Goal: Task Accomplishment & Management: Use online tool/utility

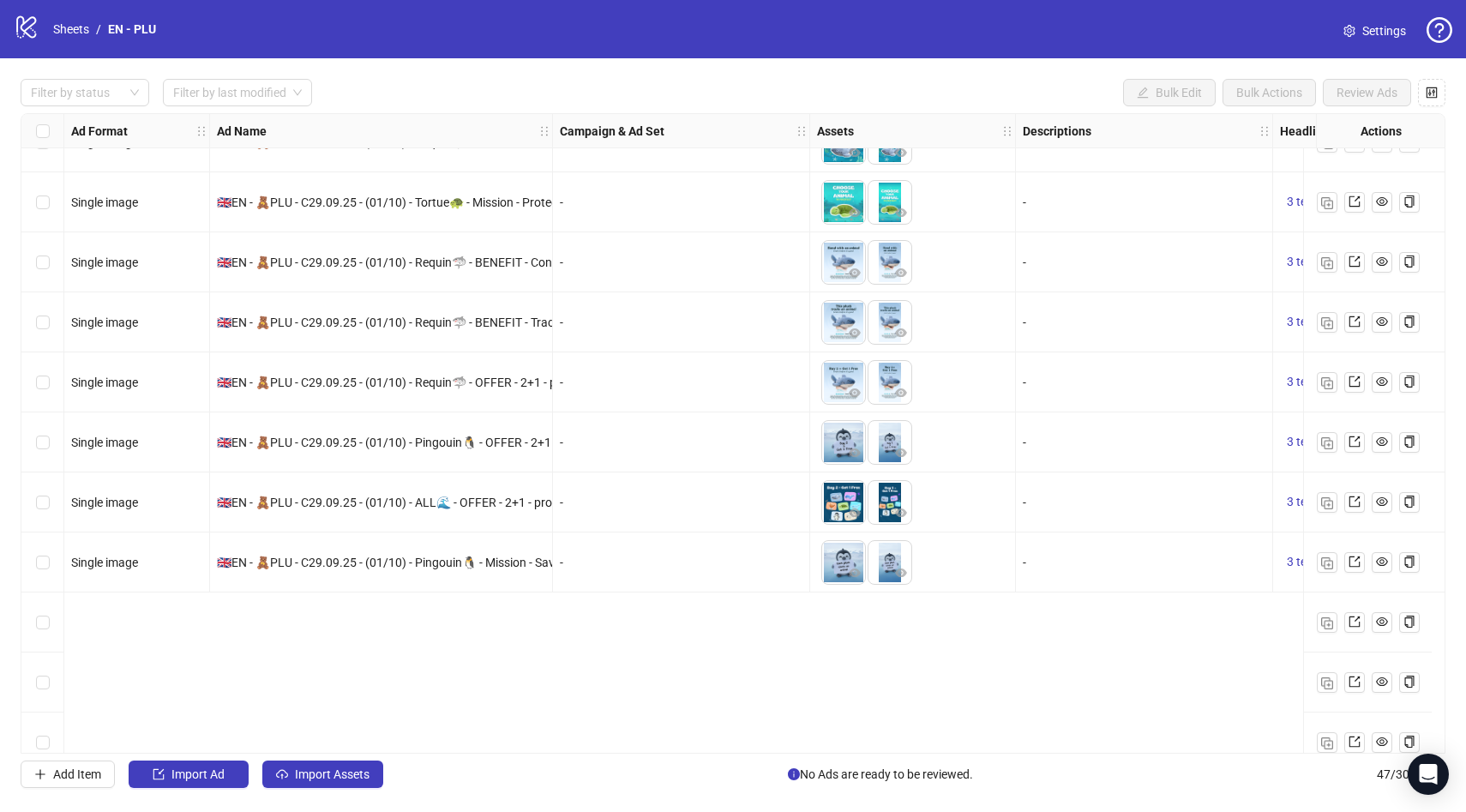
scroll to position [2223, 0]
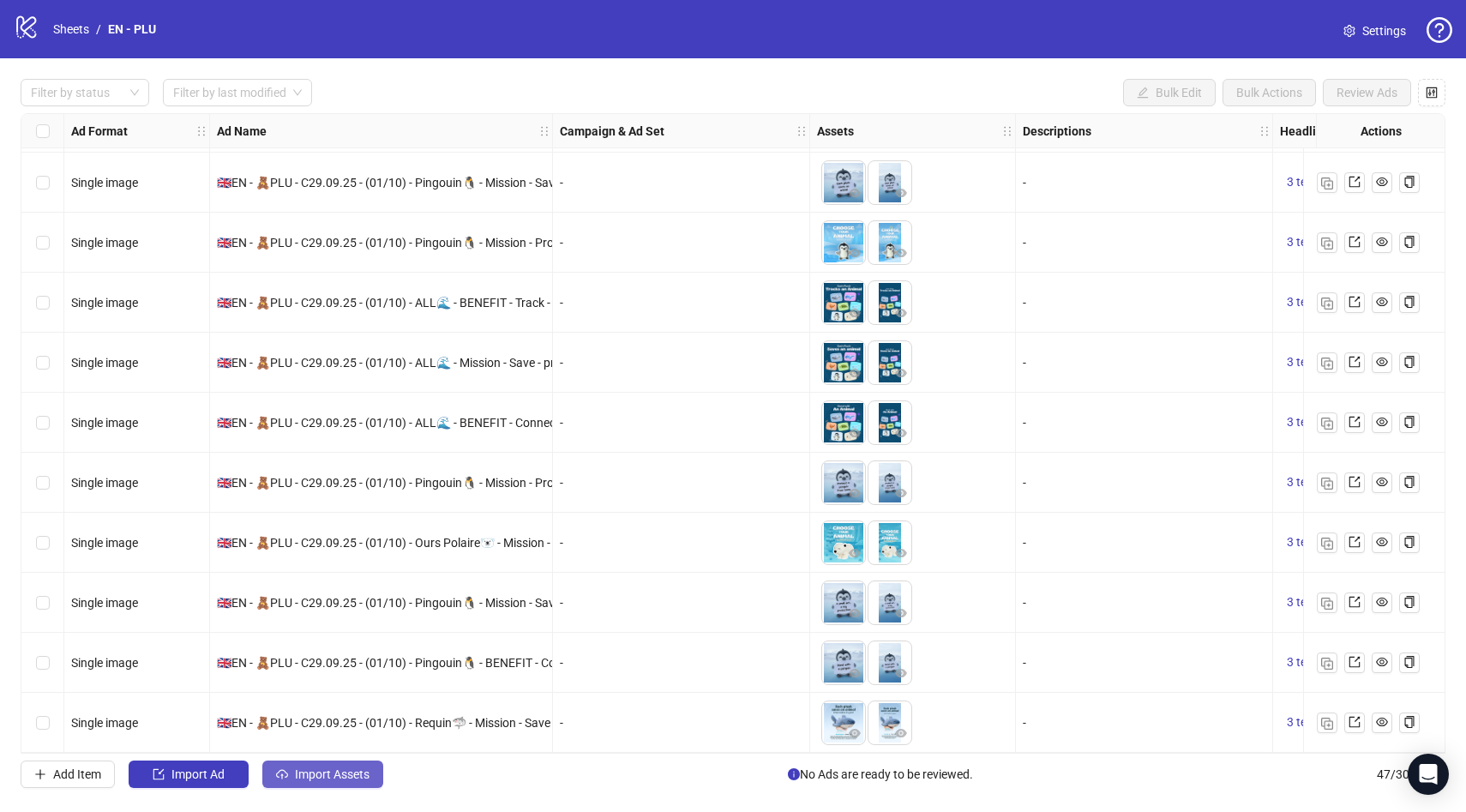
click at [357, 768] on span "Import Assets" at bounding box center [332, 774] width 74 height 14
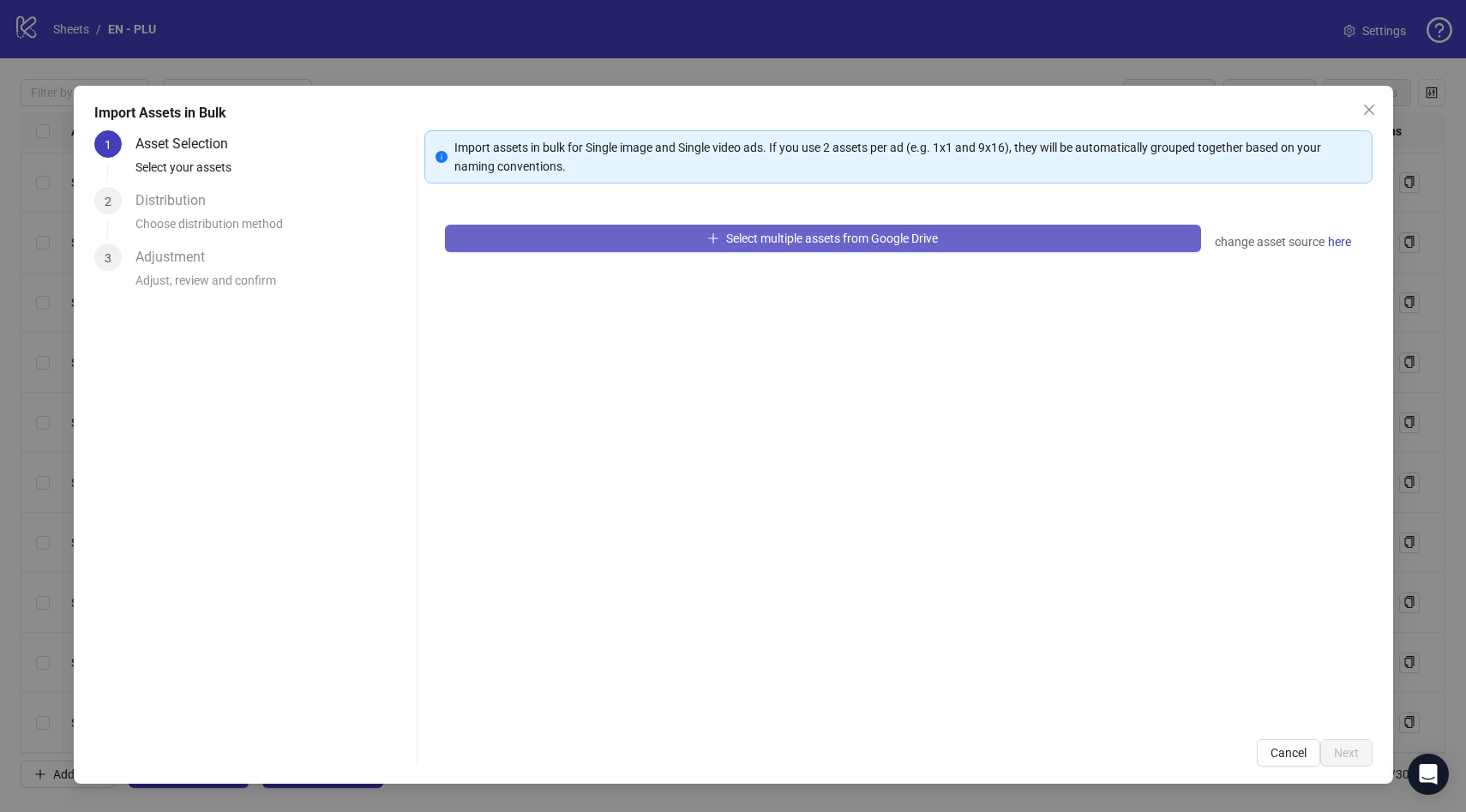
click at [953, 242] on button "Select multiple assets from Google Drive" at bounding box center [823, 238] width 756 height 27
click at [763, 241] on span "Select multiple assets from Google Drive" at bounding box center [832, 239] width 211 height 14
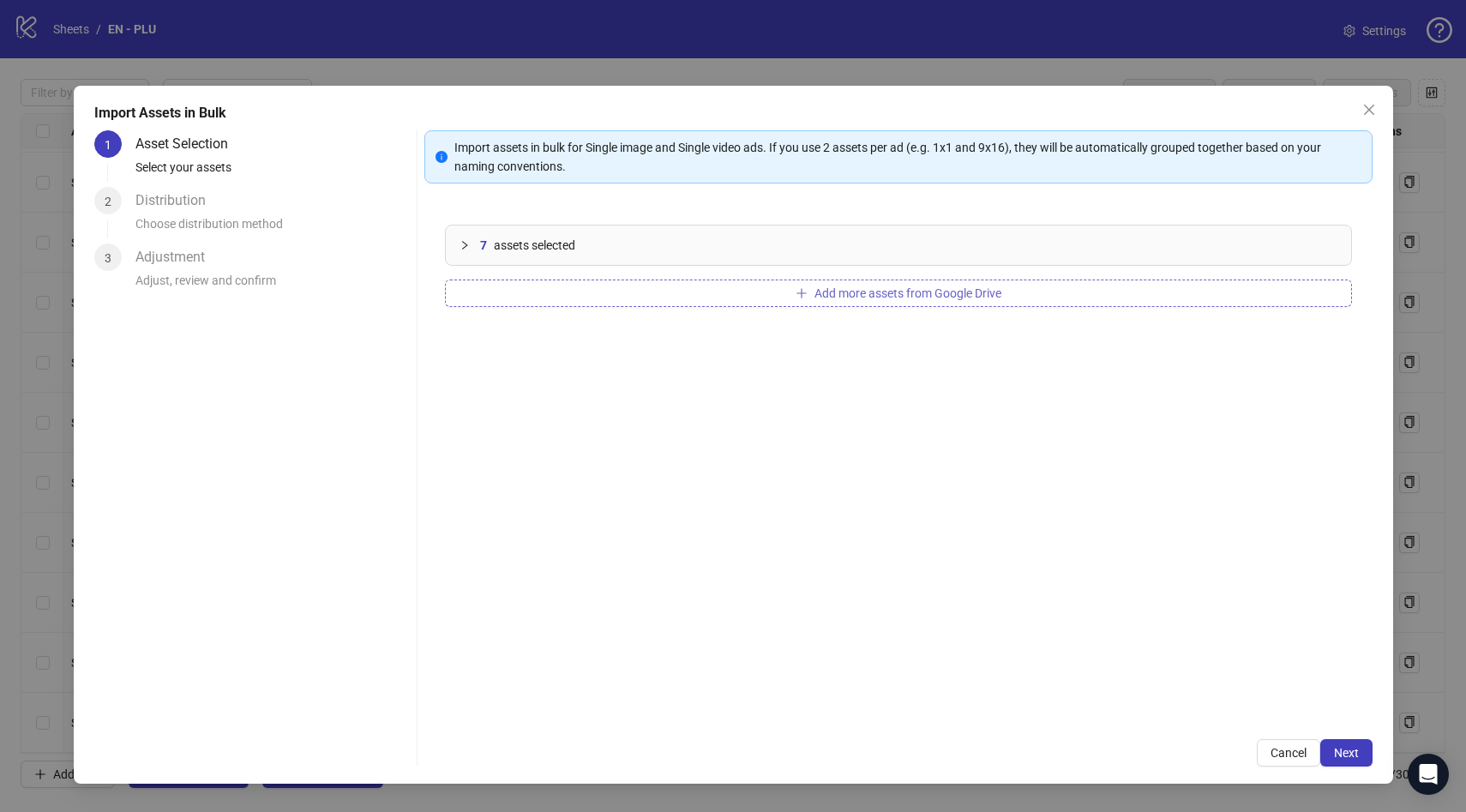
click at [879, 303] on button "Add more assets from Google Drive" at bounding box center [898, 293] width 907 height 27
click at [1335, 753] on span "Next" at bounding box center [1347, 753] width 25 height 14
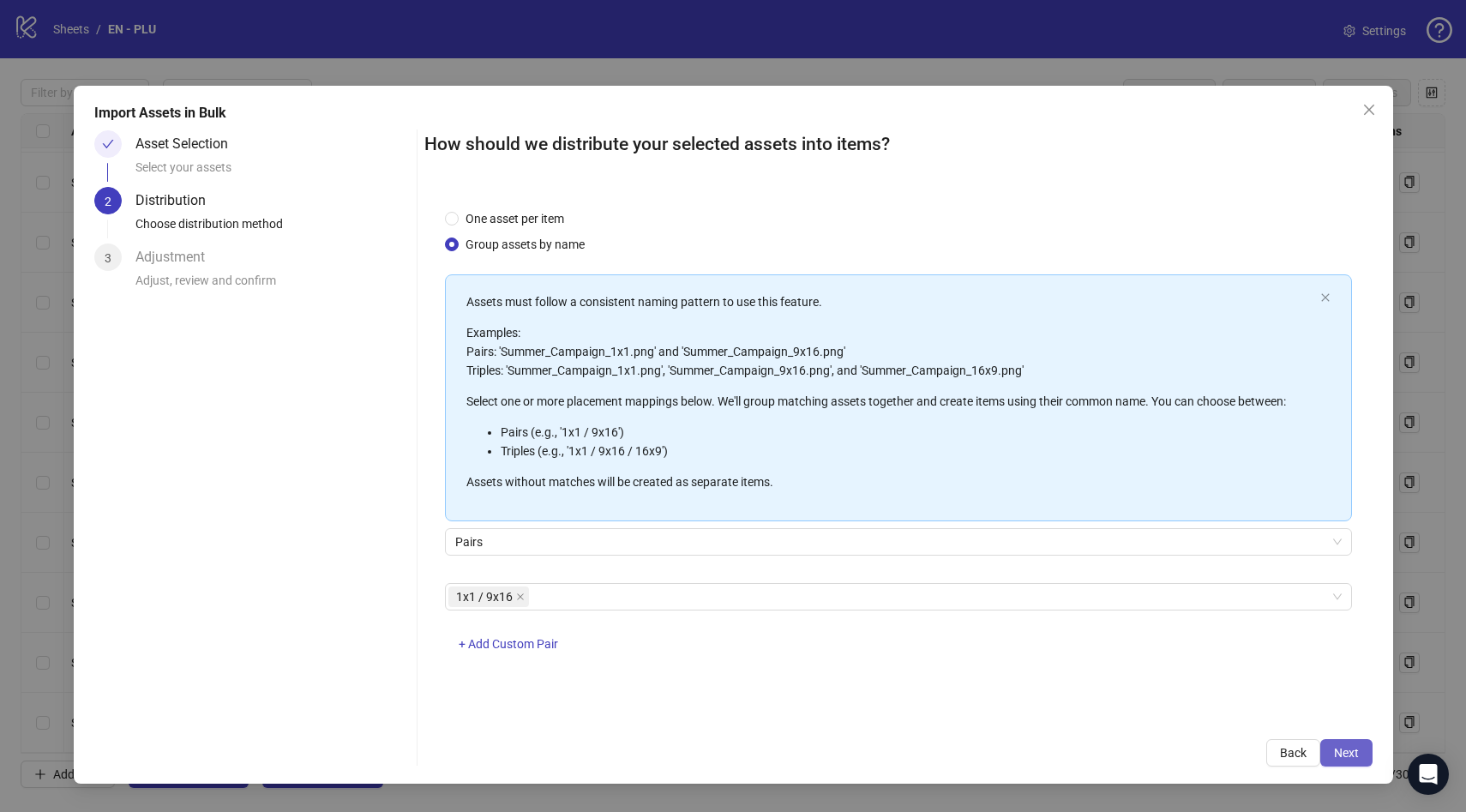
click at [1336, 751] on span "Next" at bounding box center [1347, 753] width 25 height 14
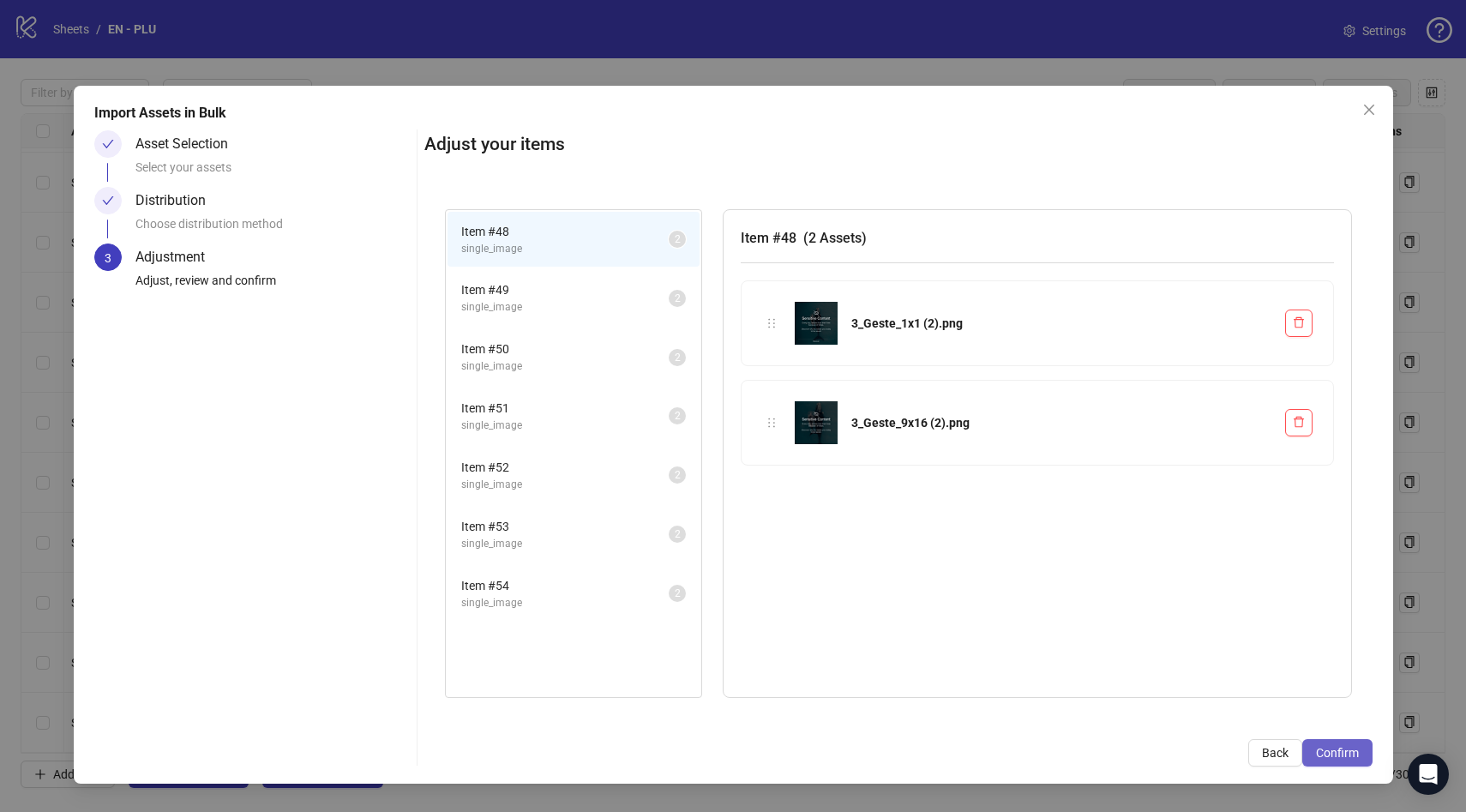
click at [1334, 751] on span "Confirm" at bounding box center [1338, 753] width 42 height 14
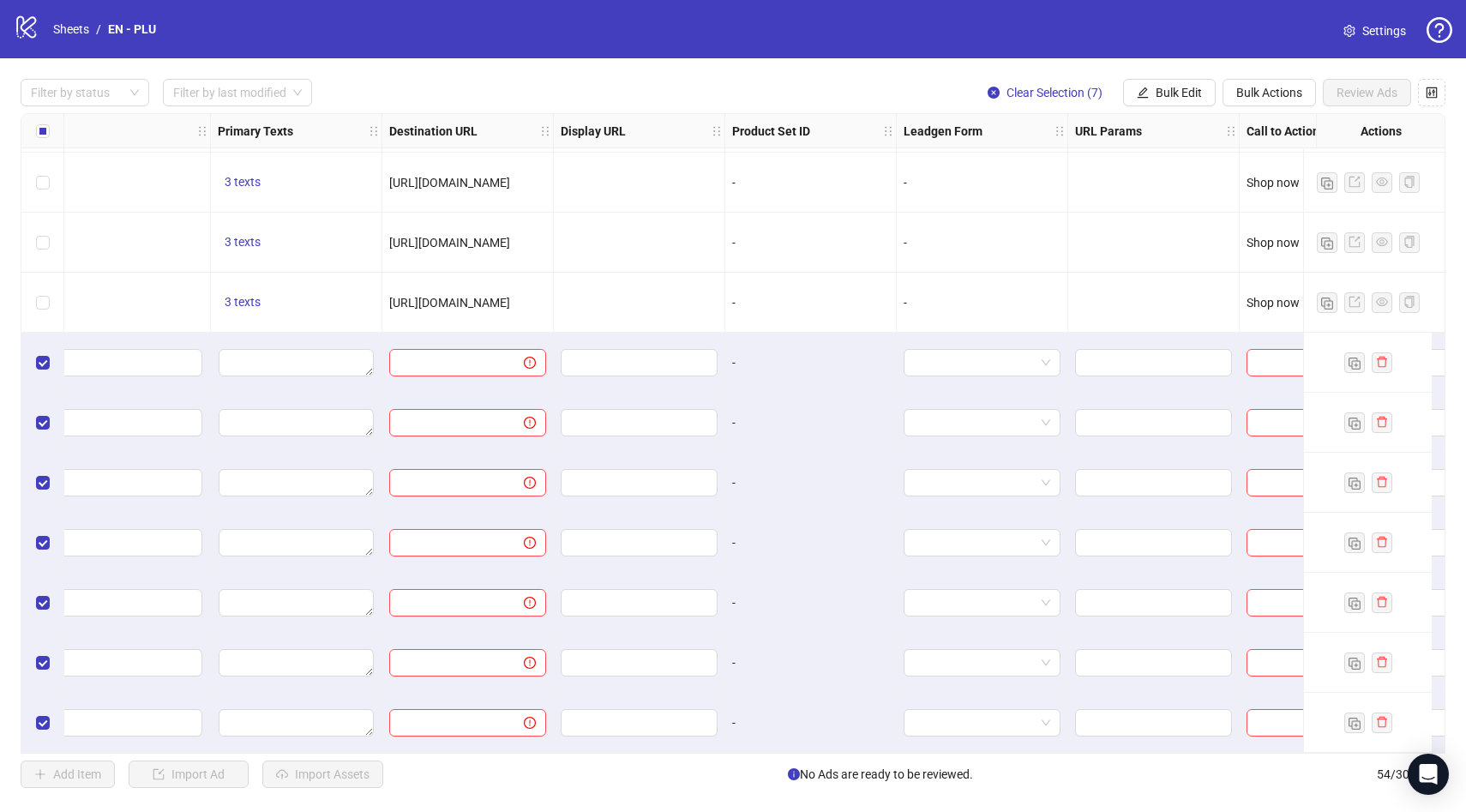
scroll to position [2643, 1394]
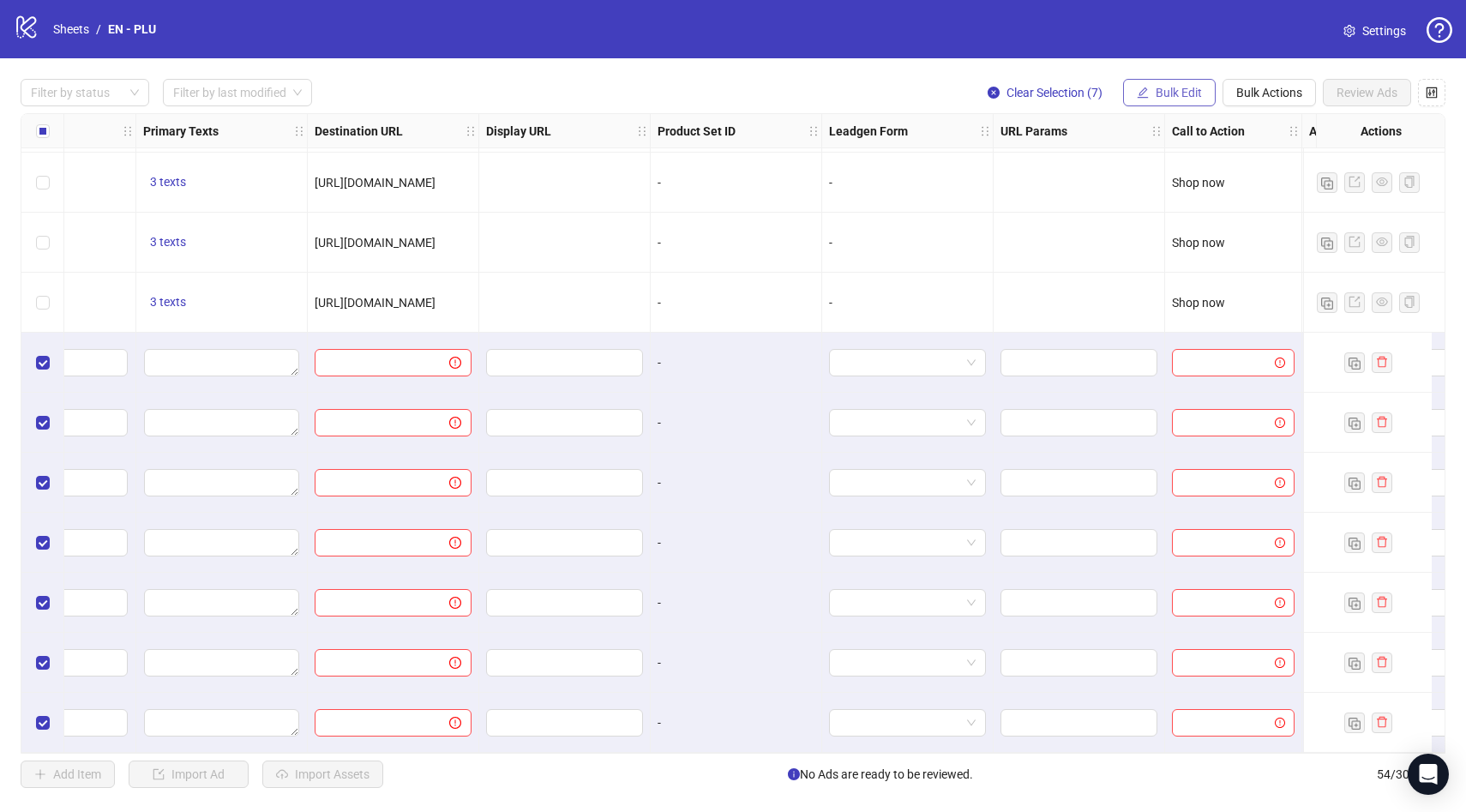
click at [1183, 89] on span "Bulk Edit" at bounding box center [1178, 93] width 46 height 14
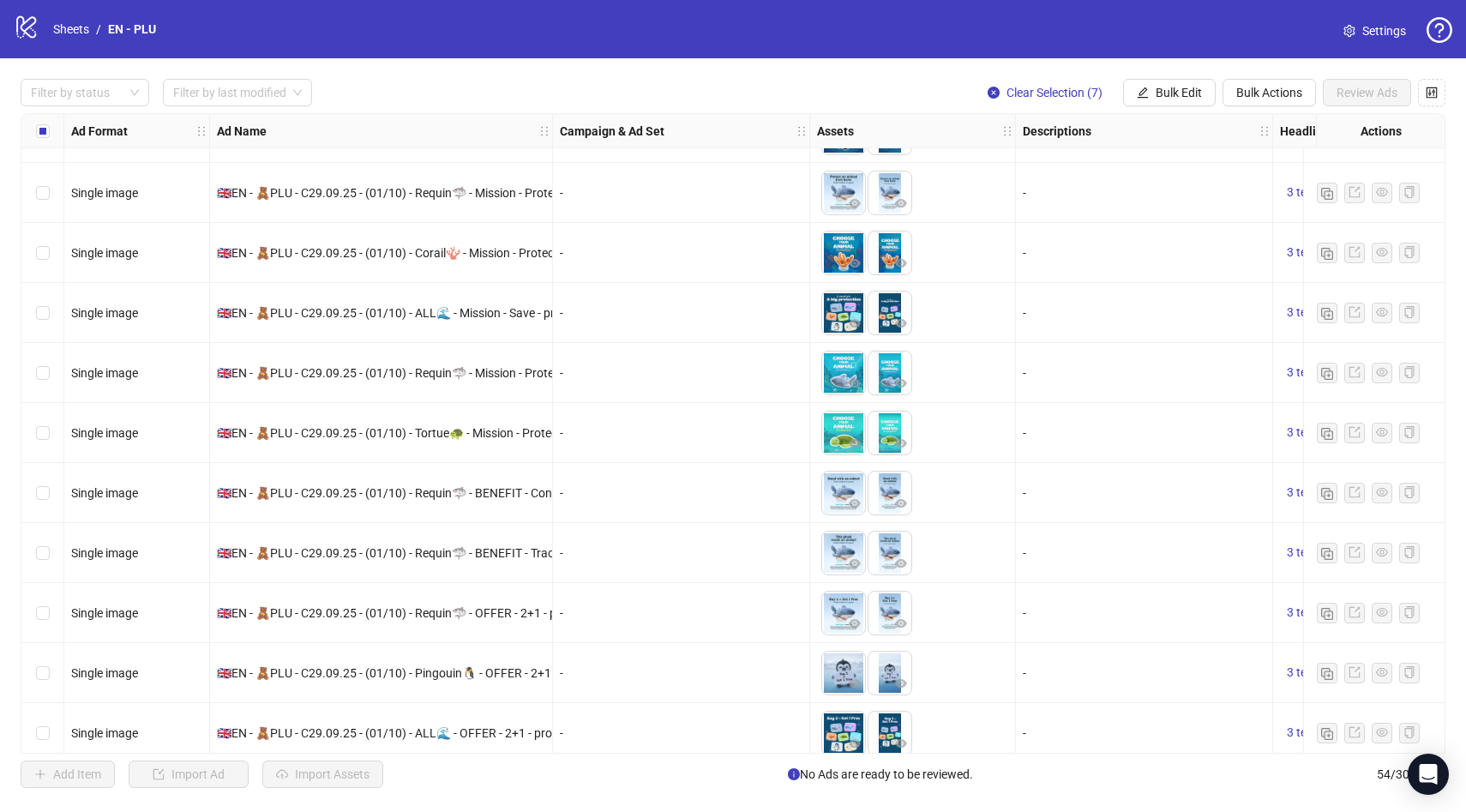
scroll to position [1279, 0]
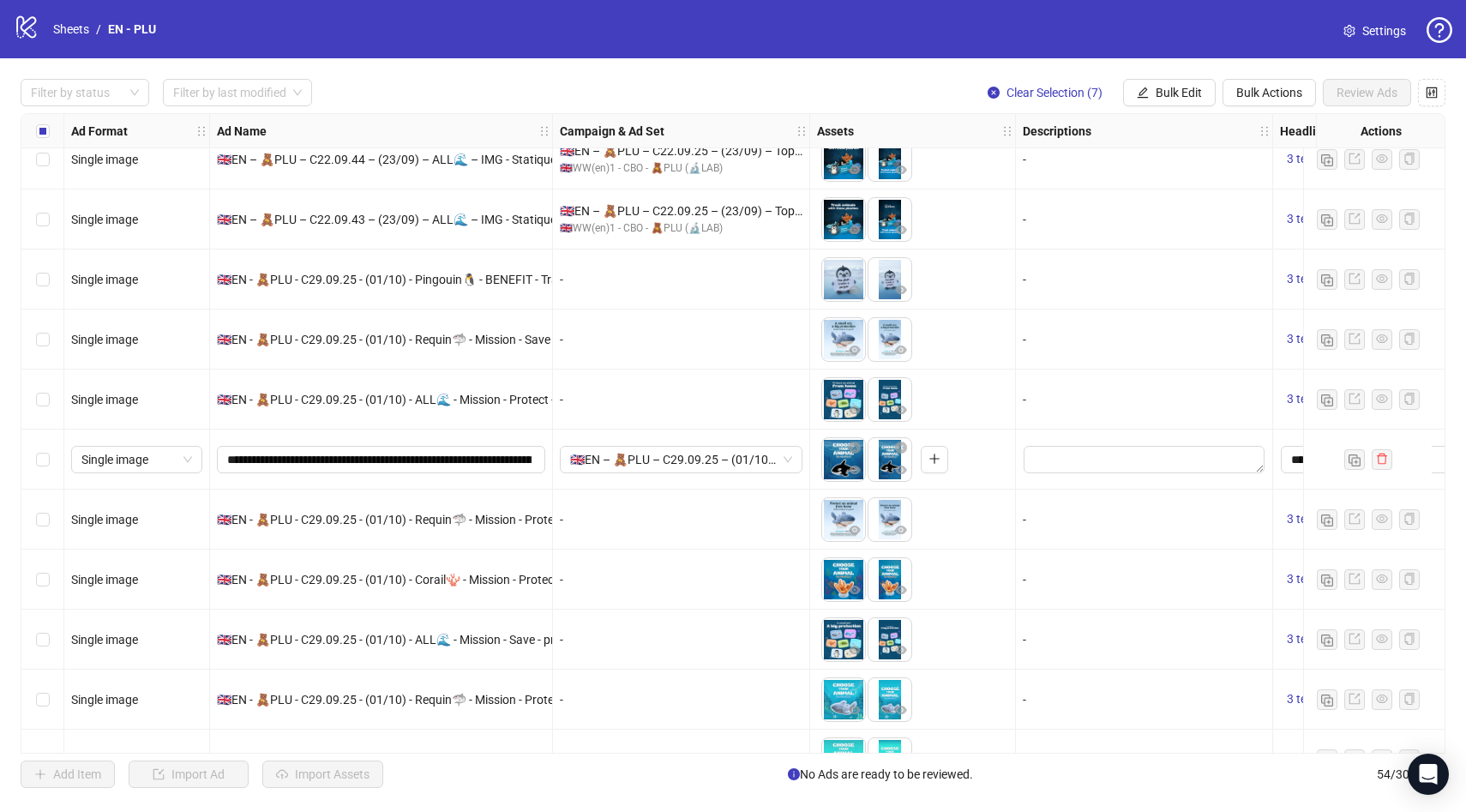
click at [615, 290] on div "-" at bounding box center [681, 280] width 257 height 60
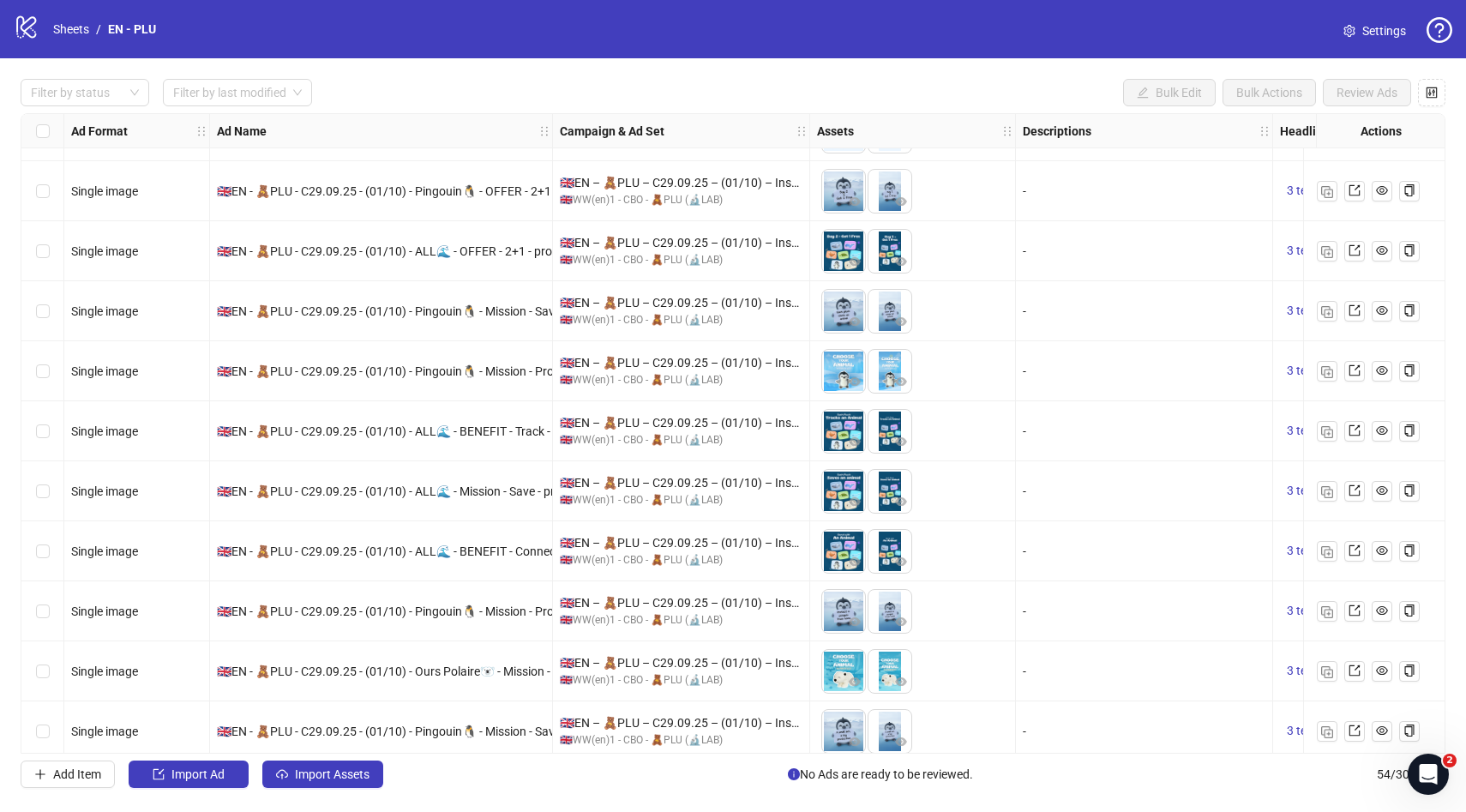
scroll to position [2643, 0]
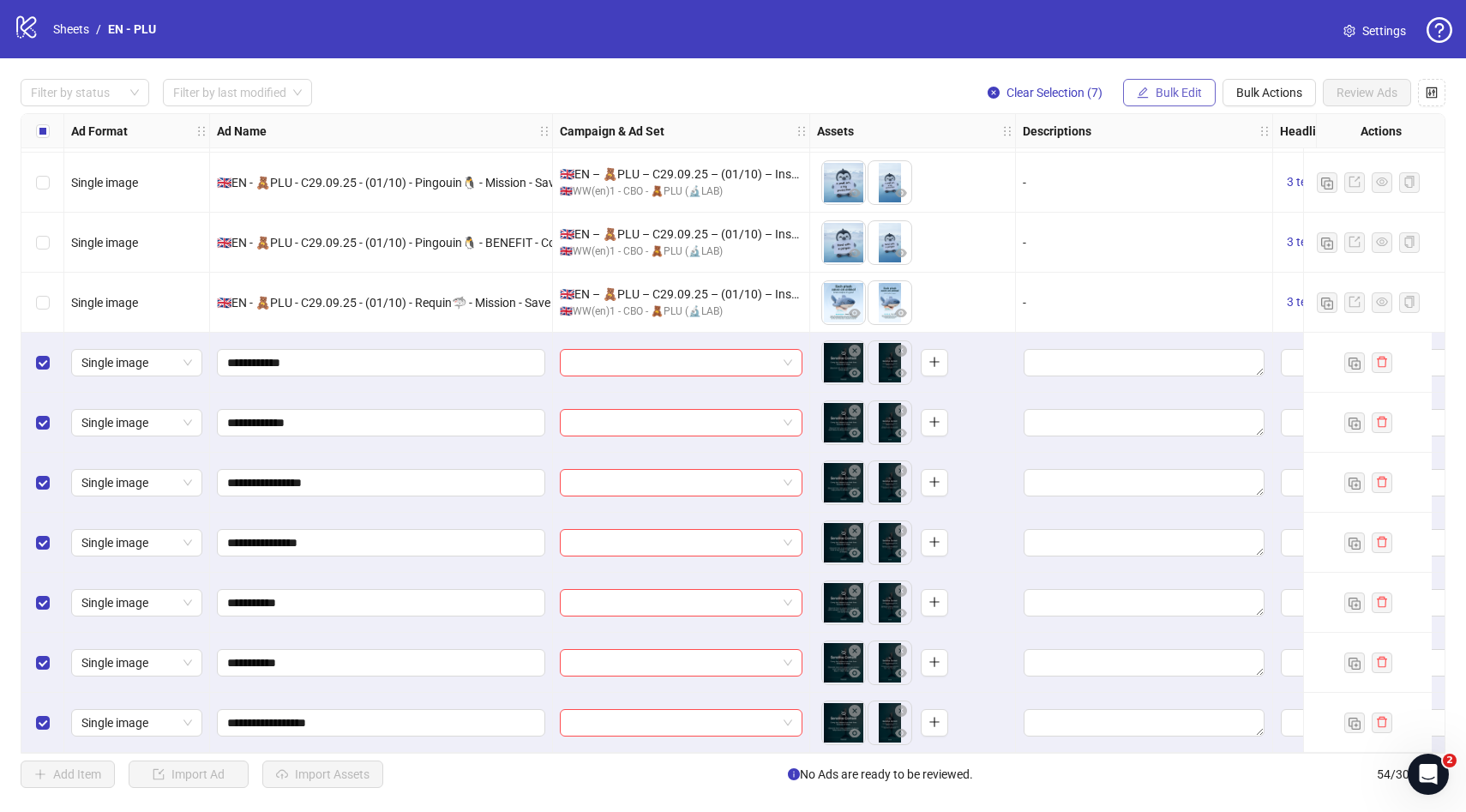
click at [1174, 94] on span "Bulk Edit" at bounding box center [1178, 93] width 46 height 14
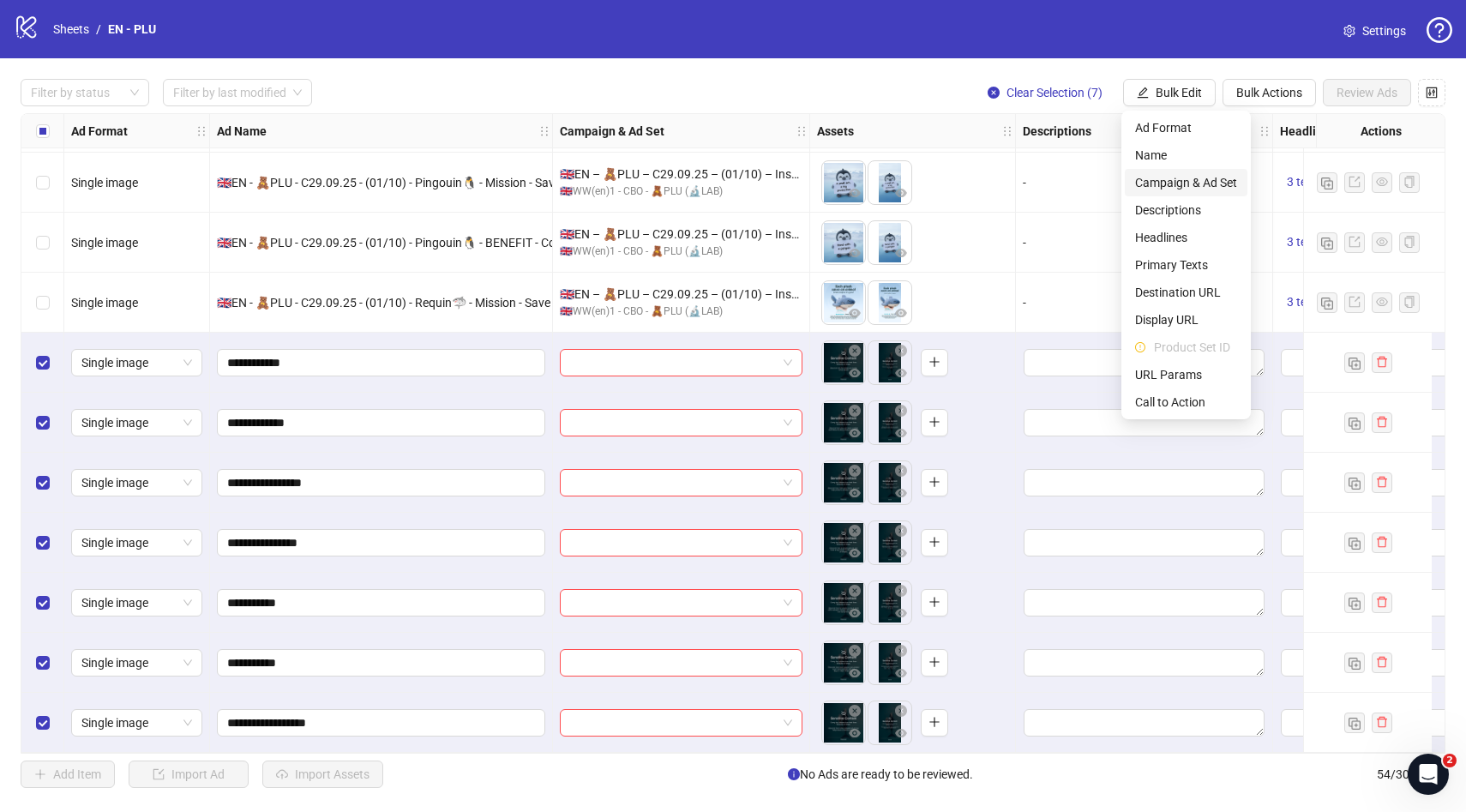
click at [1189, 178] on span "Campaign & Ad Set" at bounding box center [1186, 182] width 102 height 19
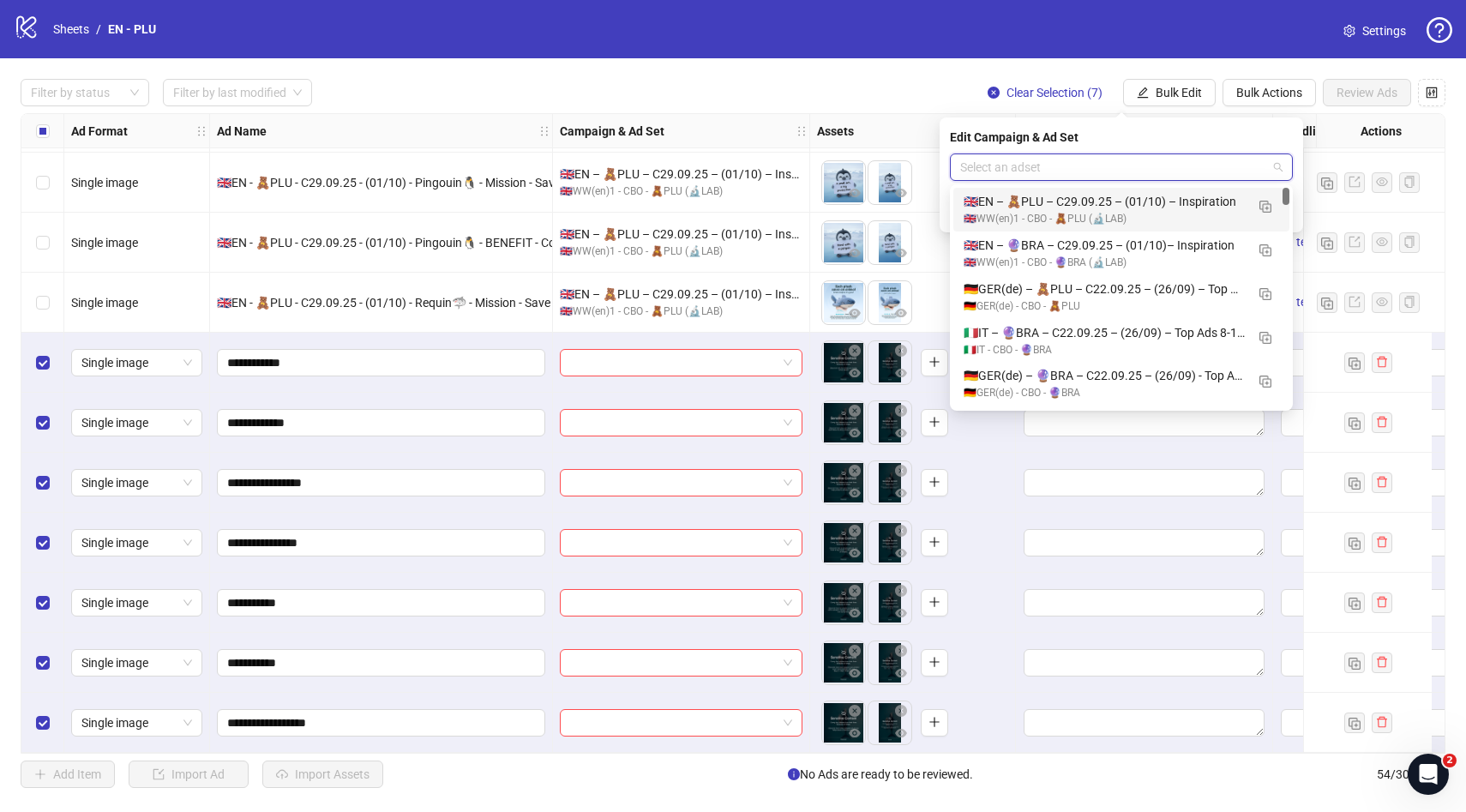
click at [1180, 169] on input "search" at bounding box center [1114, 166] width 307 height 26
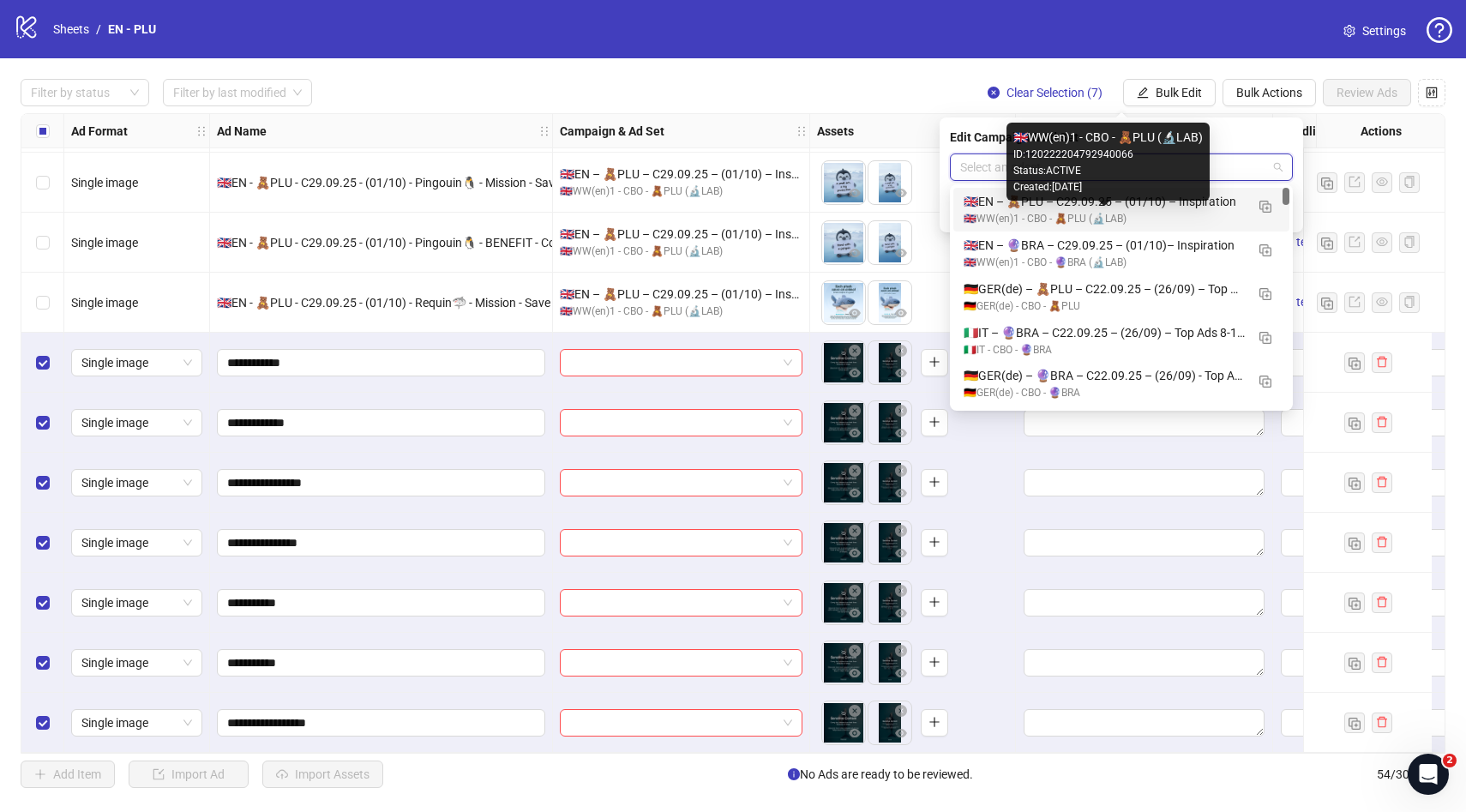
click at [1174, 214] on div "🇬🇧WW(en)1 - CBO - 🧸PLU (🔬LAB)" at bounding box center [1104, 218] width 281 height 16
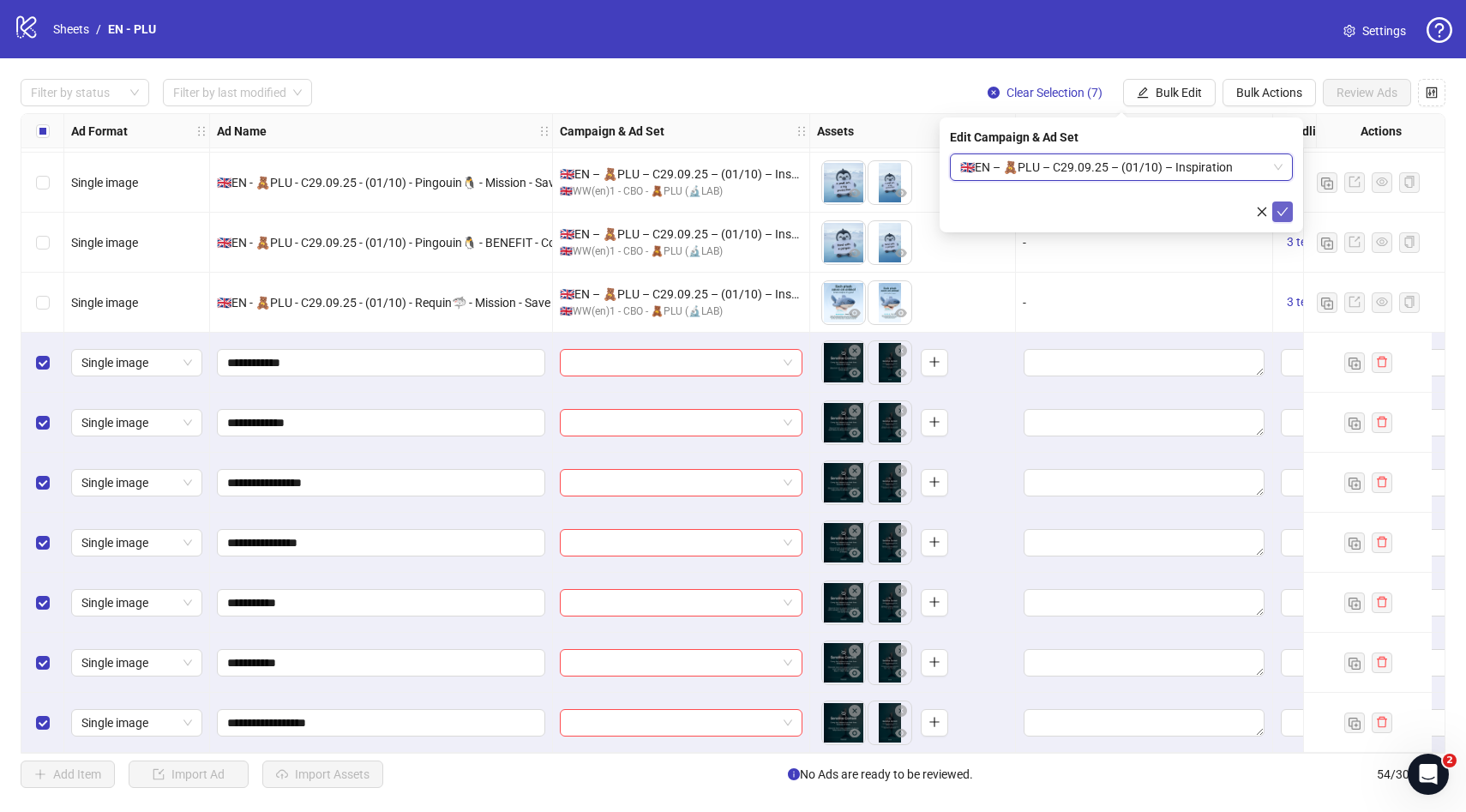
click at [1284, 212] on icon "check" at bounding box center [1283, 212] width 12 height 12
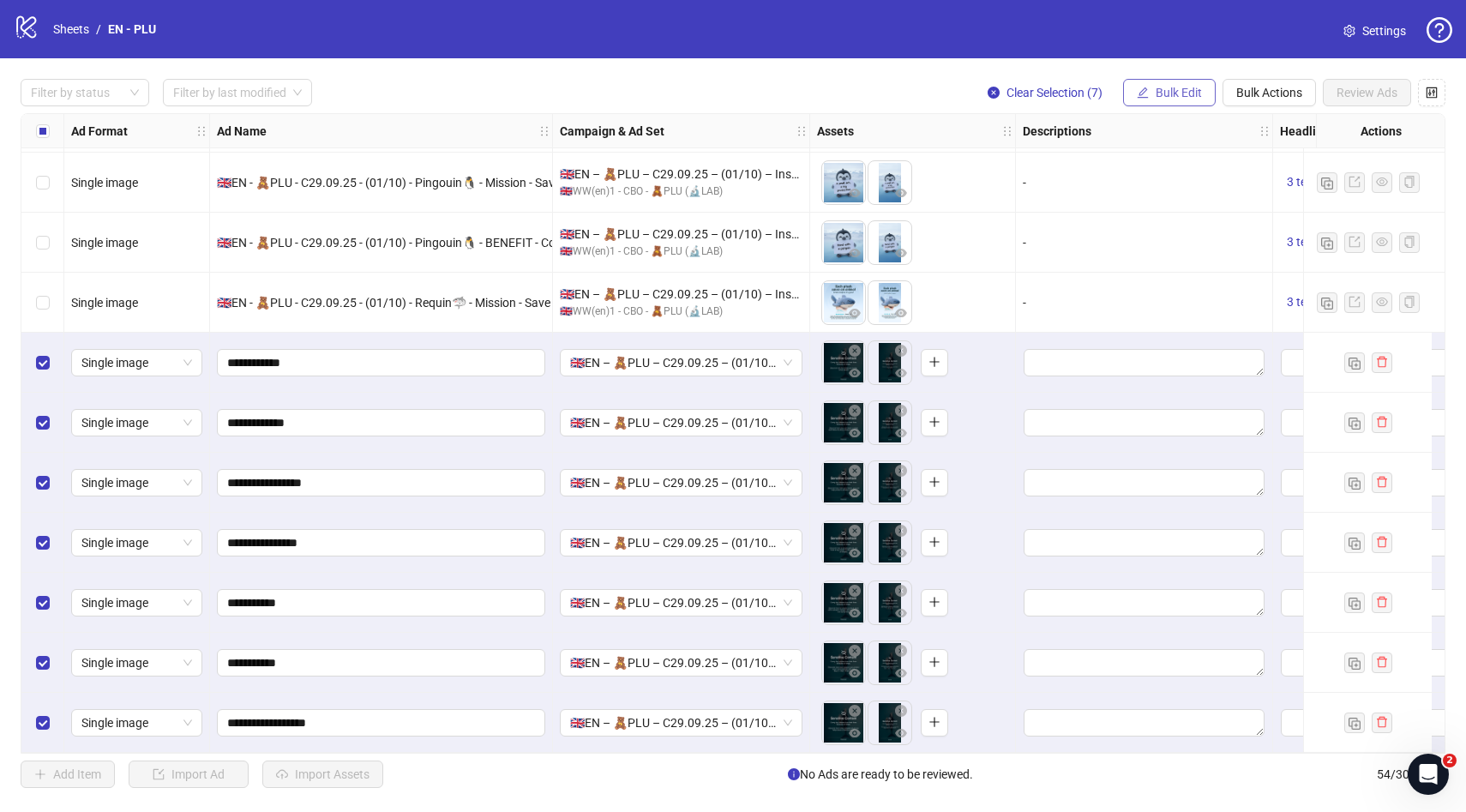
click at [1168, 103] on button "Bulk Edit" at bounding box center [1170, 92] width 93 height 27
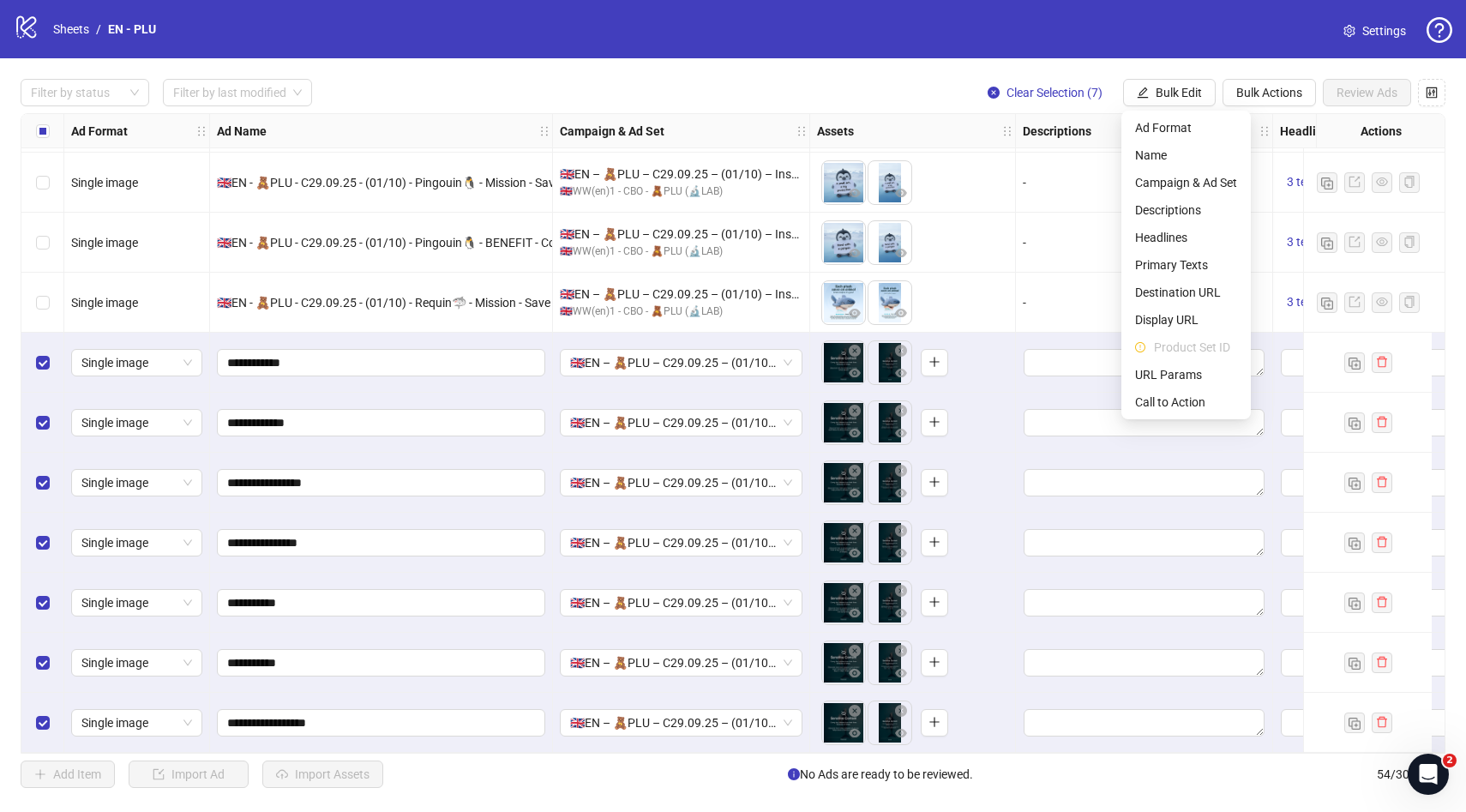
click at [997, 645] on div "To pick up a draggable item, press the space bar. While dragging, use the arrow…" at bounding box center [913, 663] width 191 height 53
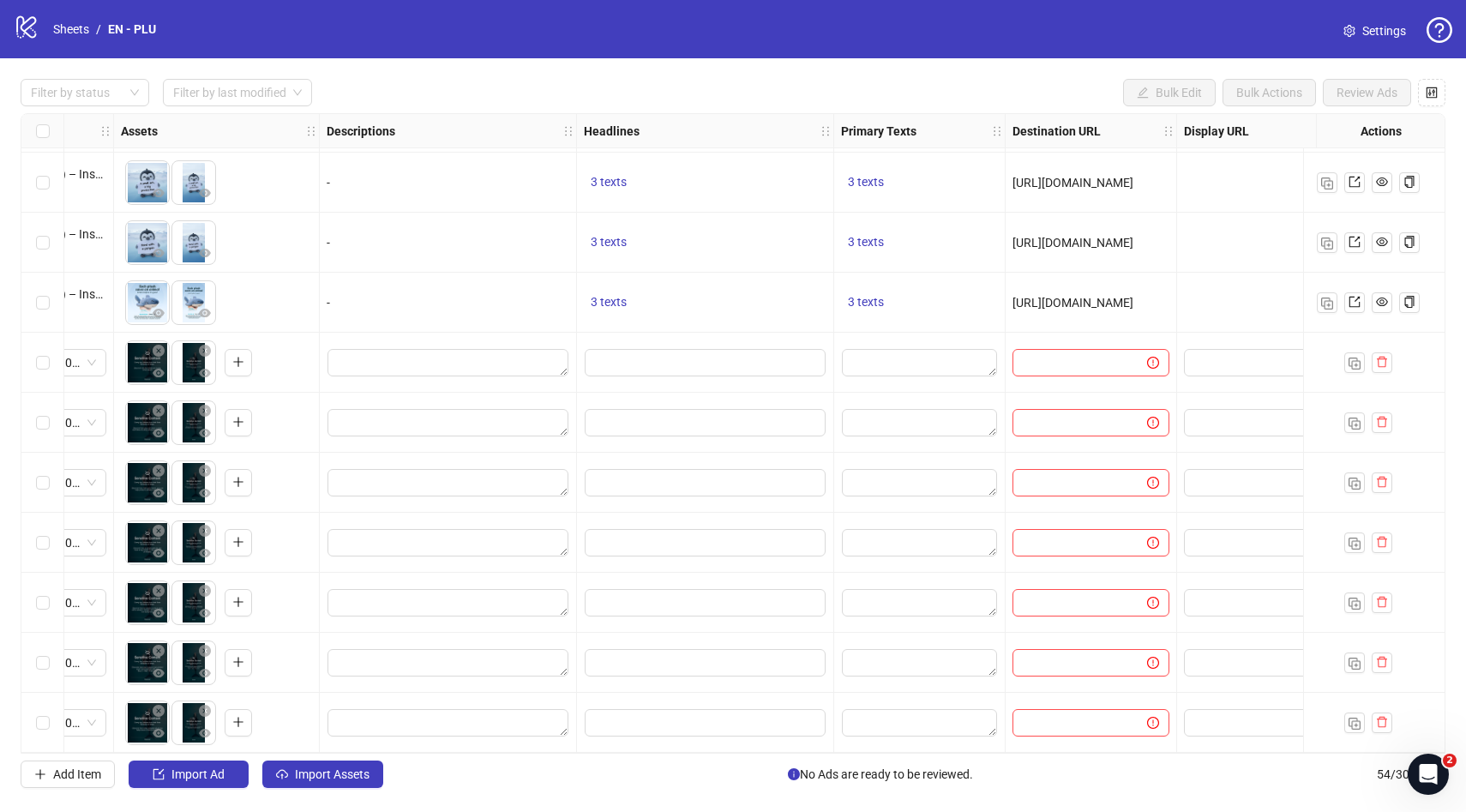
scroll to position [2643, 699]
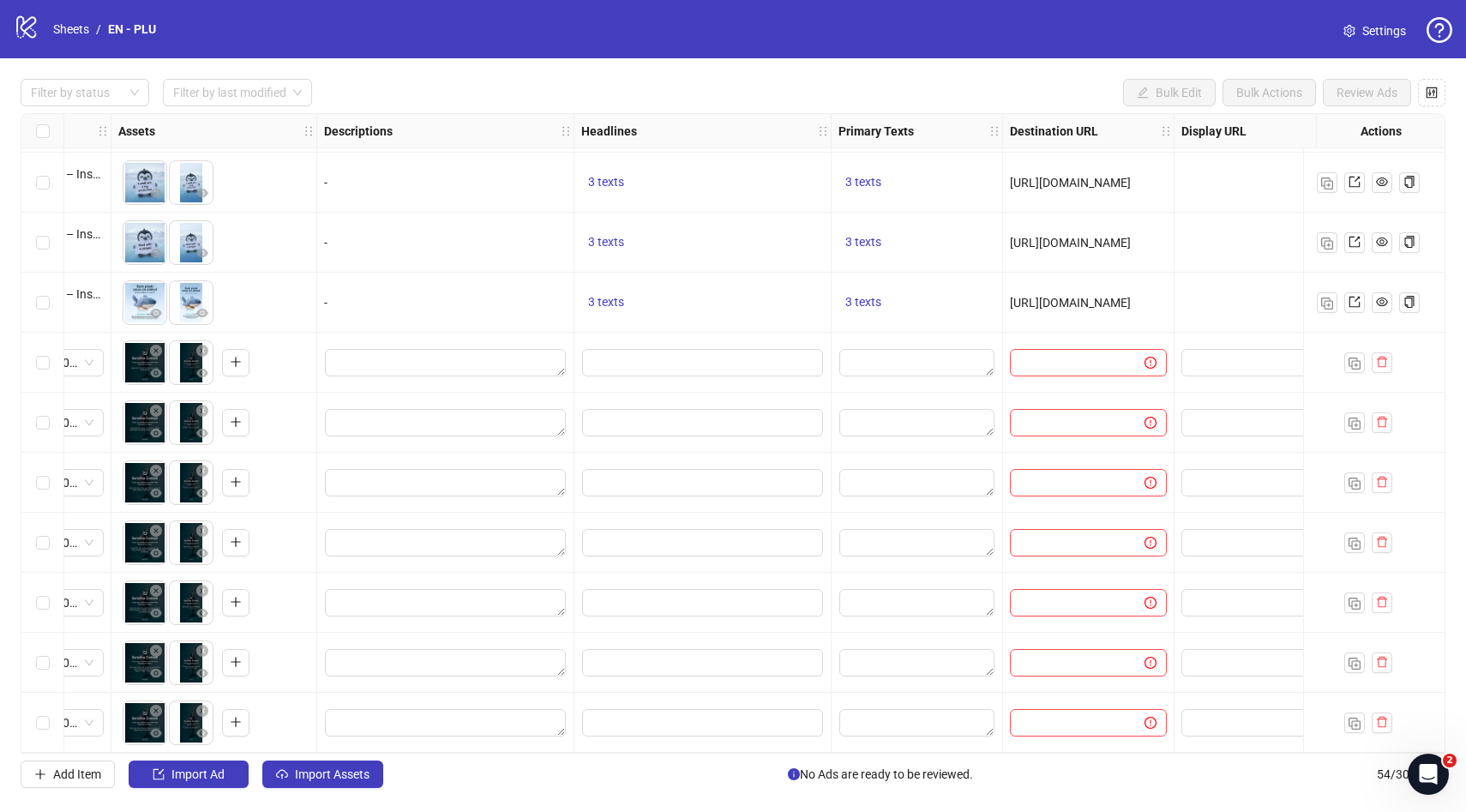
click at [613, 295] on span "3 texts" at bounding box center [606, 302] width 36 height 14
click at [700, 212] on div "3 texts" at bounding box center [702, 242] width 257 height 60
click at [1324, 297] on img "button" at bounding box center [1328, 303] width 12 height 12
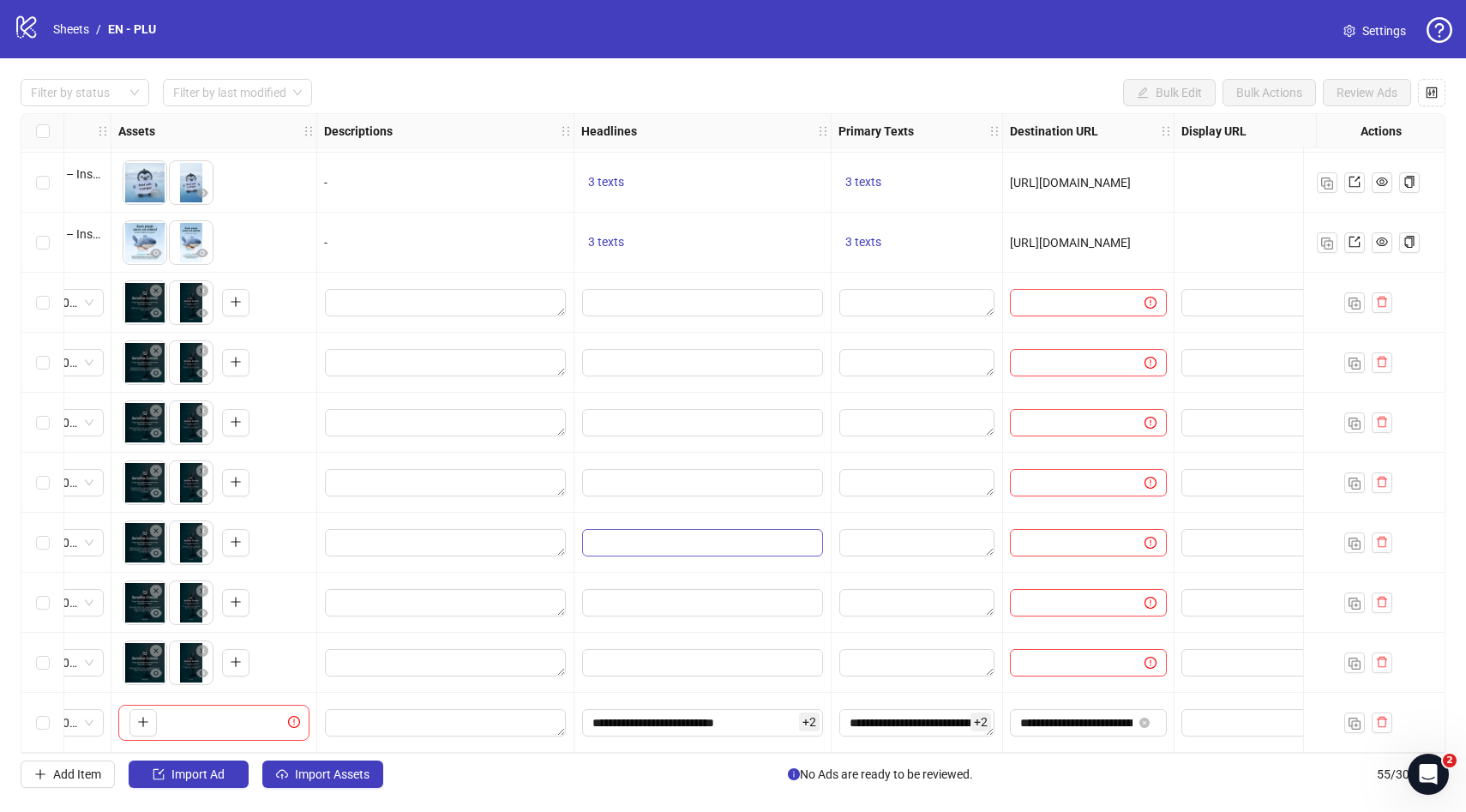
scroll to position [2703, 699]
click at [787, 718] on input "**********" at bounding box center [702, 723] width 241 height 27
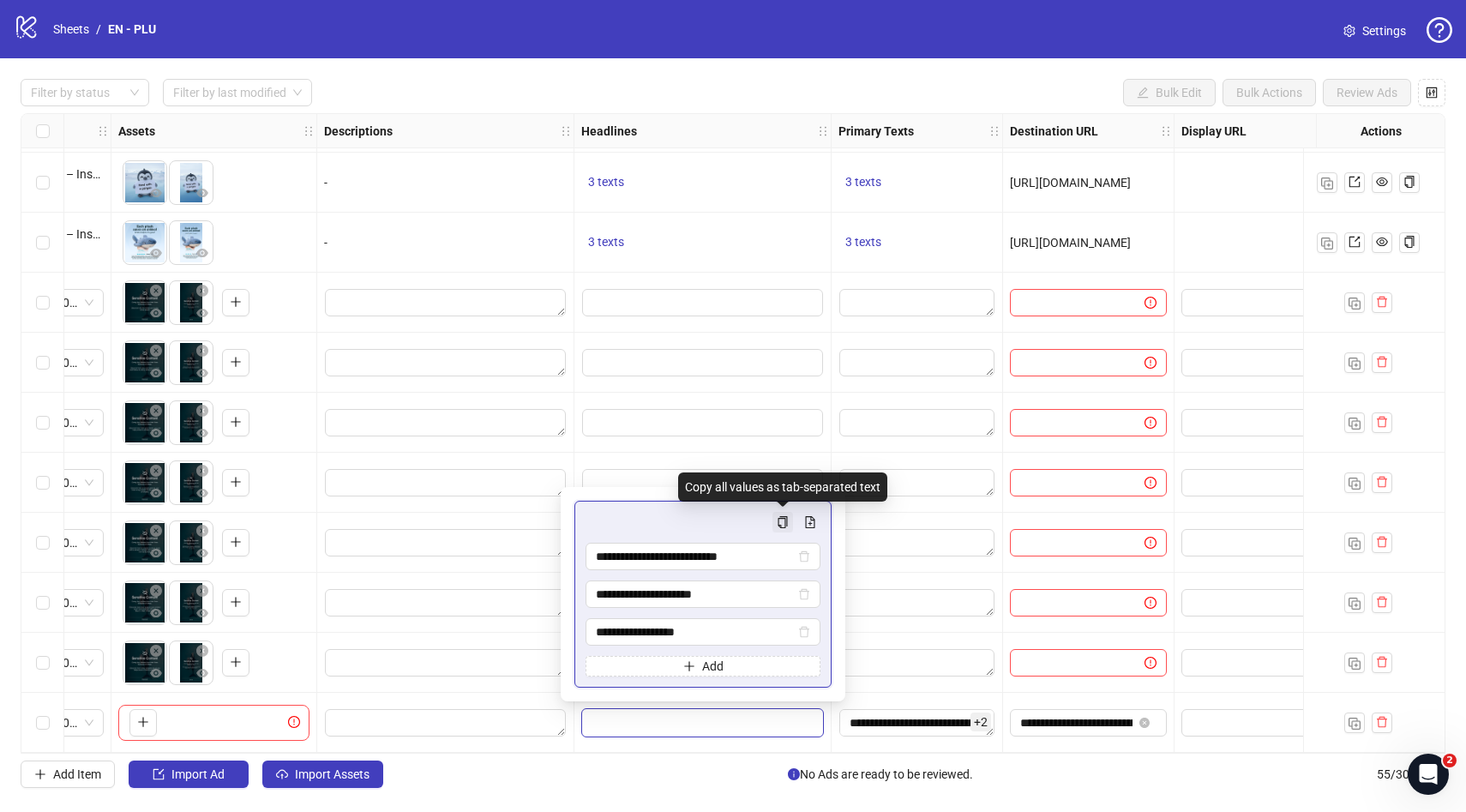
click at [784, 524] on icon "copy" at bounding box center [783, 522] width 12 height 12
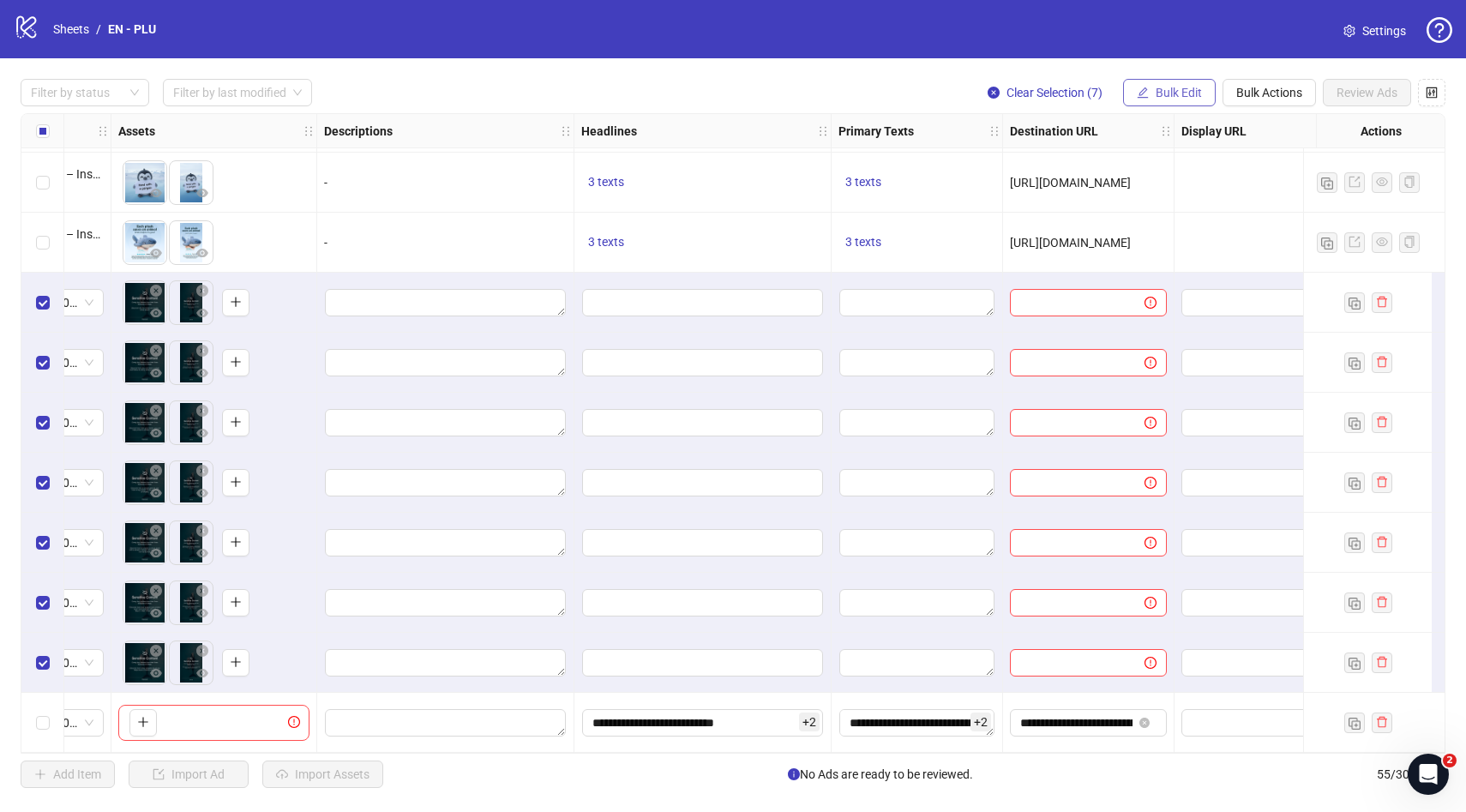
click at [1186, 88] on span "Bulk Edit" at bounding box center [1178, 93] width 46 height 14
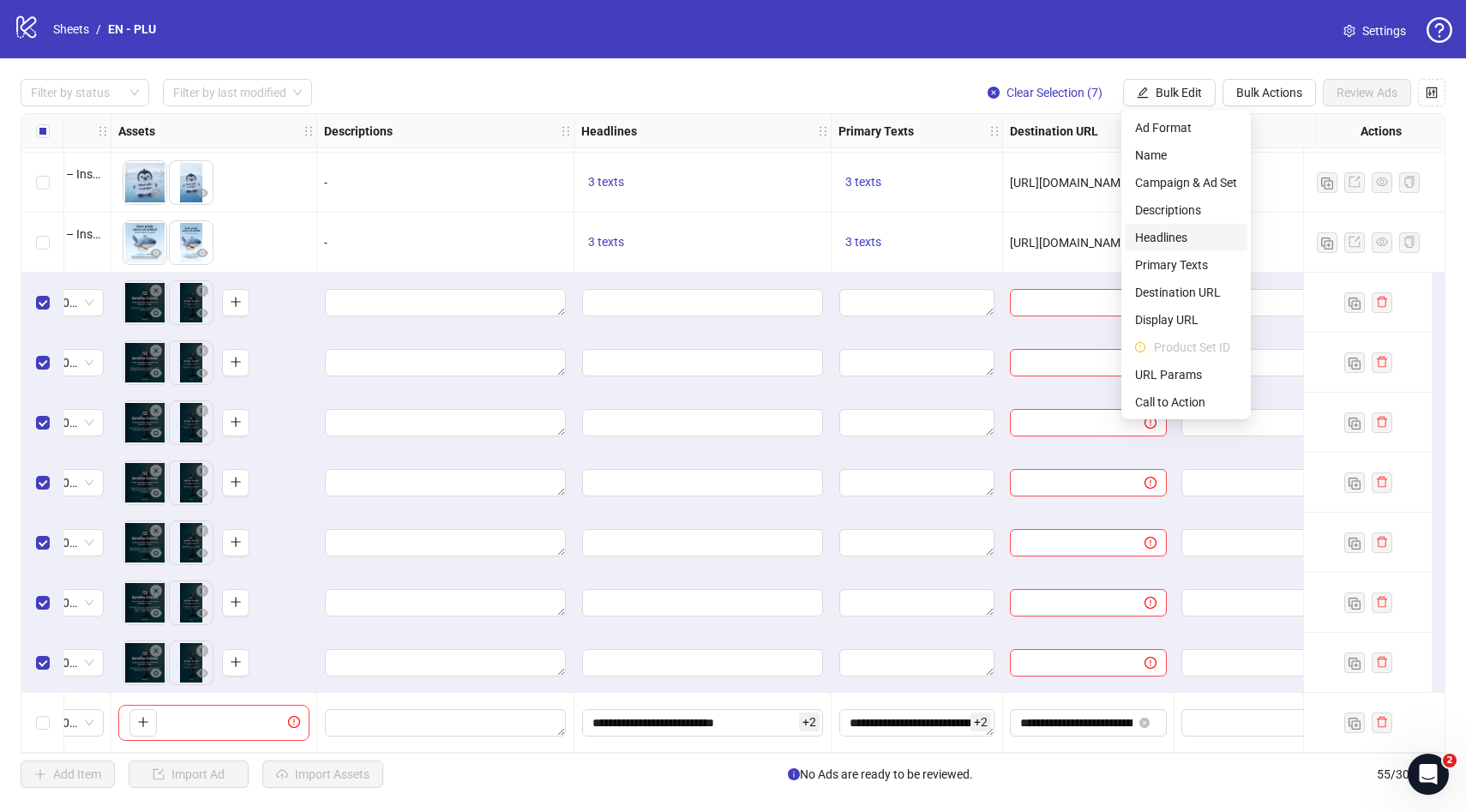
click at [1168, 244] on span "Headlines" at bounding box center [1186, 237] width 102 height 19
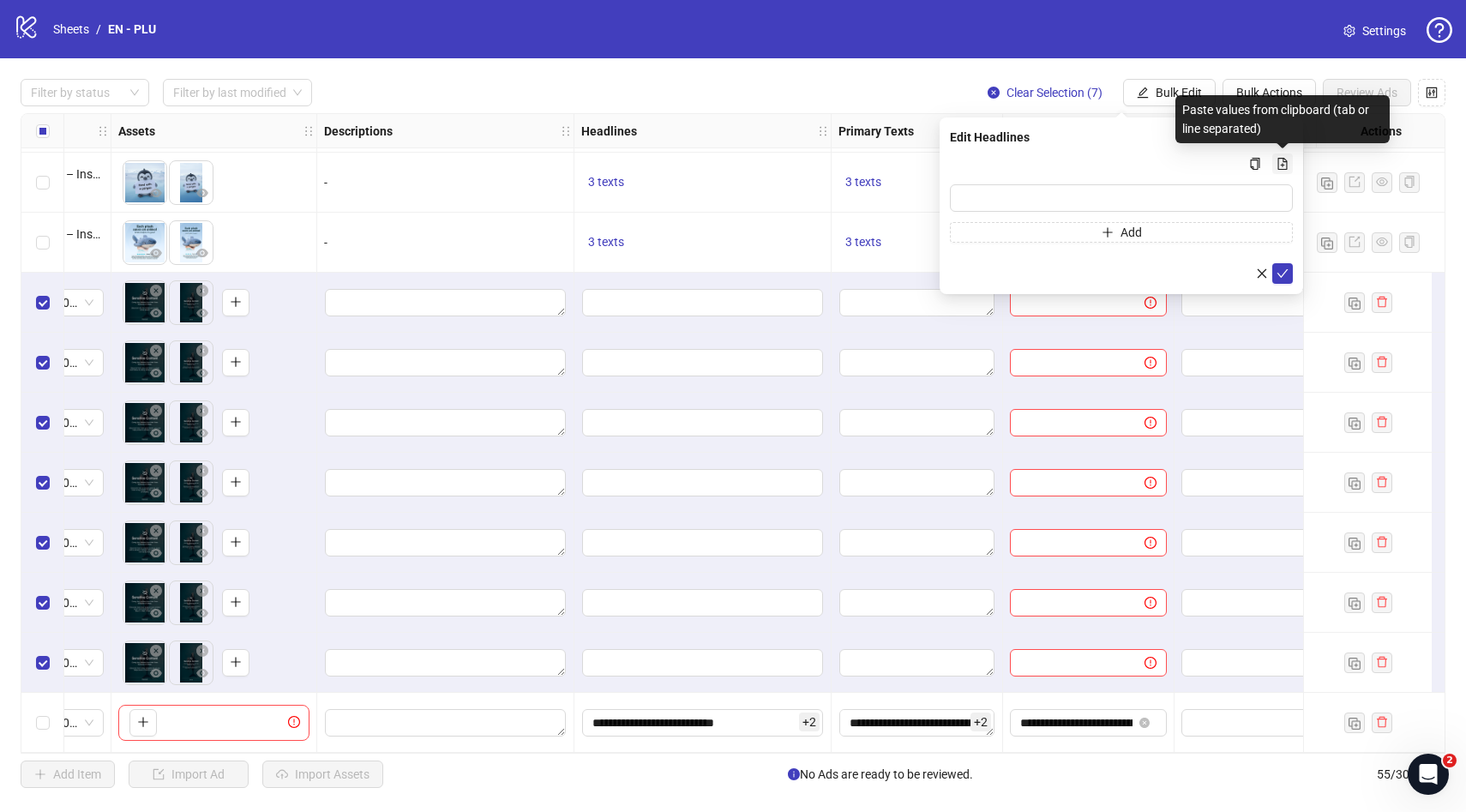
click at [1277, 159] on icon "file-add" at bounding box center [1283, 164] width 12 height 12
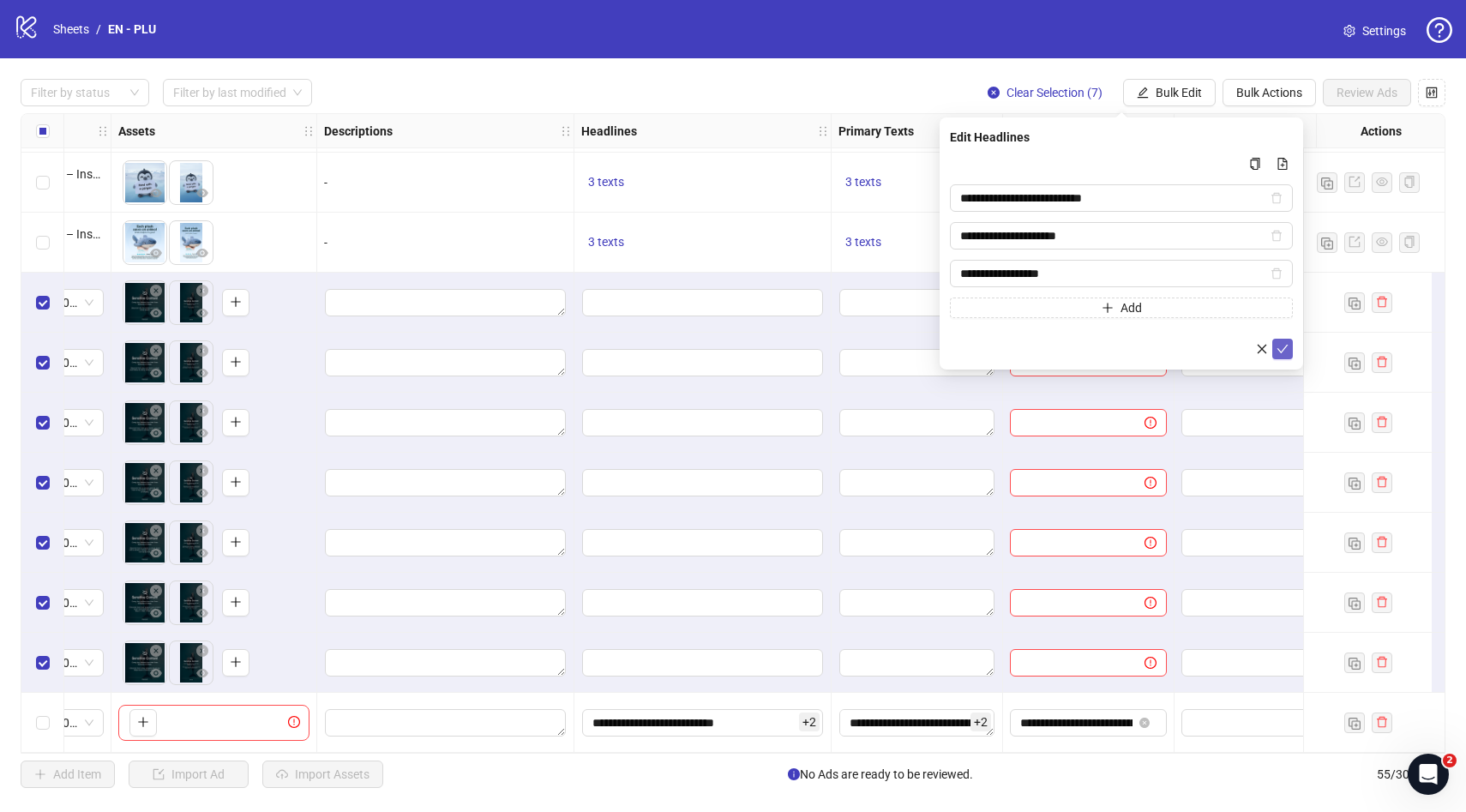
click at [1281, 349] on icon "check" at bounding box center [1283, 349] width 12 height 12
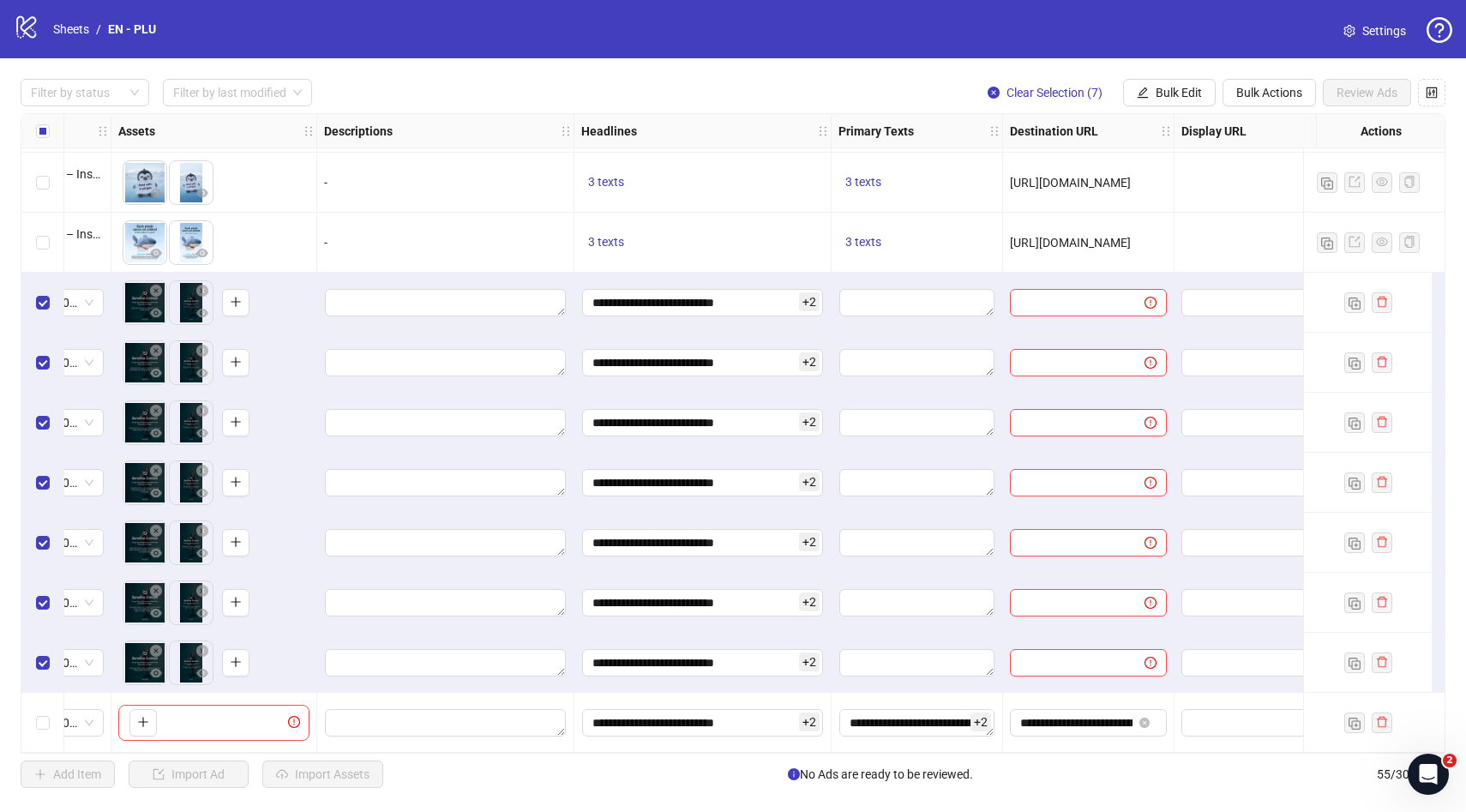
click at [952, 735] on div "**********" at bounding box center [917, 723] width 172 height 60
click at [948, 721] on textarea "**********" at bounding box center [917, 723] width 155 height 27
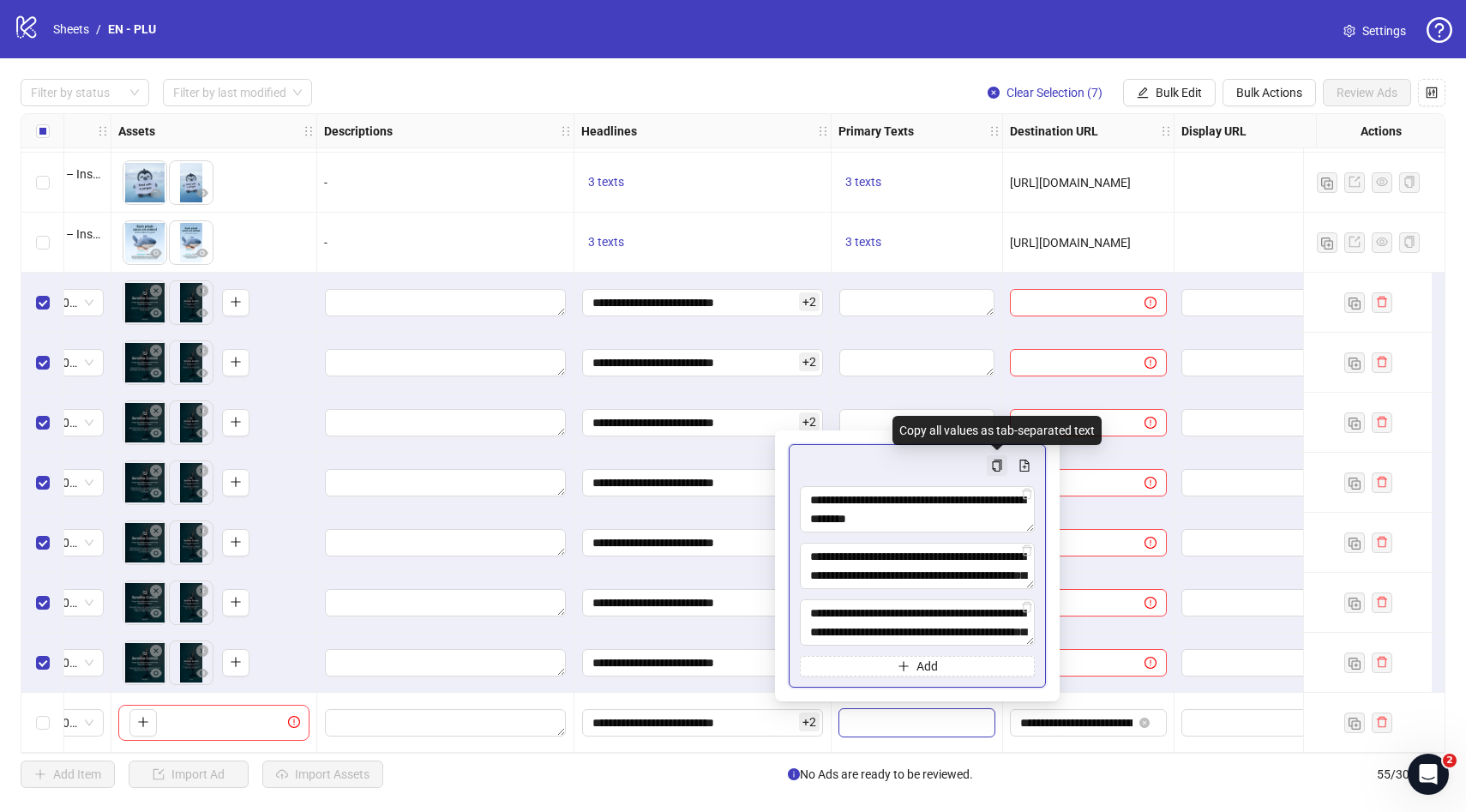
click at [997, 471] on span "Multi-text input container - paste or copy values" at bounding box center [997, 466] width 12 height 14
click at [1175, 99] on span "Bulk Edit" at bounding box center [1178, 93] width 46 height 14
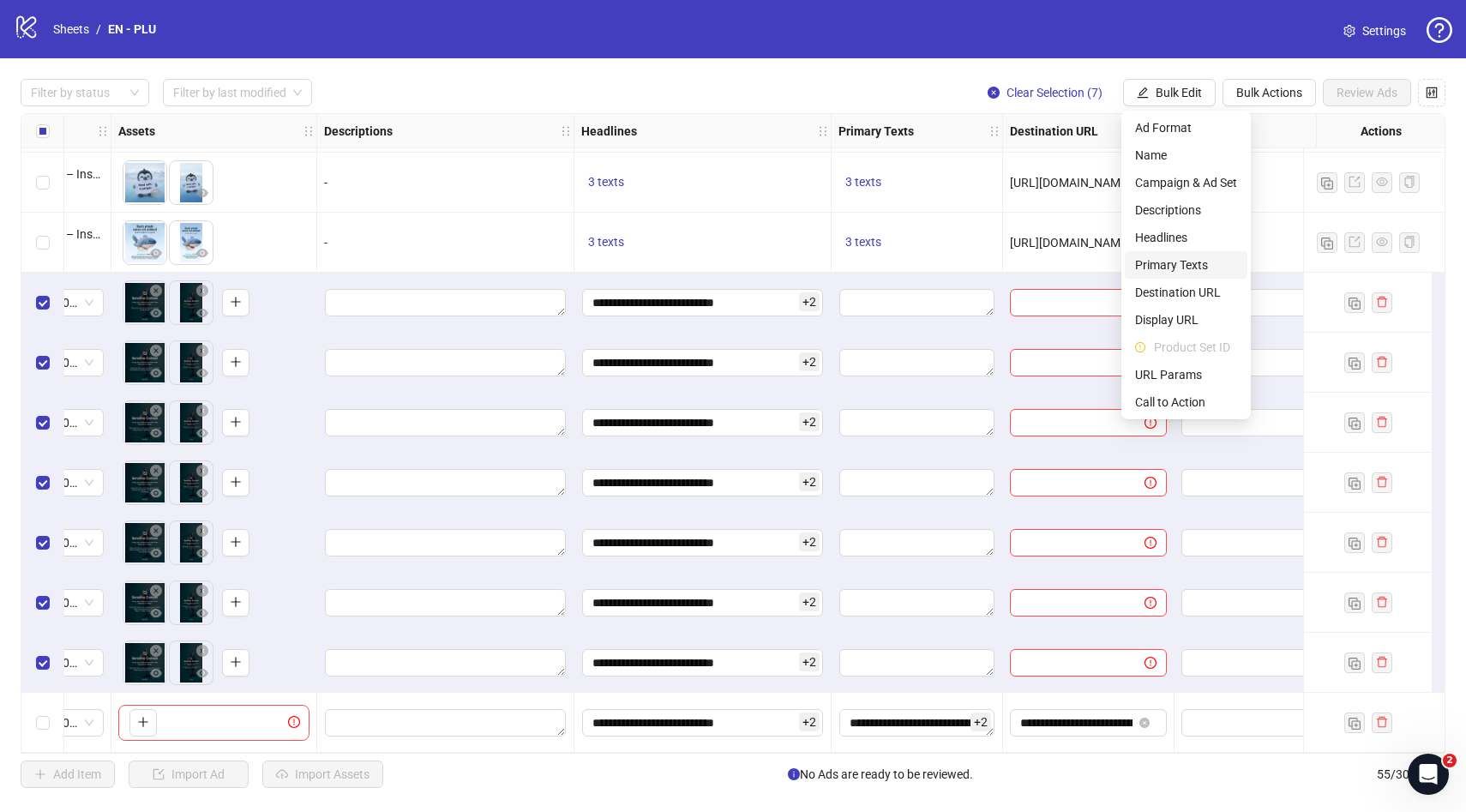
click at [1185, 268] on span "Primary Texts" at bounding box center [1186, 264] width 102 height 19
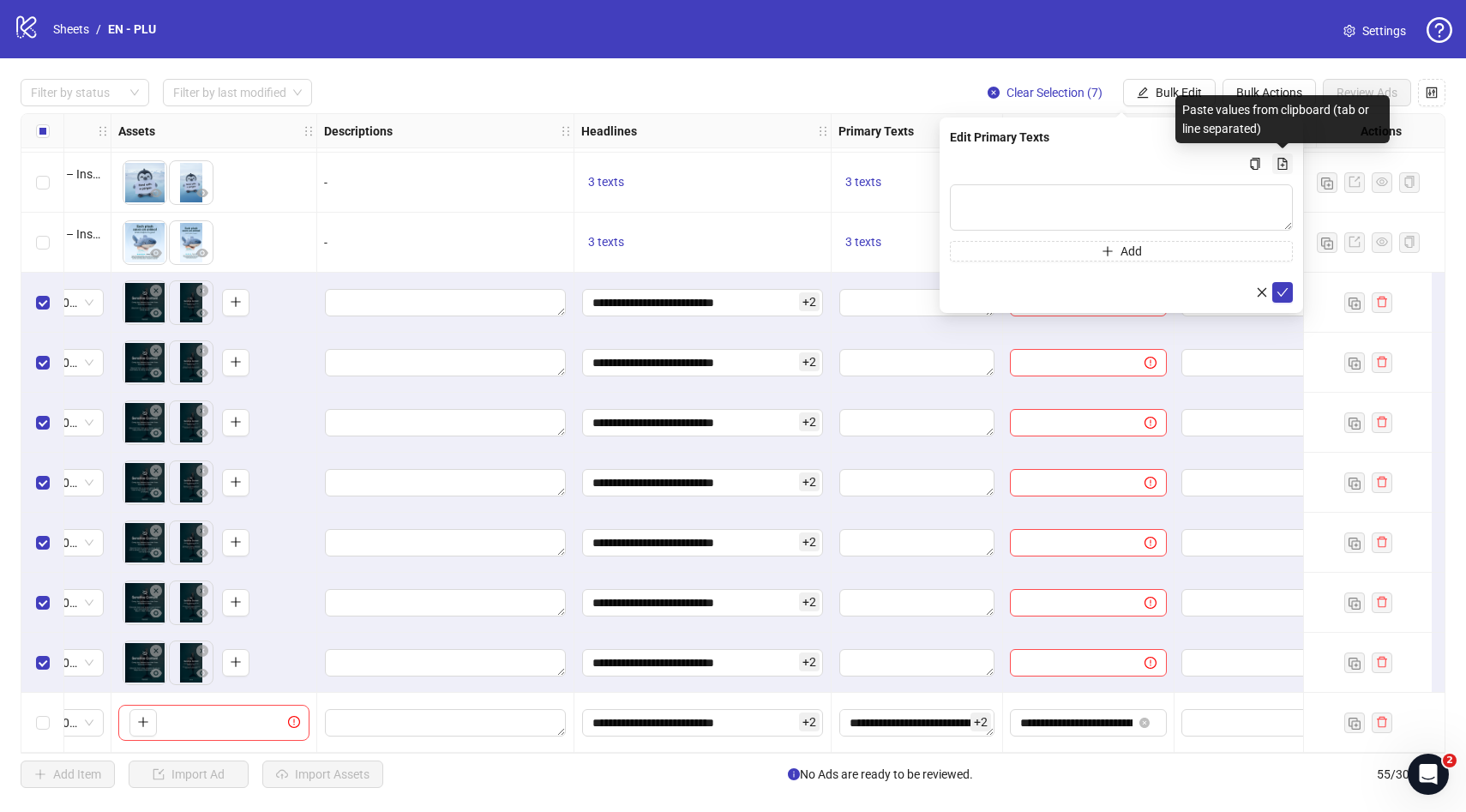
click at [1278, 157] on icon "file-add" at bounding box center [1283, 164] width 12 height 12
type textarea "**********"
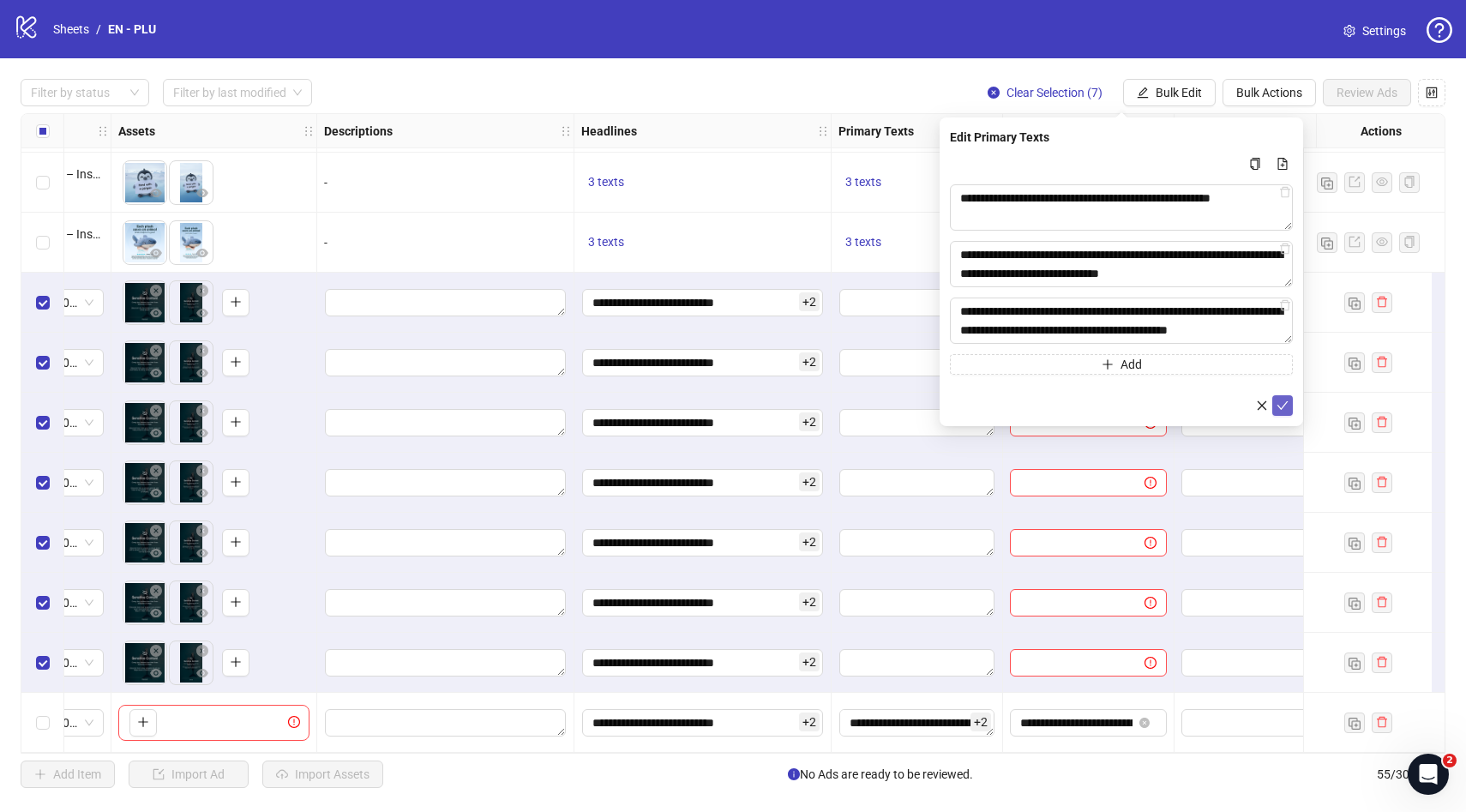
click at [1284, 403] on icon "check" at bounding box center [1283, 406] width 12 height 12
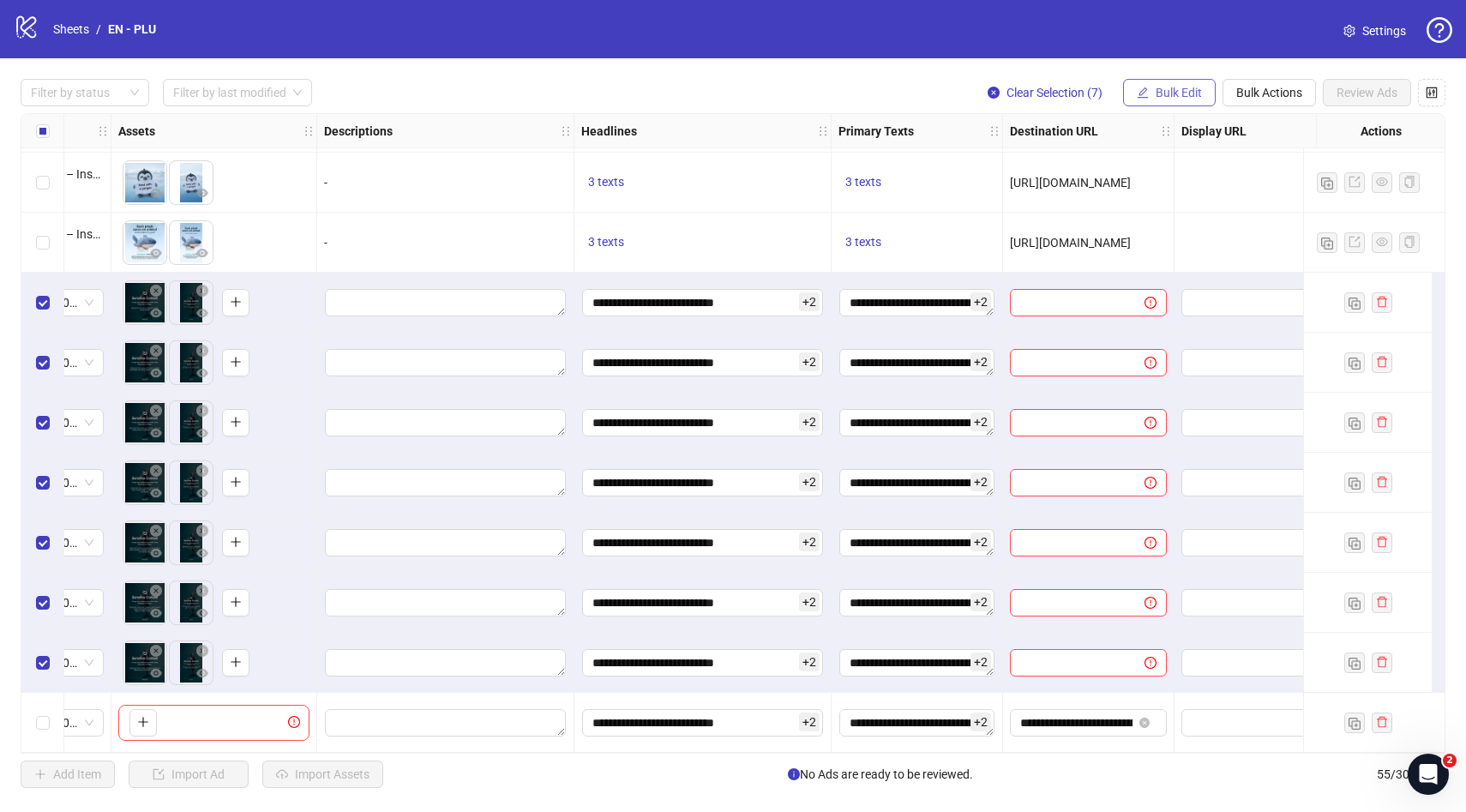
click at [1186, 88] on span "Bulk Edit" at bounding box center [1178, 93] width 46 height 14
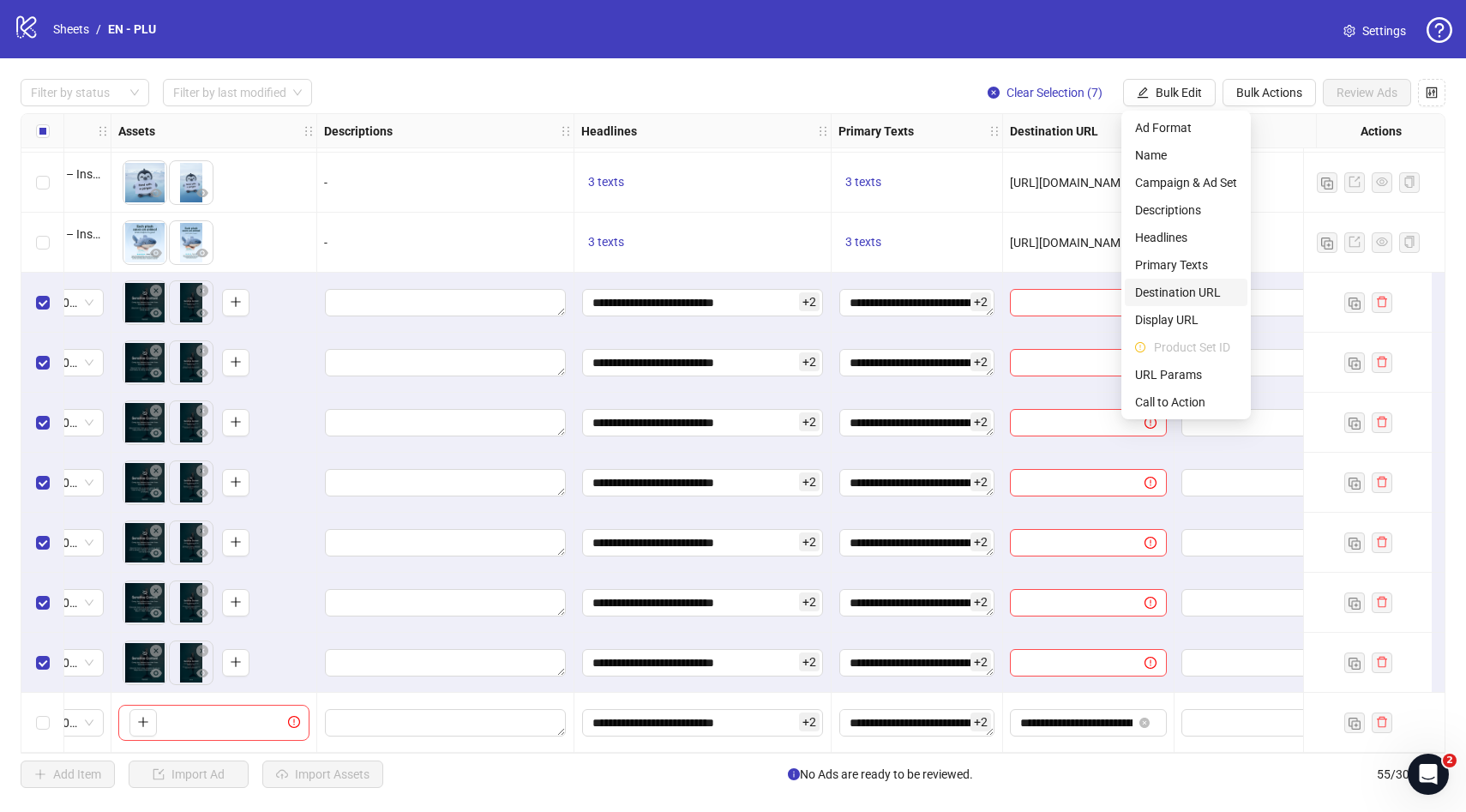
click at [1155, 298] on span "Destination URL" at bounding box center [1186, 292] width 102 height 19
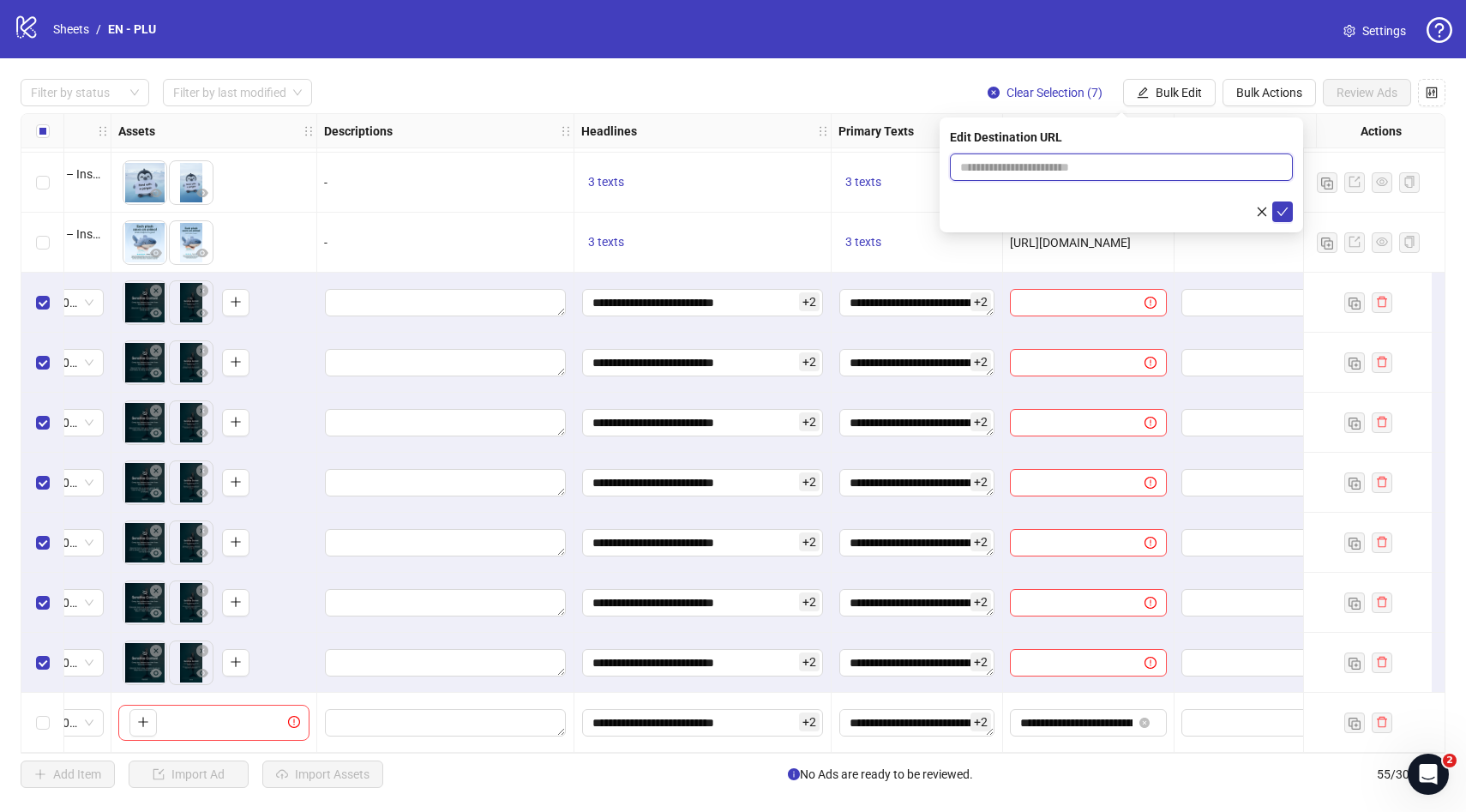
click at [1032, 172] on input "text" at bounding box center [1115, 166] width 309 height 19
paste input "**********"
type input "**********"
click at [1290, 207] on button "submit" at bounding box center [1282, 211] width 20 height 20
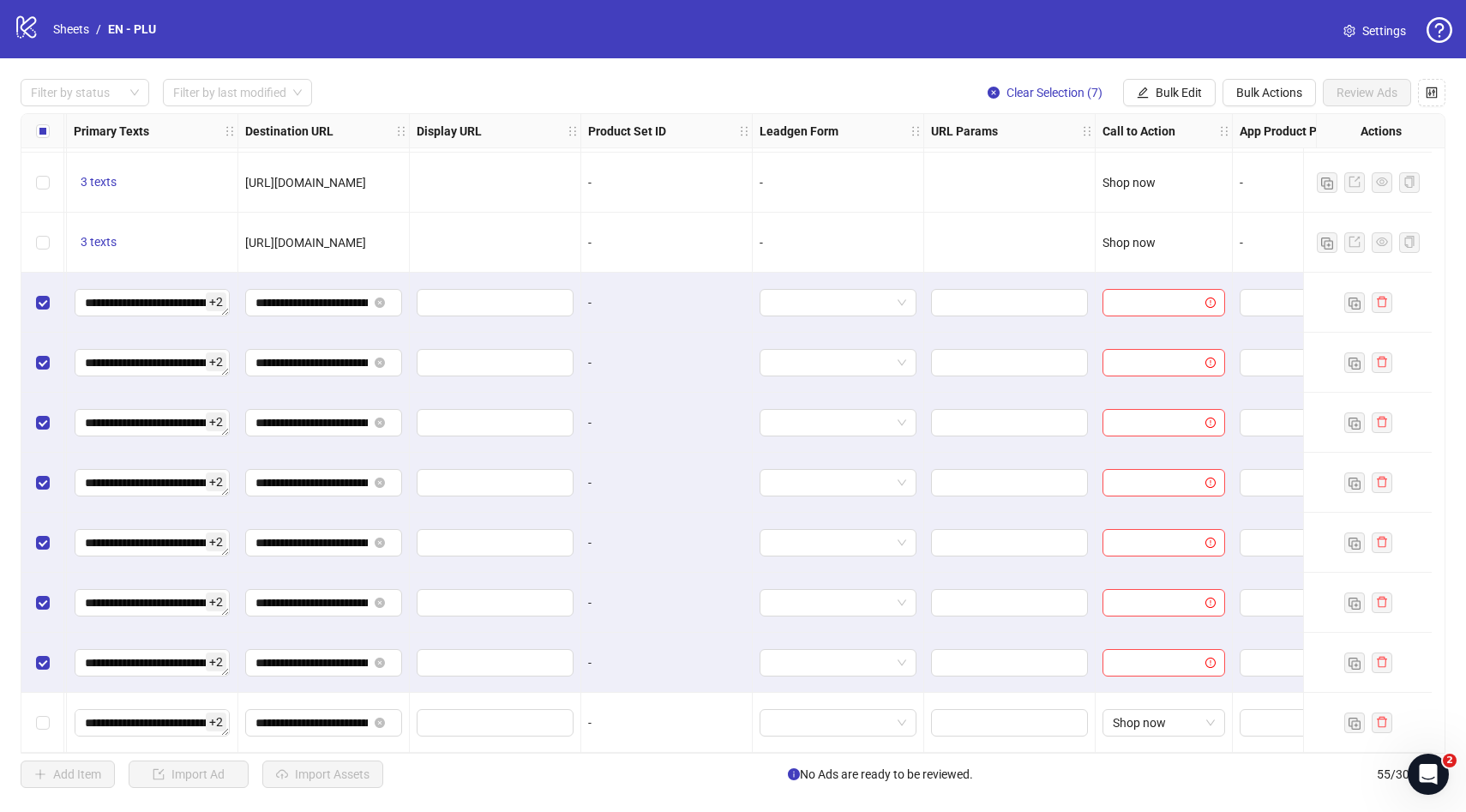
scroll to position [2703, 1465]
click at [1178, 91] on span "Bulk Edit" at bounding box center [1178, 93] width 46 height 14
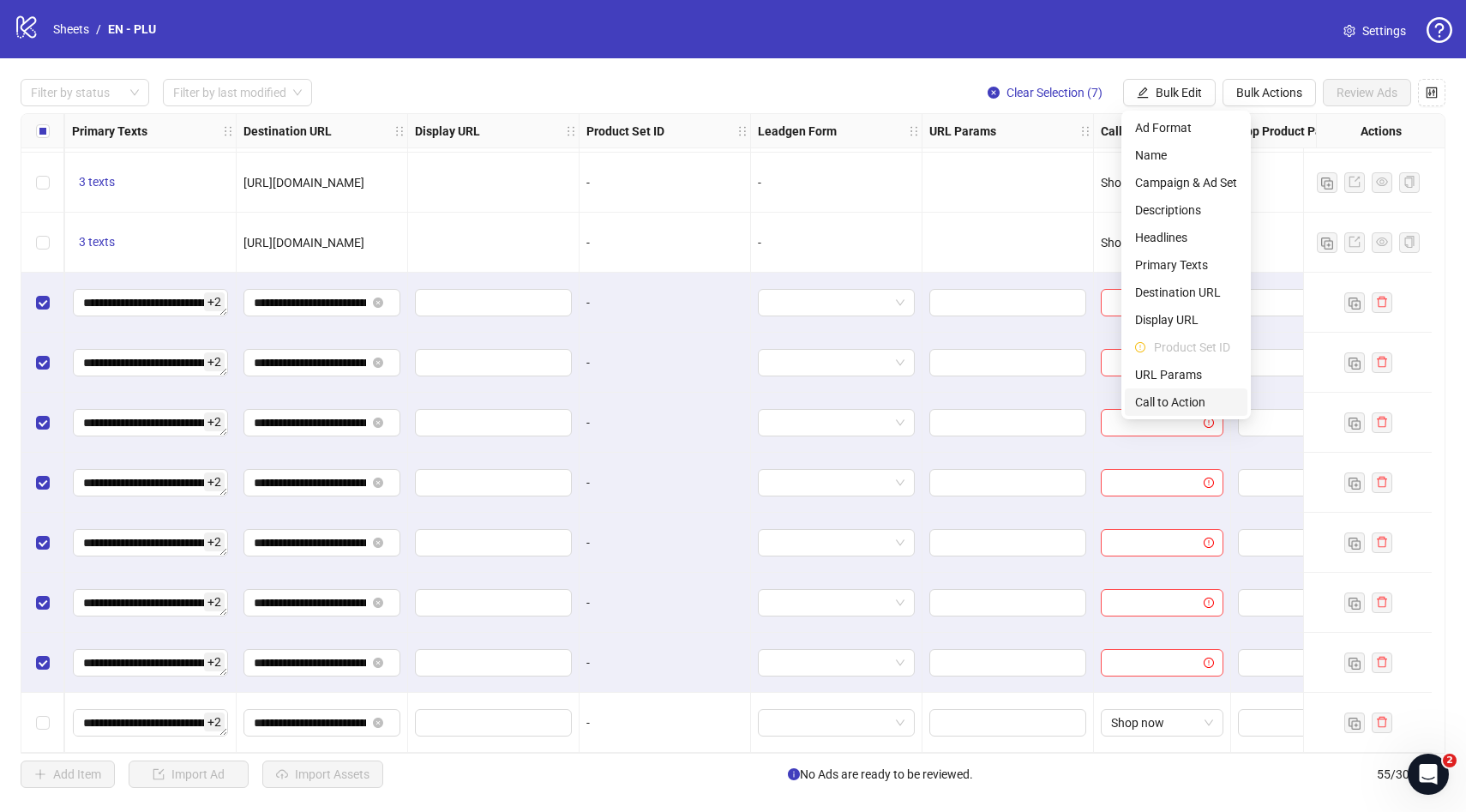
click at [1186, 404] on span "Call to Action" at bounding box center [1186, 402] width 102 height 19
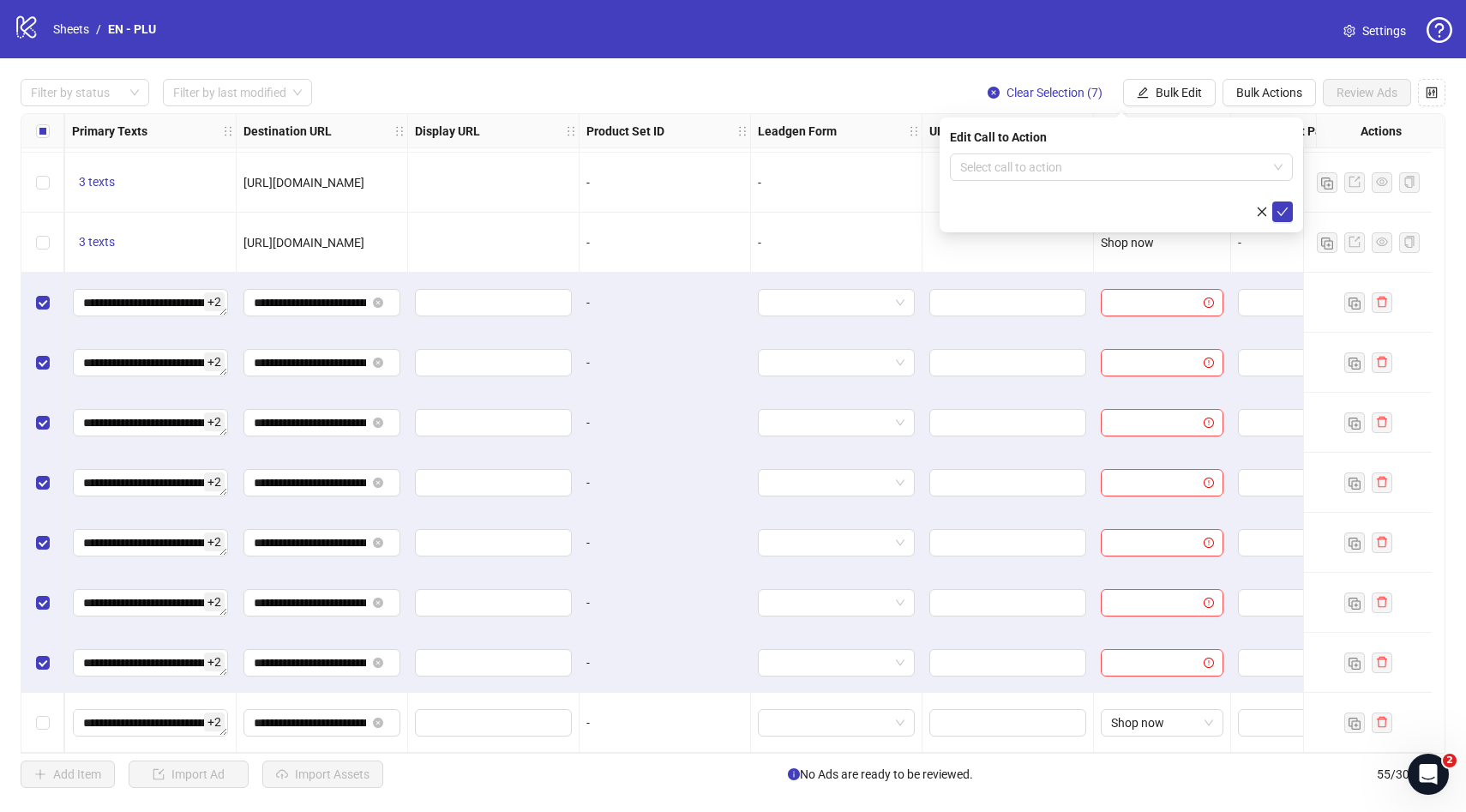
click at [1163, 148] on div "Edit Call to Action Select call to action" at bounding box center [1121, 175] width 364 height 115
click at [1163, 158] on input "search" at bounding box center [1114, 166] width 307 height 26
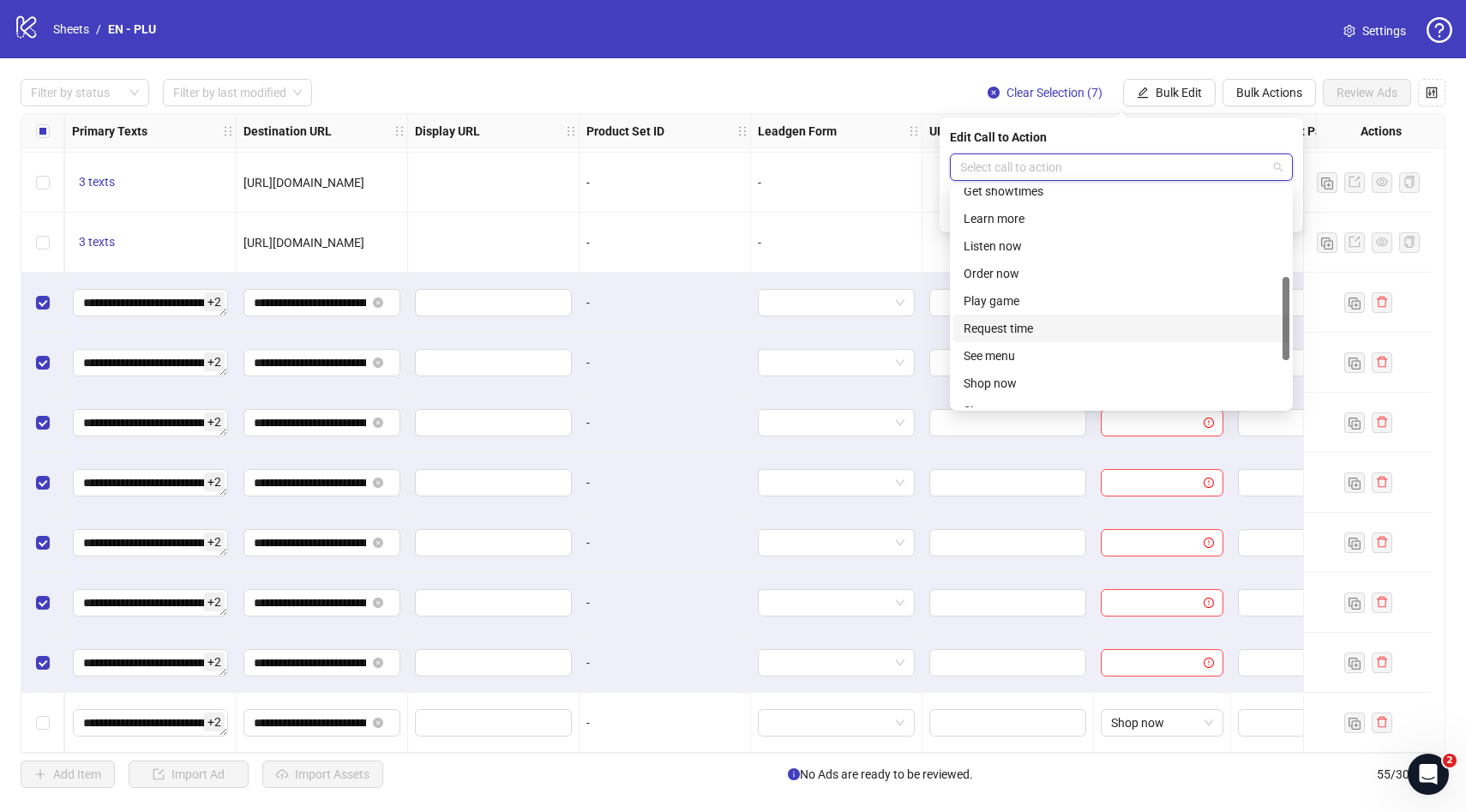
scroll to position [234, 0]
click at [1047, 372] on div "Shop now" at bounding box center [1121, 379] width 316 height 19
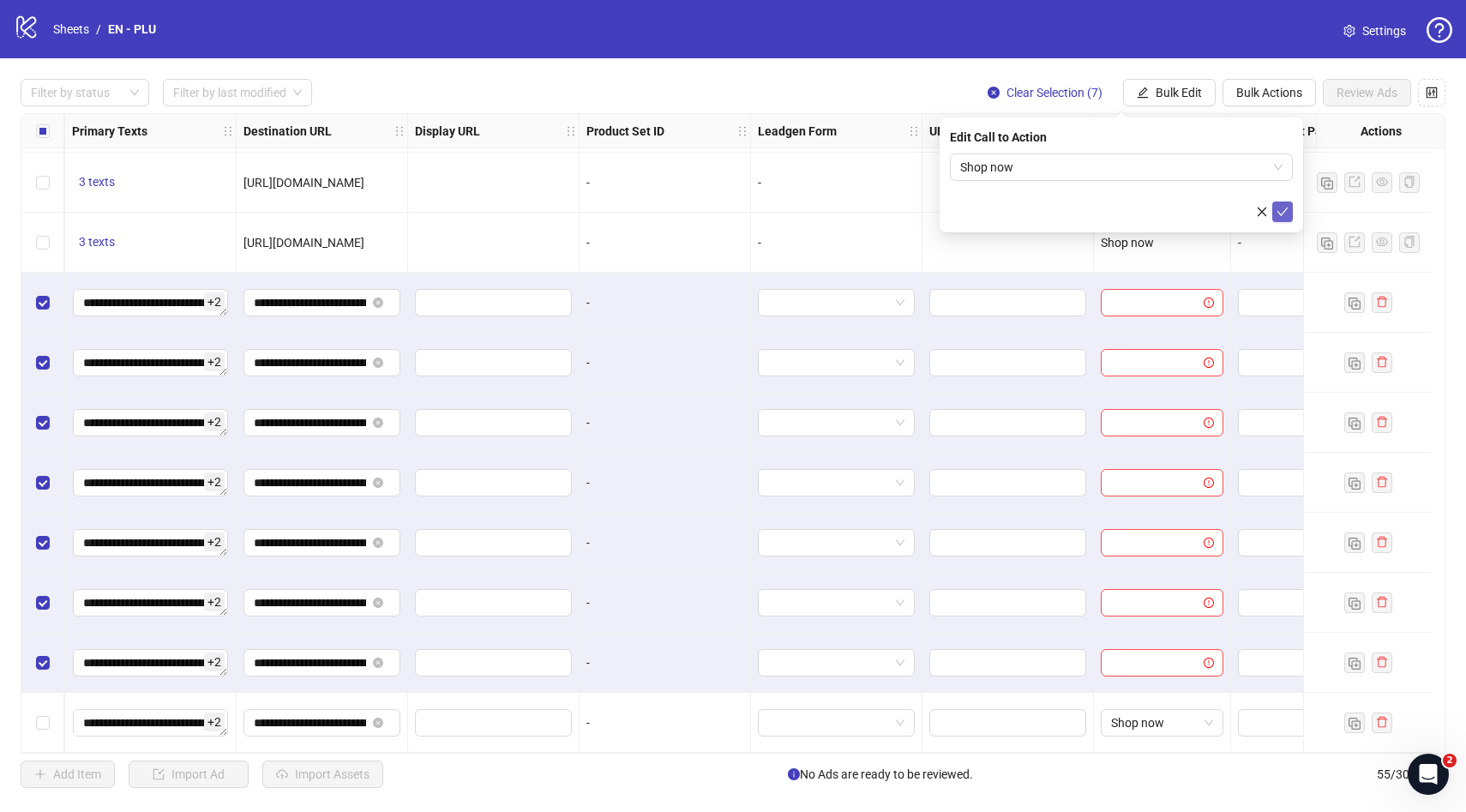
click at [1277, 217] on span "submit" at bounding box center [1283, 212] width 12 height 14
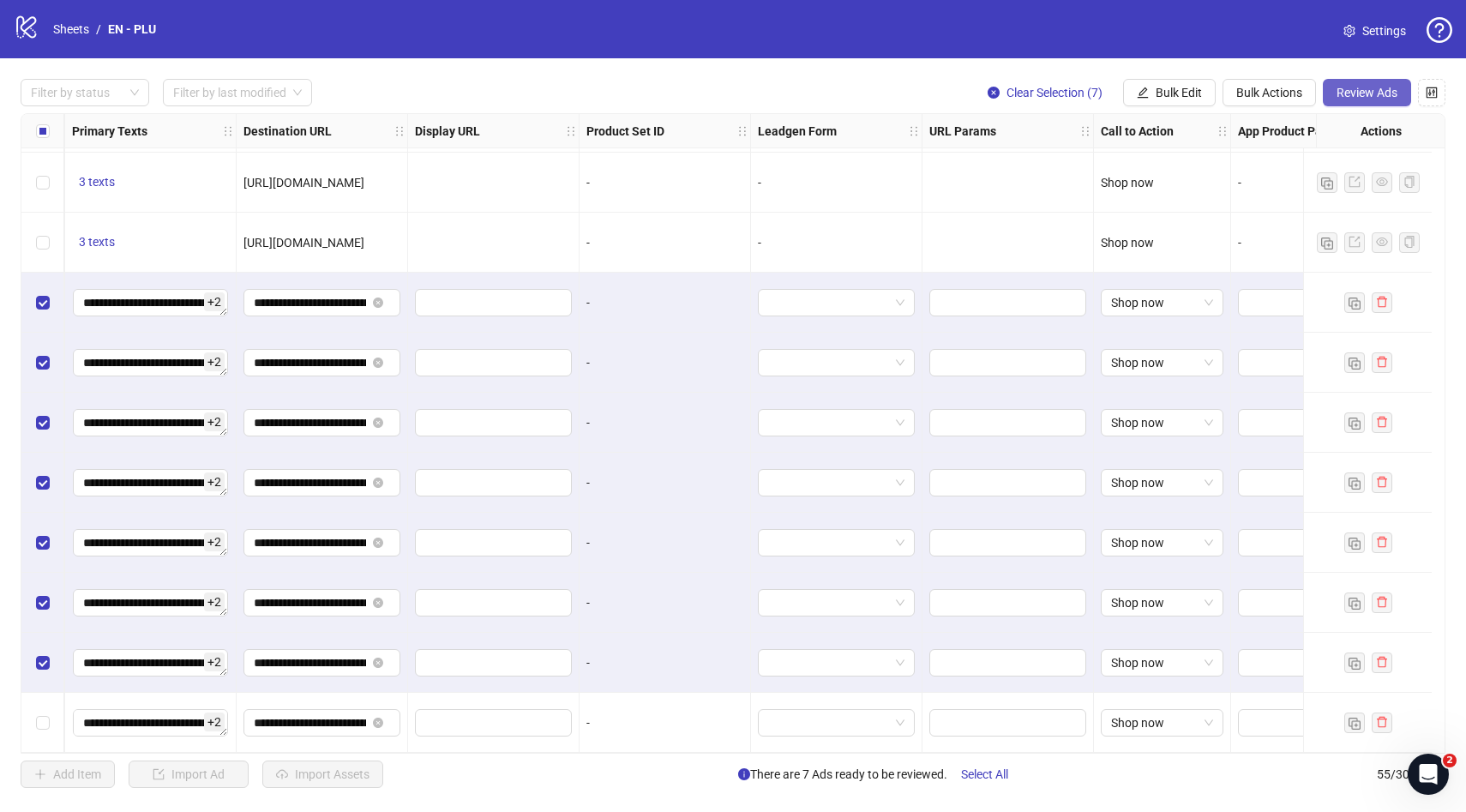
click at [1350, 99] on span "Review Ads" at bounding box center [1367, 93] width 61 height 14
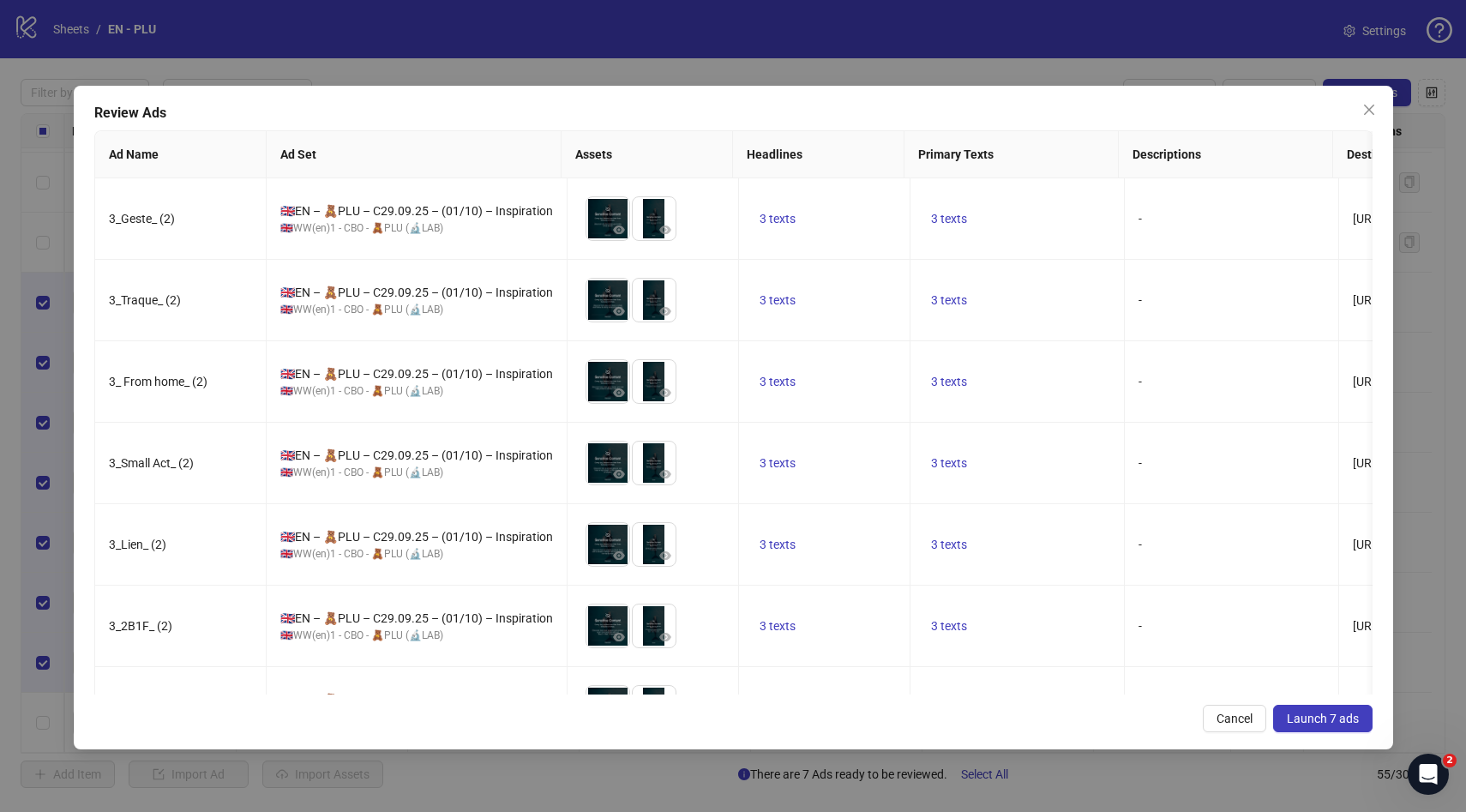
click at [1333, 722] on span "Launch 7 ads" at bounding box center [1323, 718] width 72 height 14
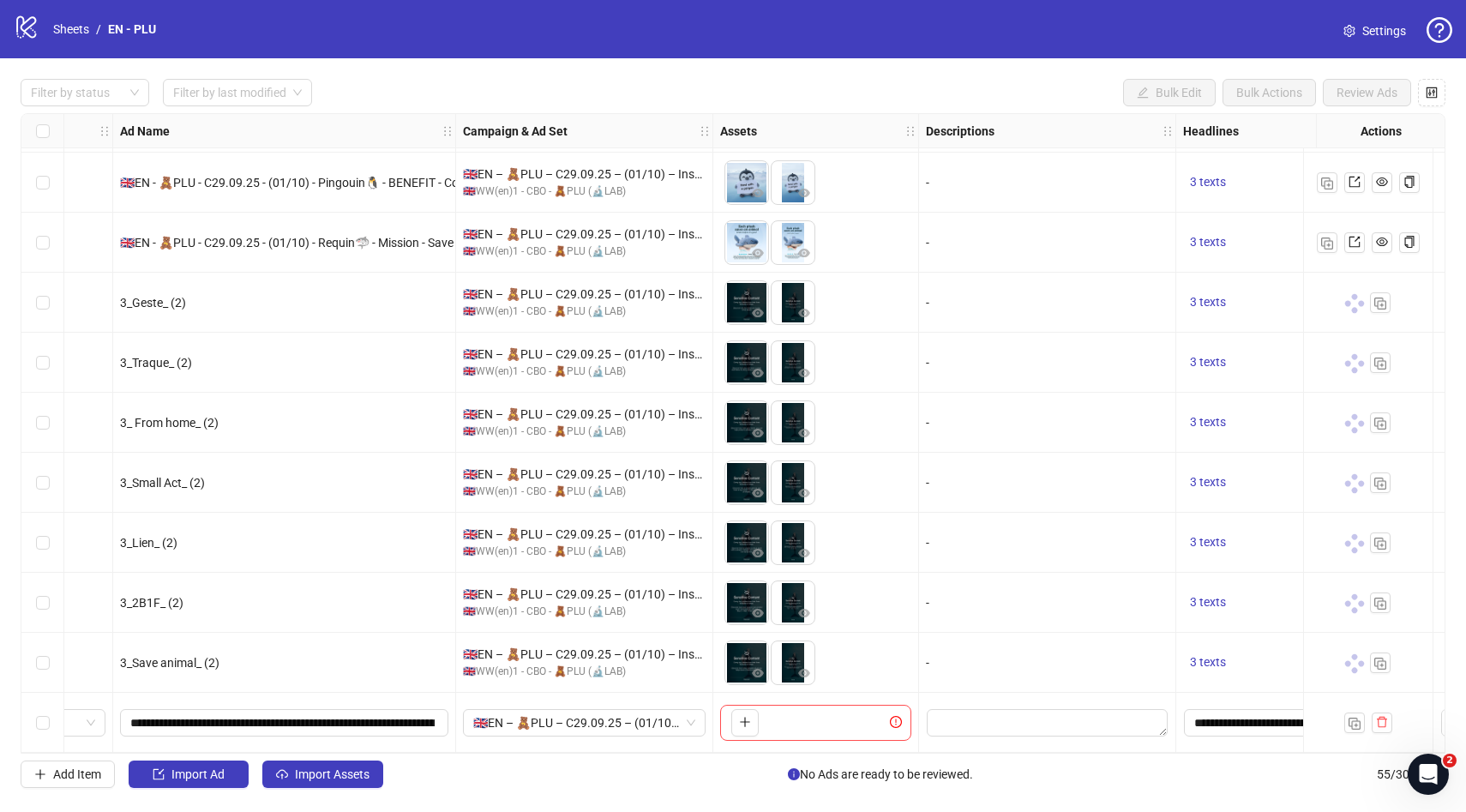
scroll to position [2703, 0]
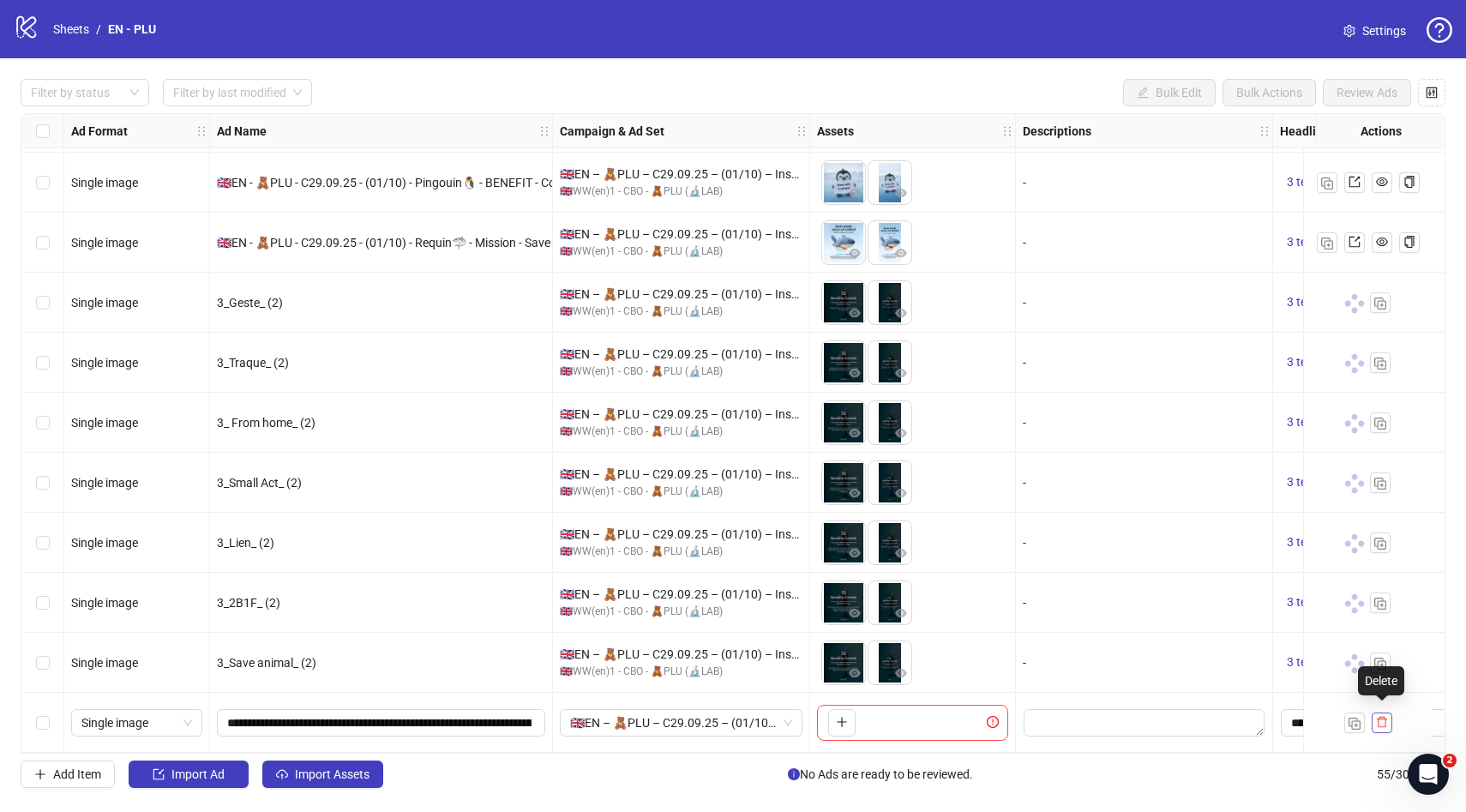
click at [1381, 716] on icon "delete" at bounding box center [1383, 722] width 12 height 12
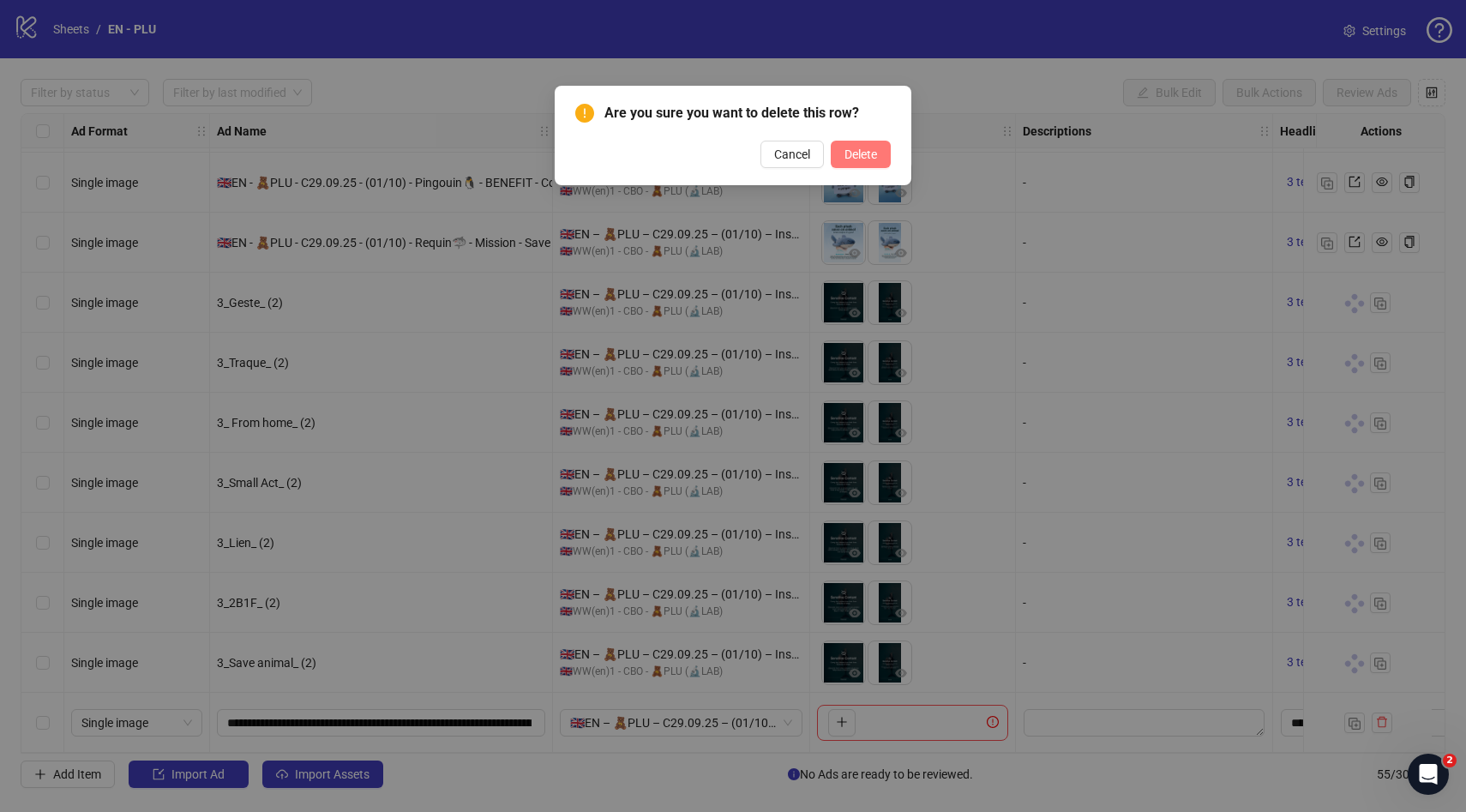
click at [849, 159] on span "Delete" at bounding box center [861, 155] width 33 height 14
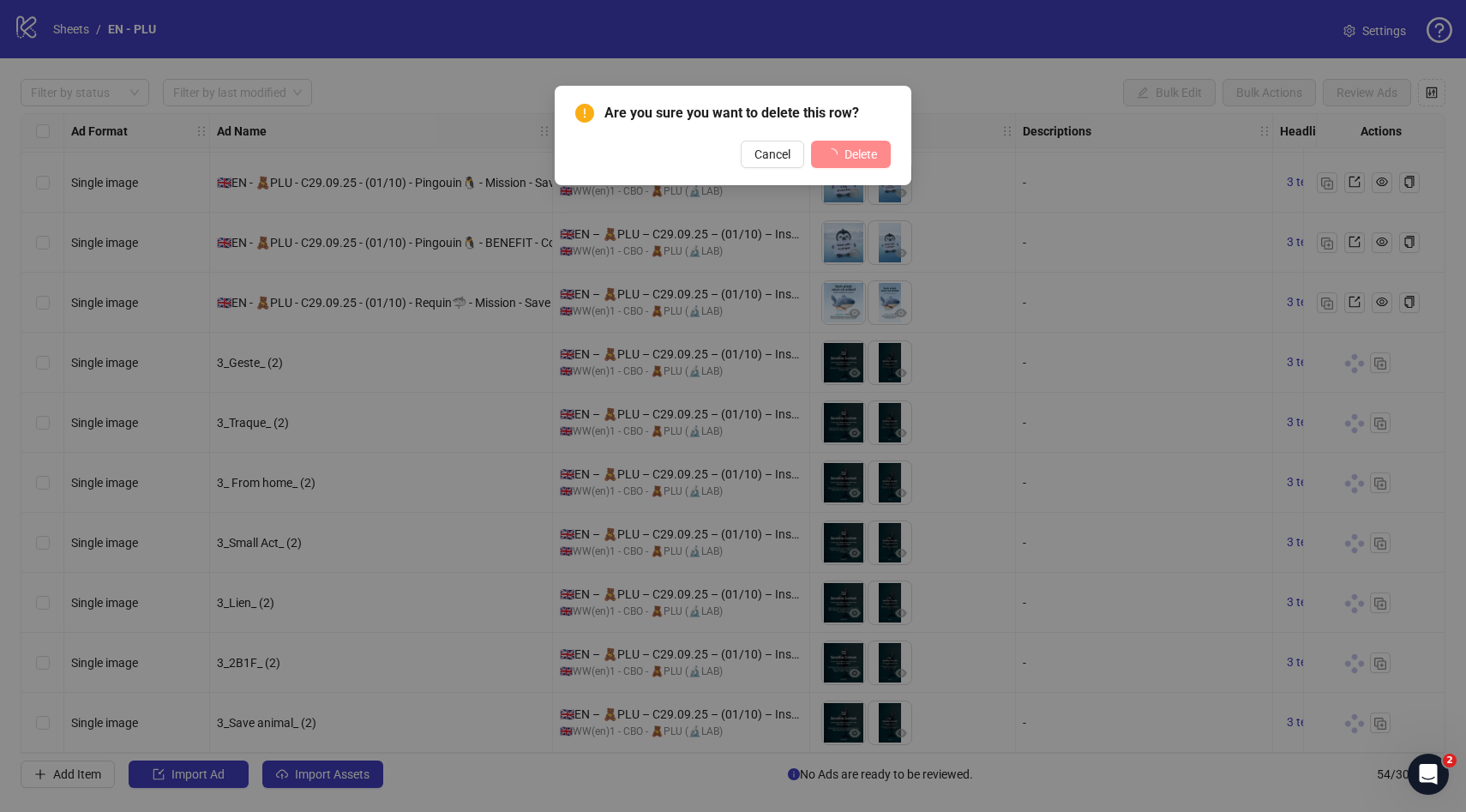
scroll to position [2643, 0]
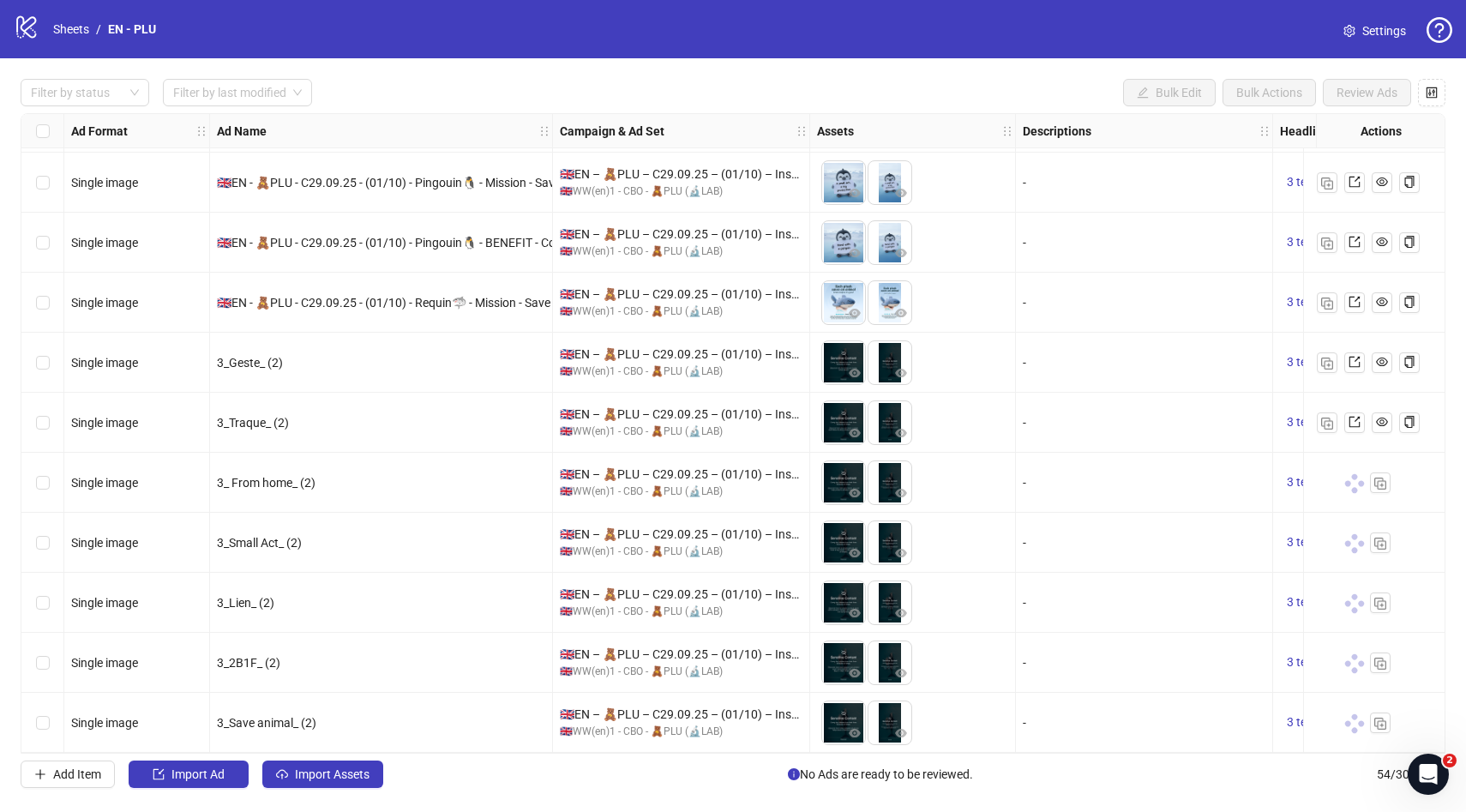
click at [50, 353] on div "Select row 48" at bounding box center [42, 363] width 42 height 60
click at [1355, 356] on icon "export" at bounding box center [1355, 362] width 12 height 12
click at [1391, 34] on span "Settings" at bounding box center [1384, 30] width 43 height 19
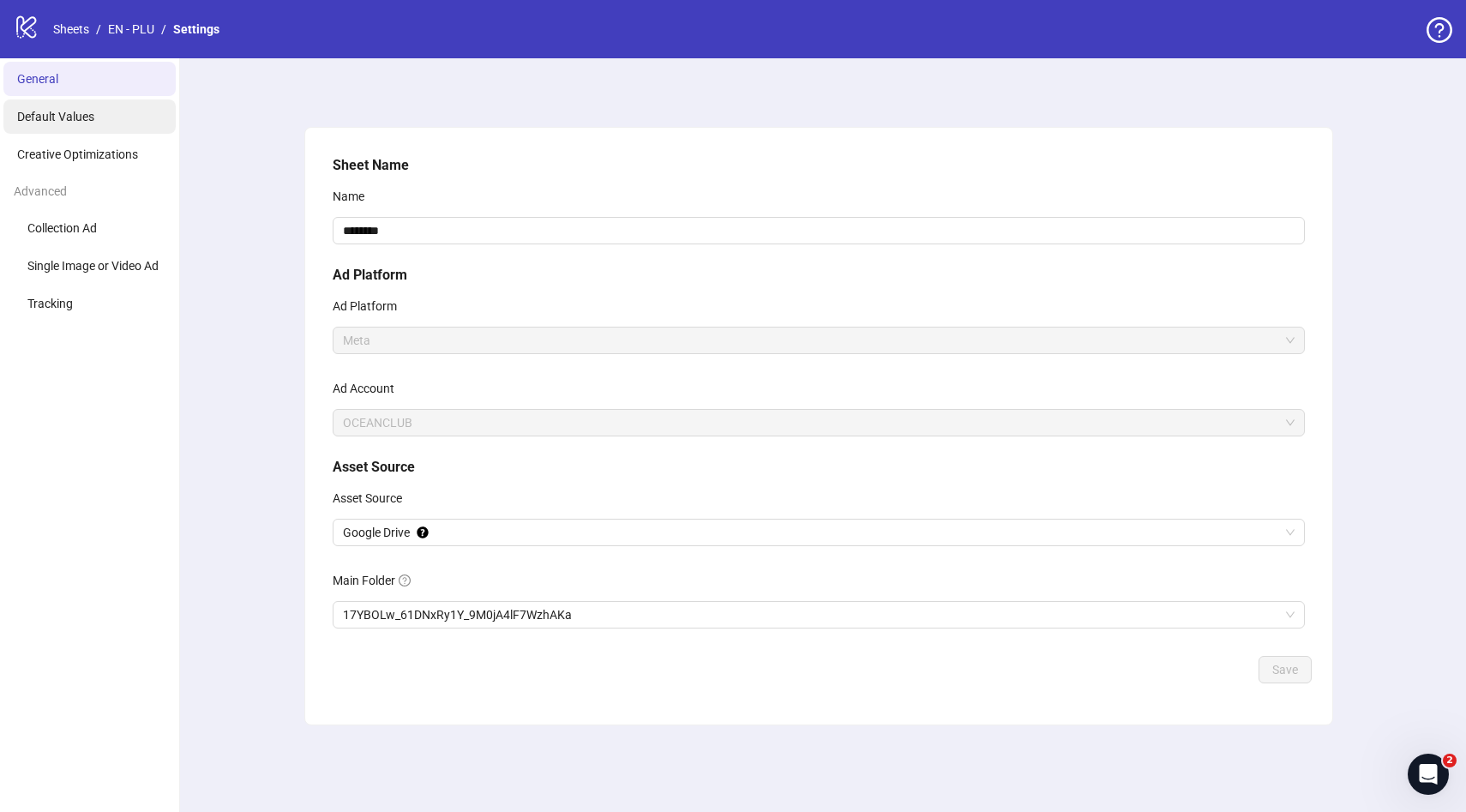
click at [82, 113] on span "Default Values" at bounding box center [55, 117] width 77 height 14
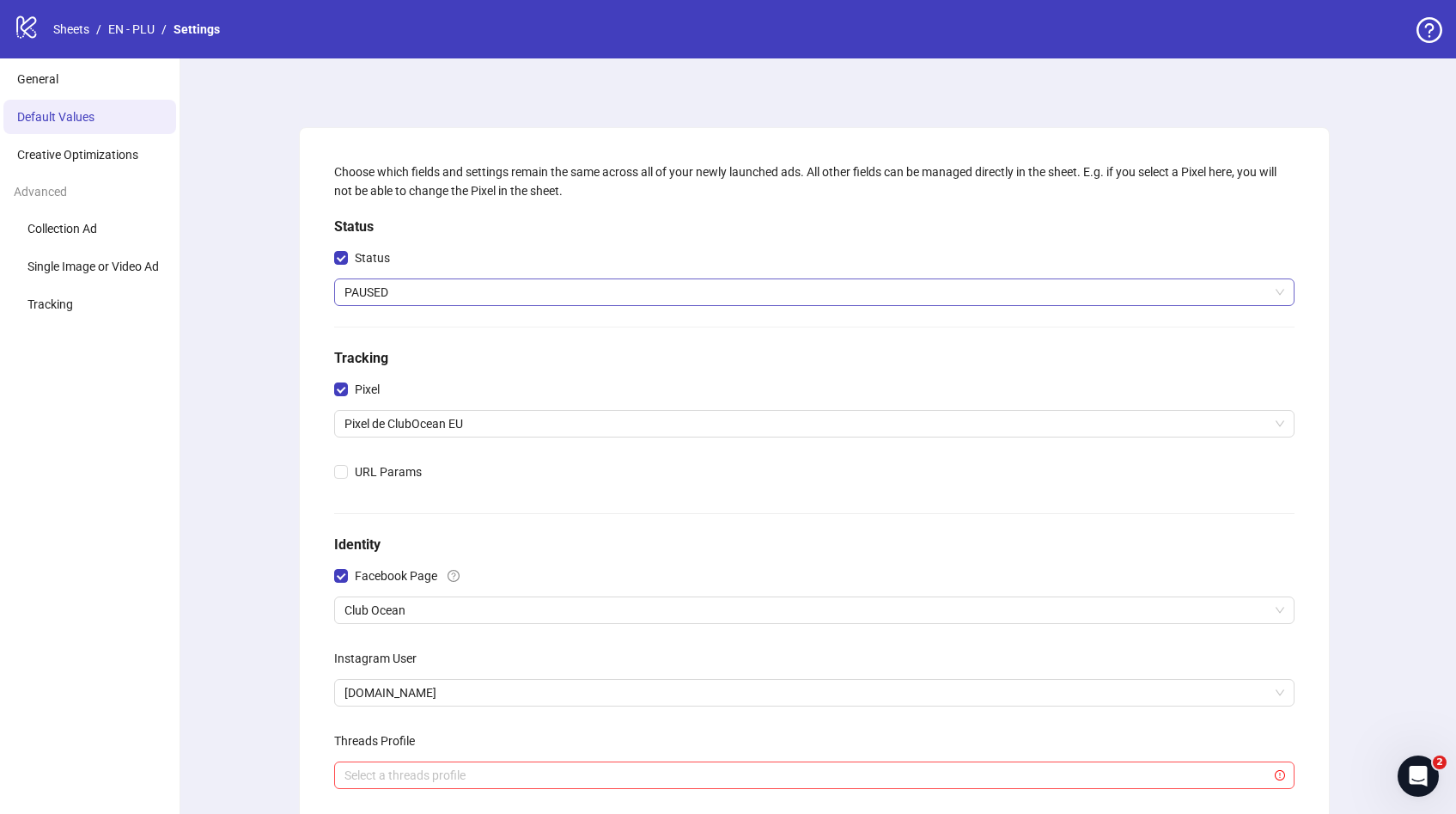
click at [448, 294] on span "PAUSED" at bounding box center [814, 292] width 939 height 26
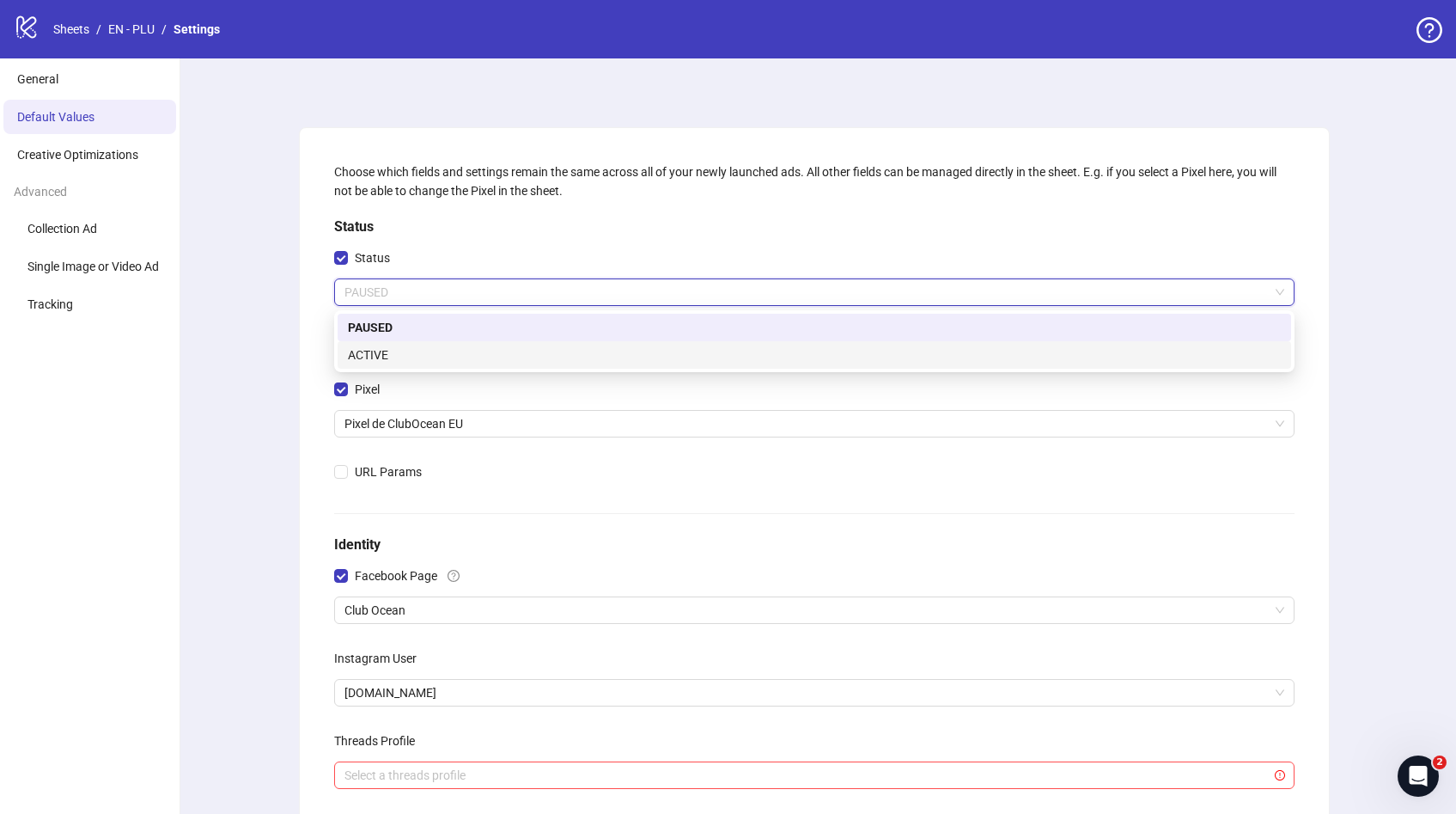
click at [448, 355] on div "ACTIVE" at bounding box center [814, 355] width 933 height 19
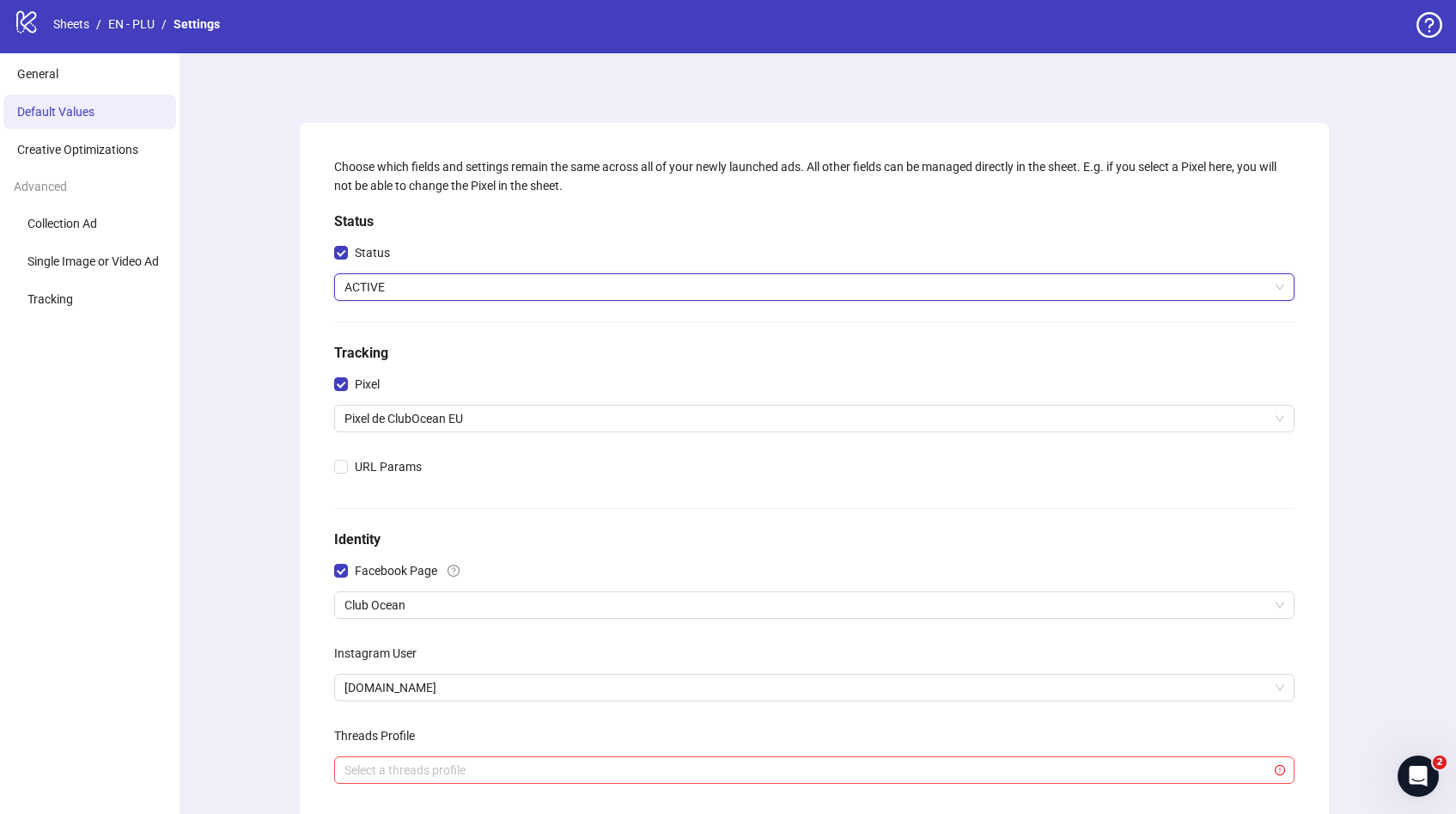
scroll to position [7, 0]
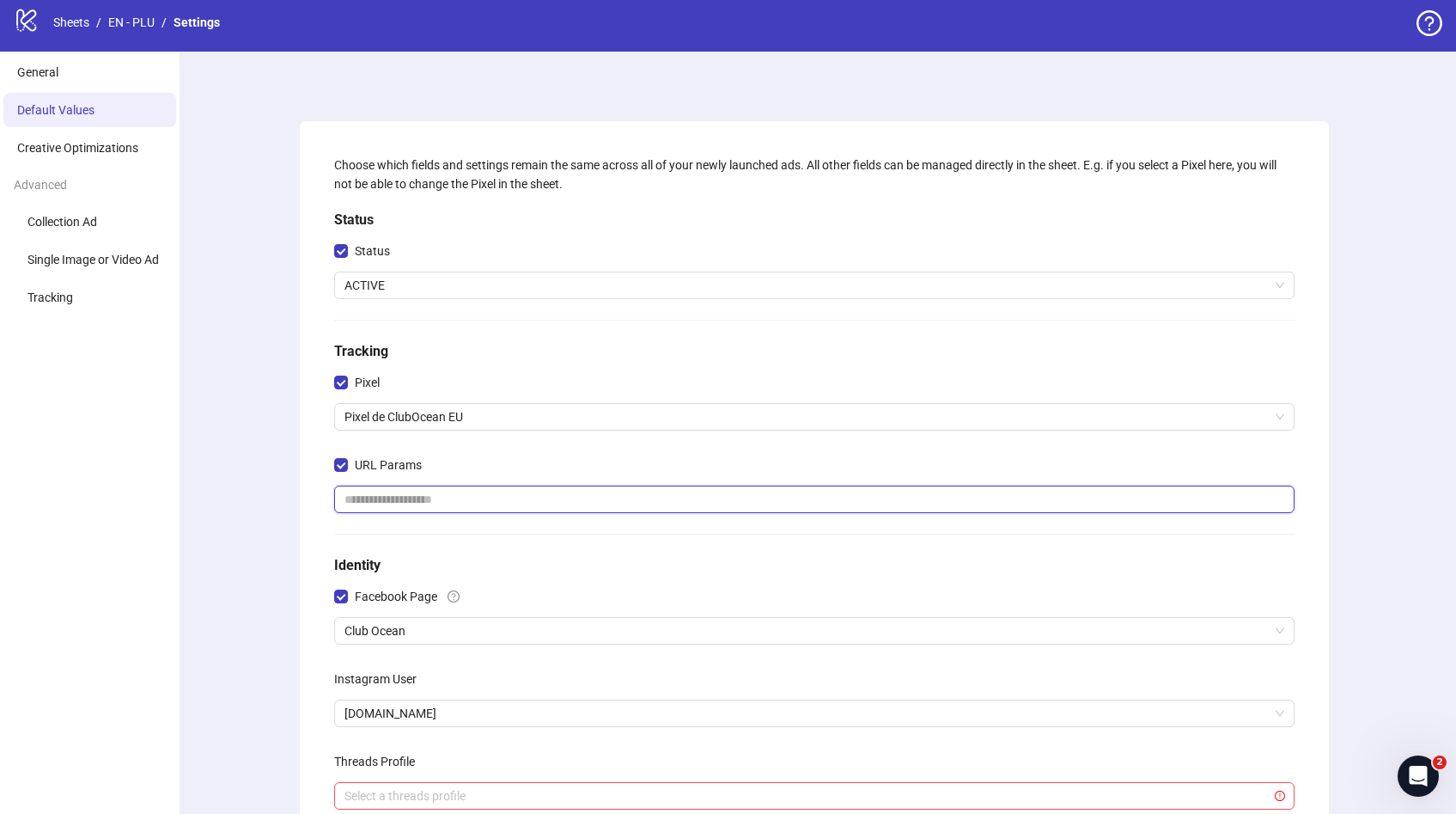
click at [369, 489] on input "text" at bounding box center [814, 499] width 961 height 27
paste input "**********"
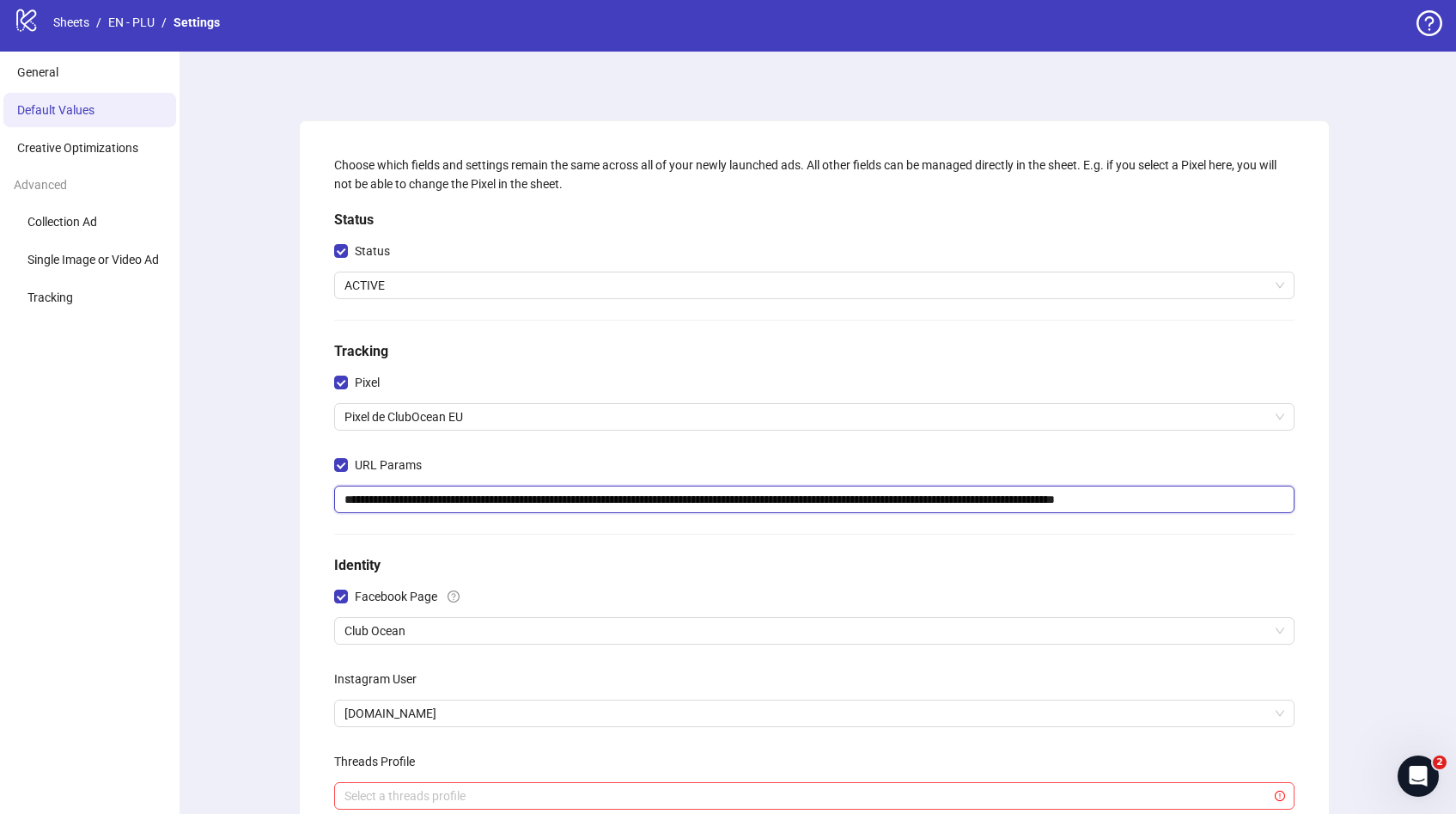
scroll to position [0, 55]
type input "**********"
click at [1331, 494] on div "**********" at bounding box center [814, 565] width 1284 height 1028
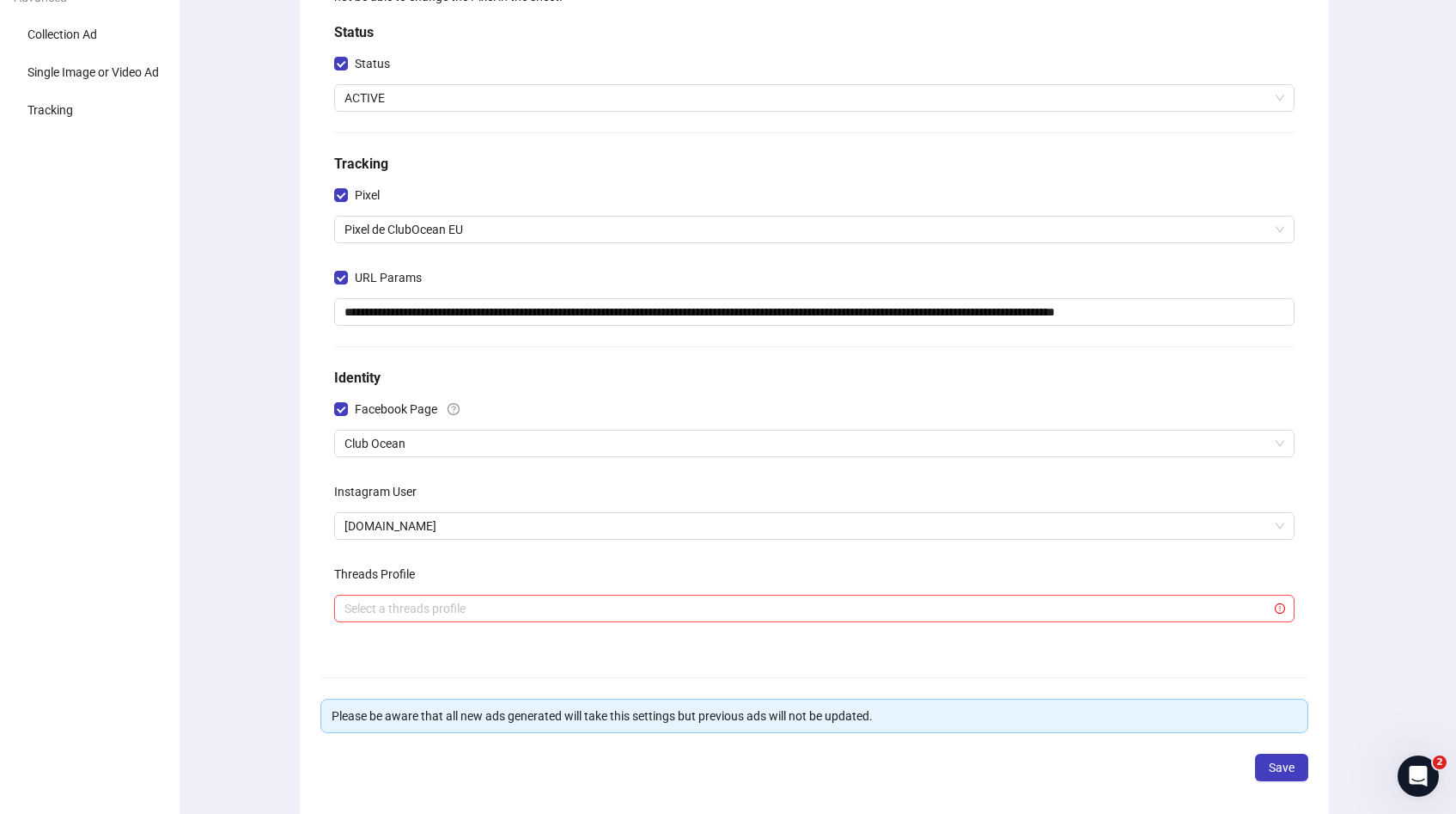
scroll to position [272, 0]
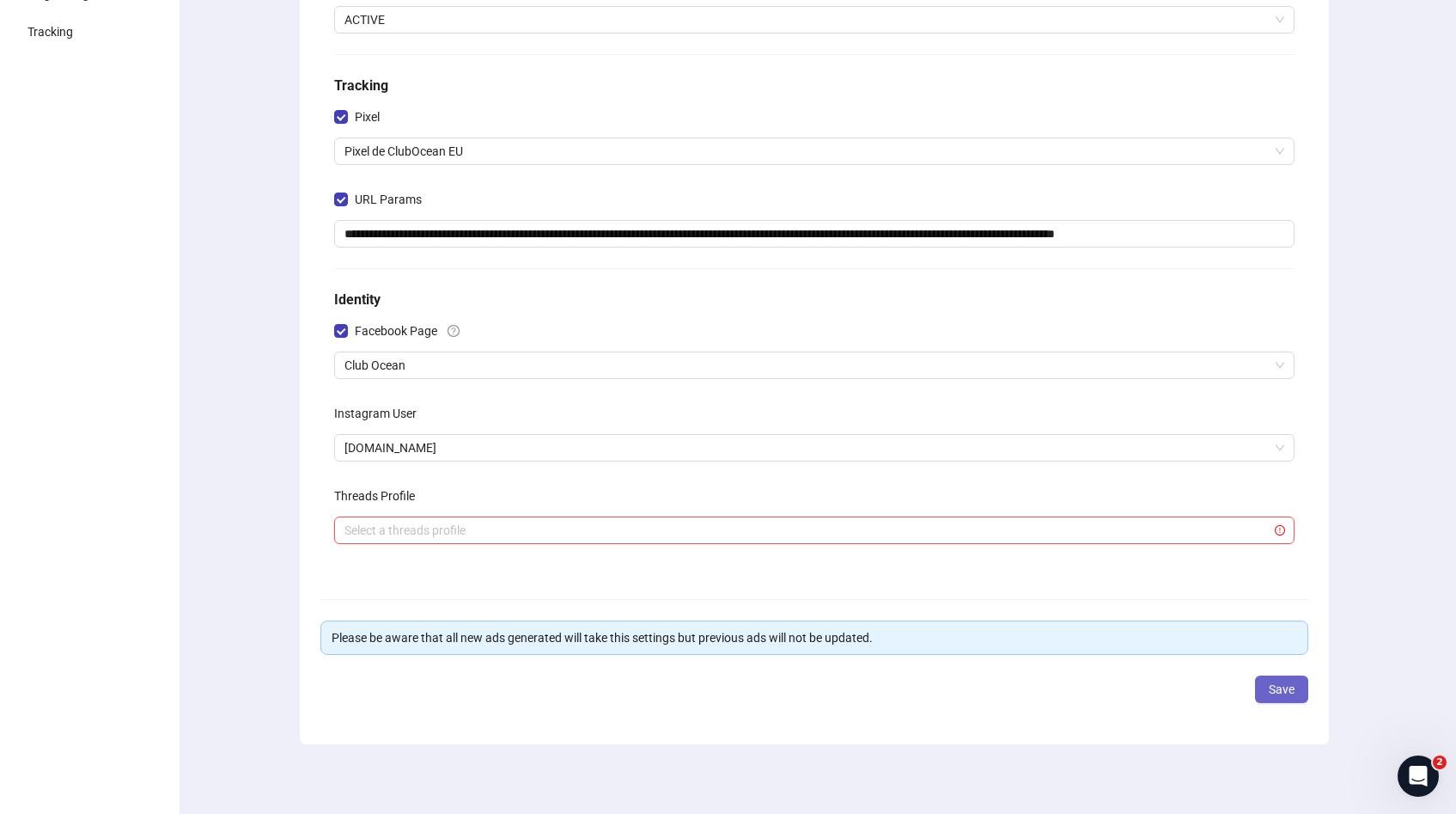
click at [1278, 686] on span "Save" at bounding box center [1281, 690] width 26 height 14
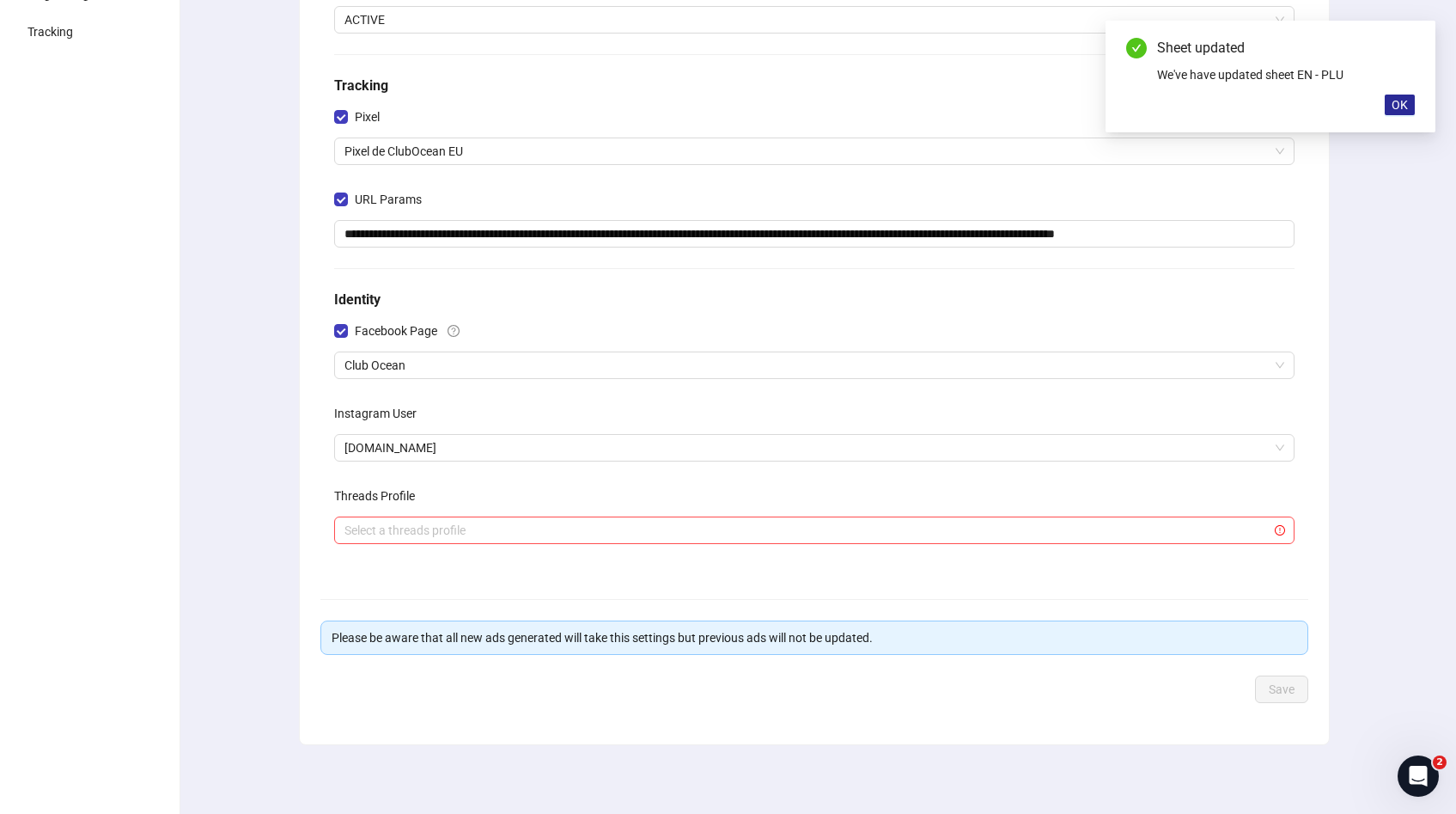
click at [1394, 106] on span "OK" at bounding box center [1399, 105] width 16 height 14
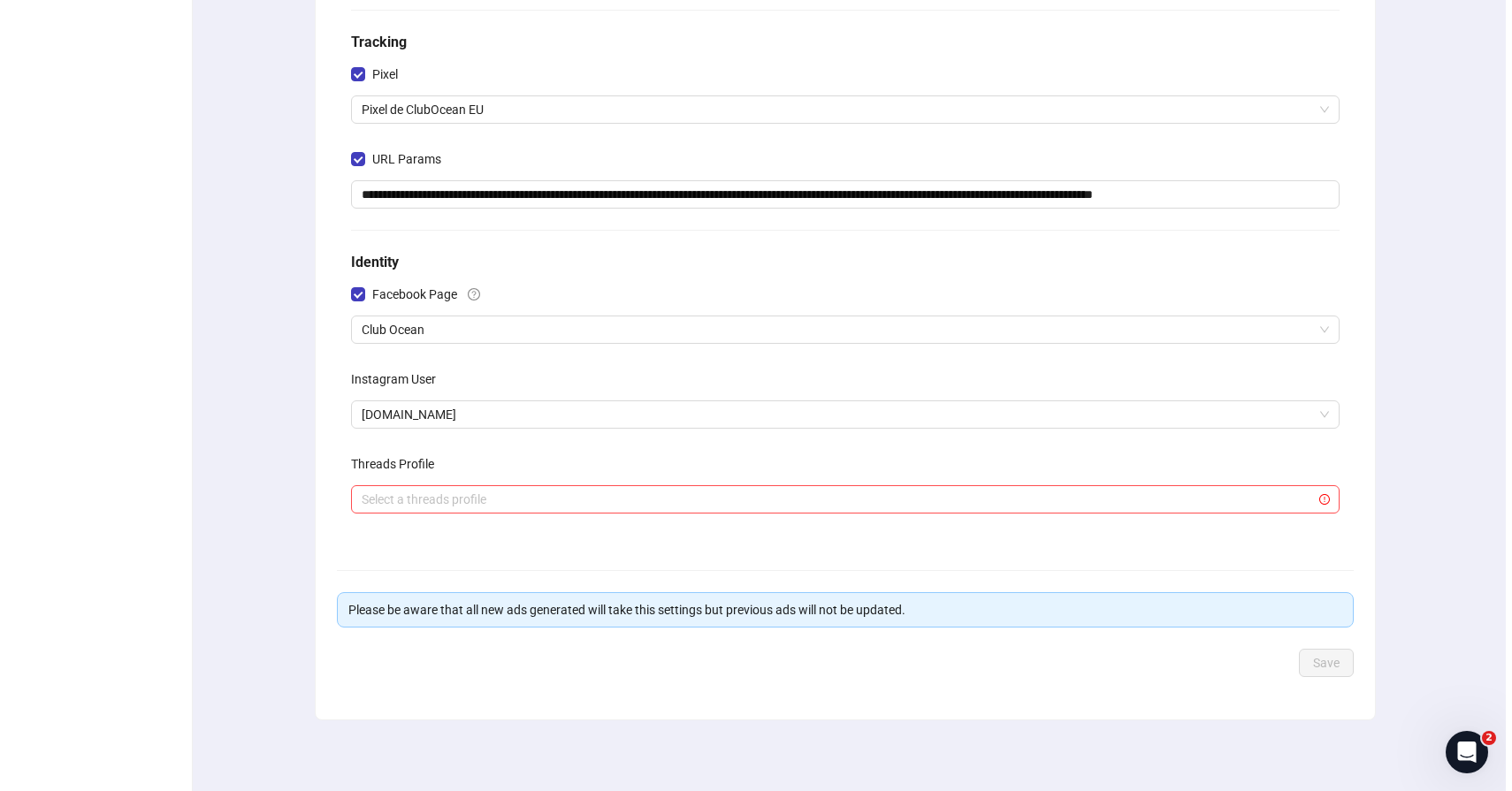
scroll to position [0, 0]
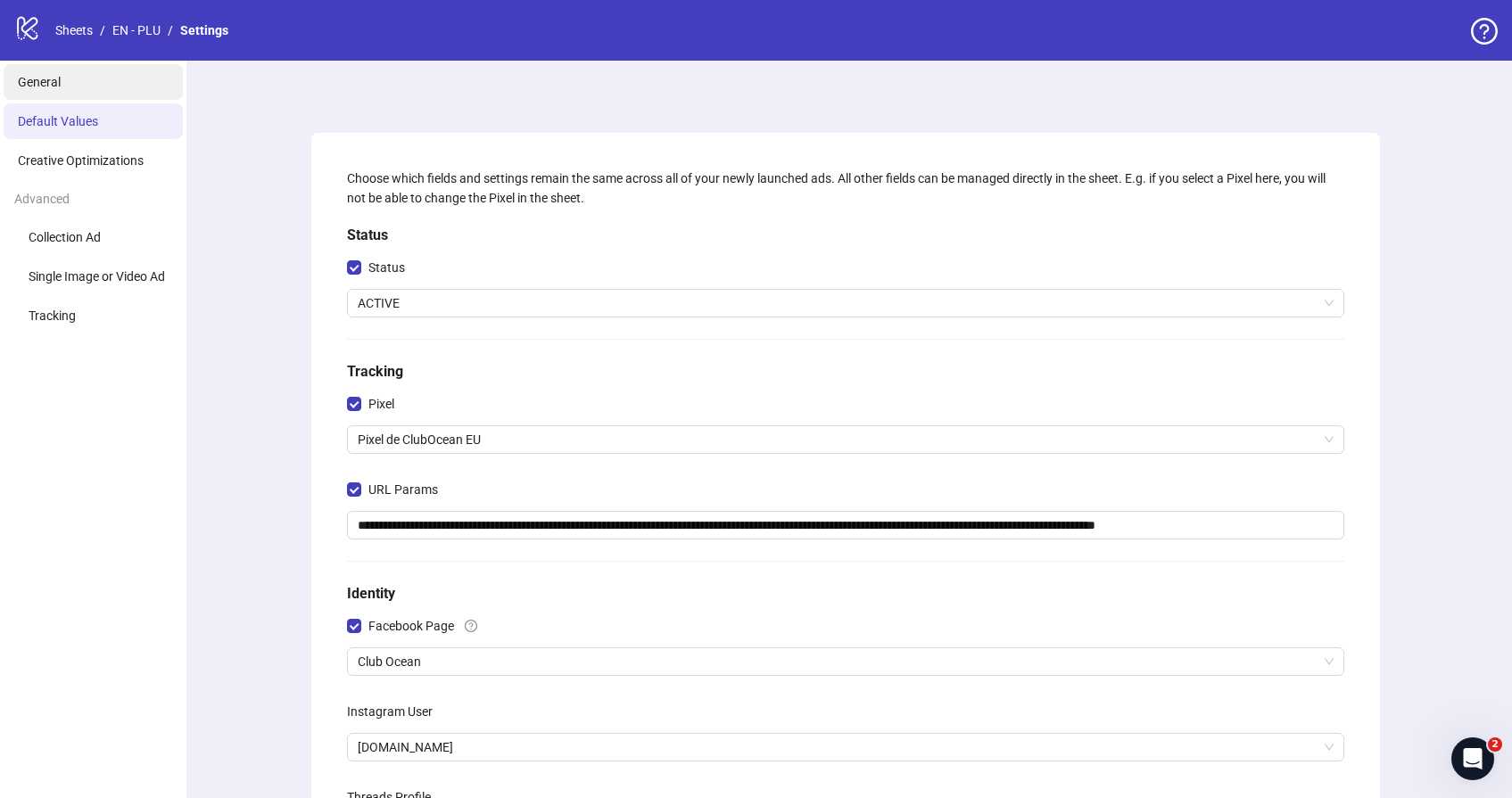
click at [44, 75] on span "General" at bounding box center [39, 82] width 43 height 15
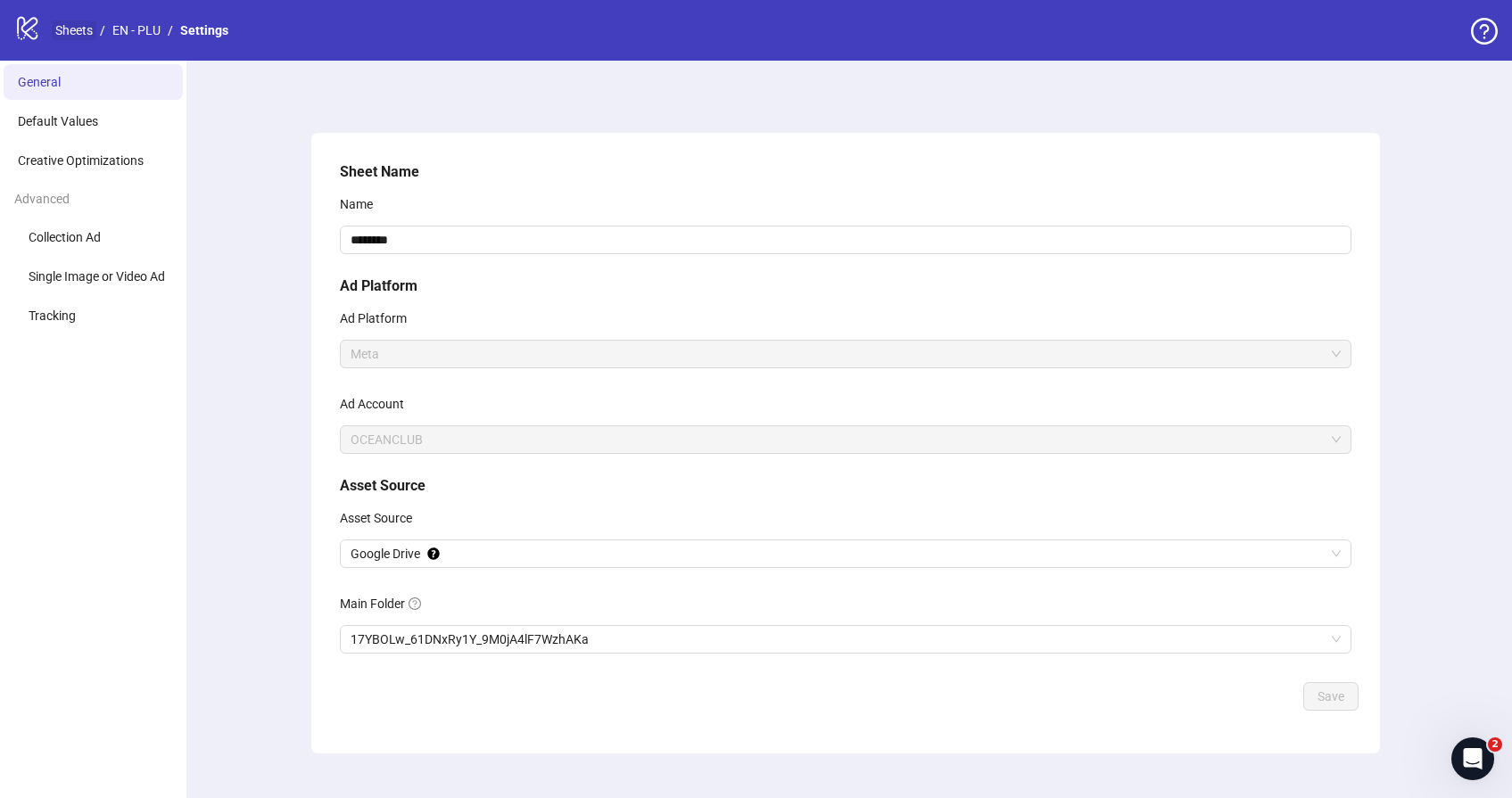
click at [84, 30] on link "Sheets" at bounding box center [74, 29] width 44 height 19
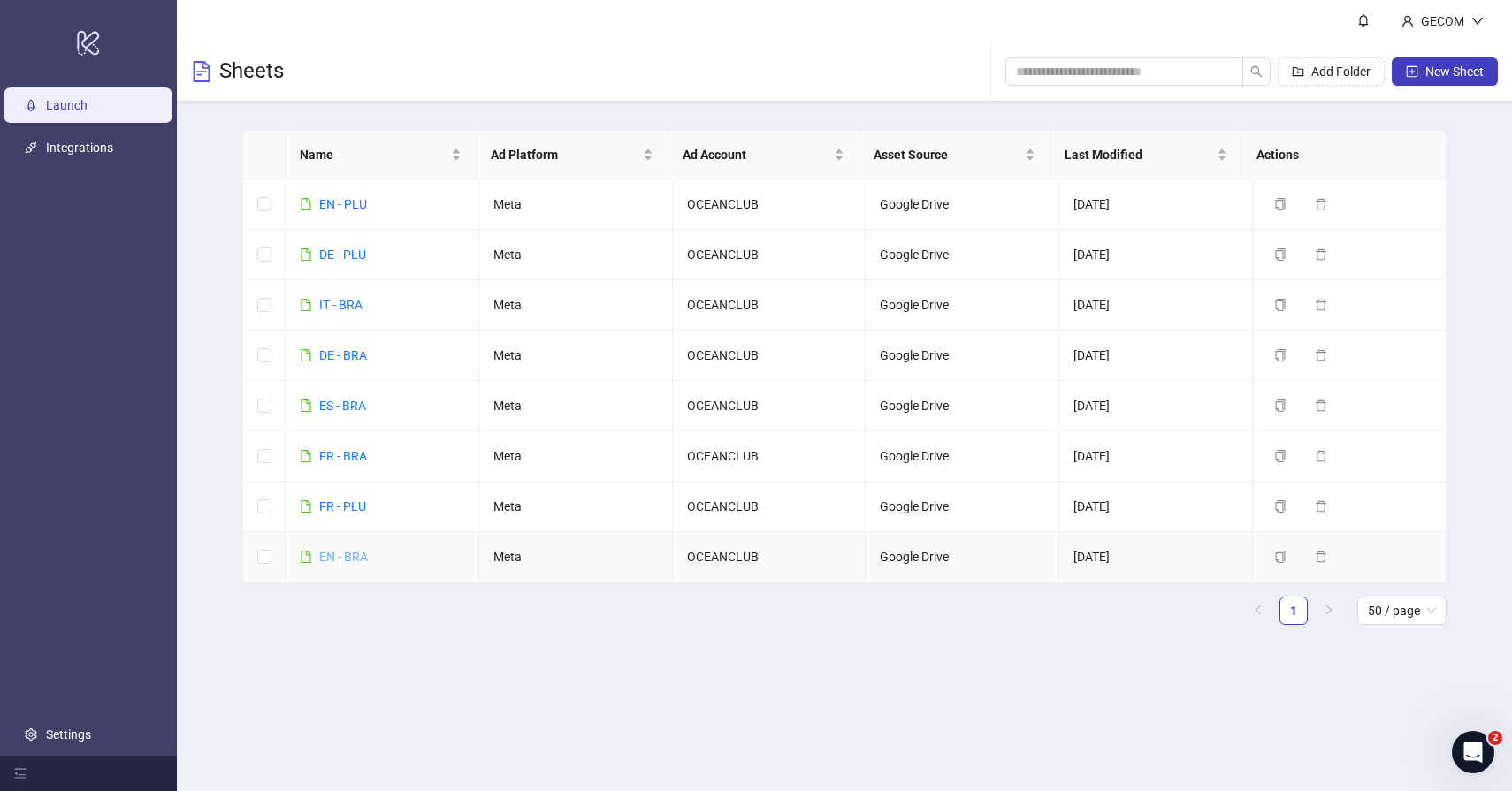
click at [347, 560] on link "EN - BRA" at bounding box center [343, 557] width 48 height 15
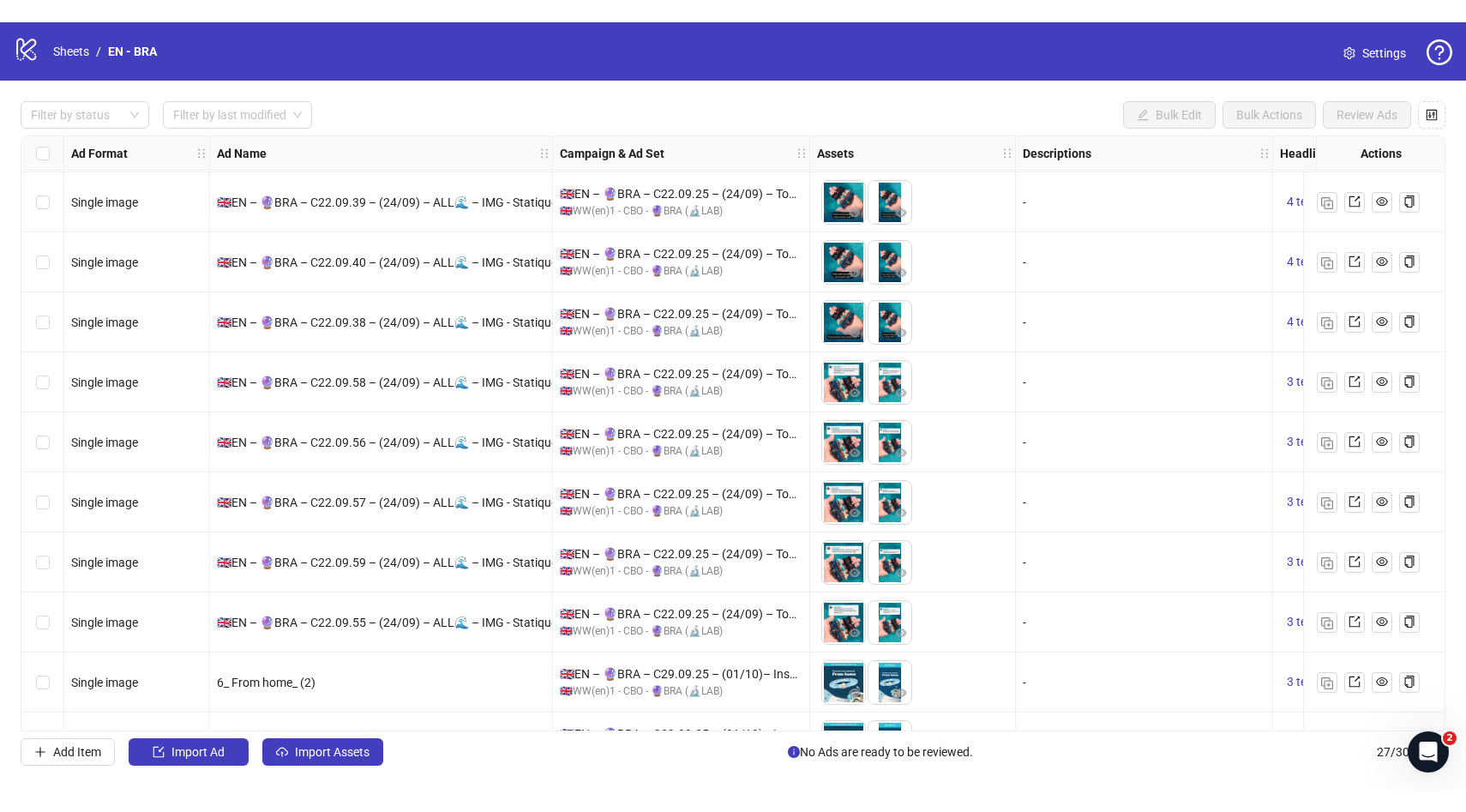
scroll to position [1068, 0]
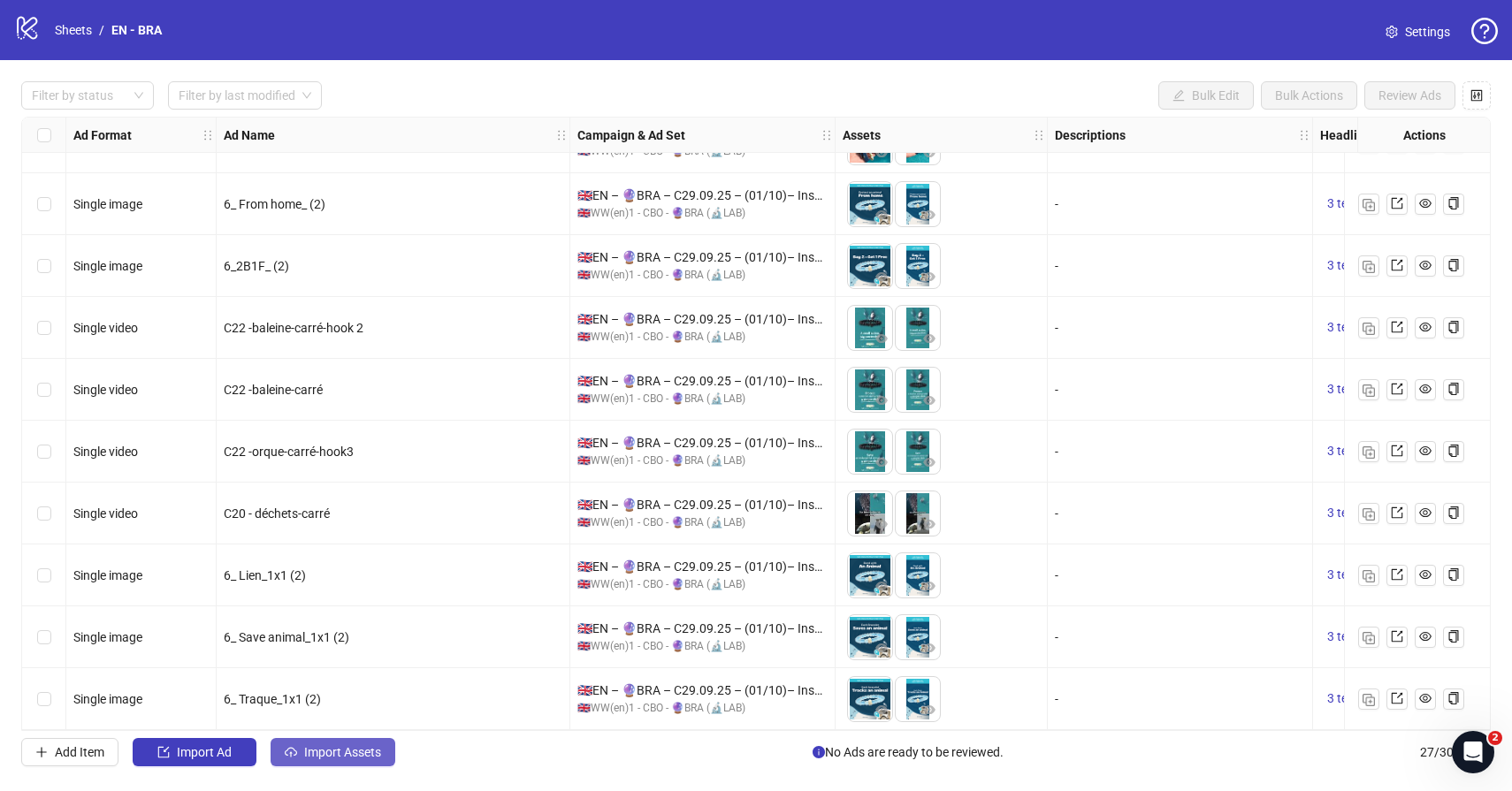
click at [337, 755] on span "Import Assets" at bounding box center [342, 753] width 77 height 15
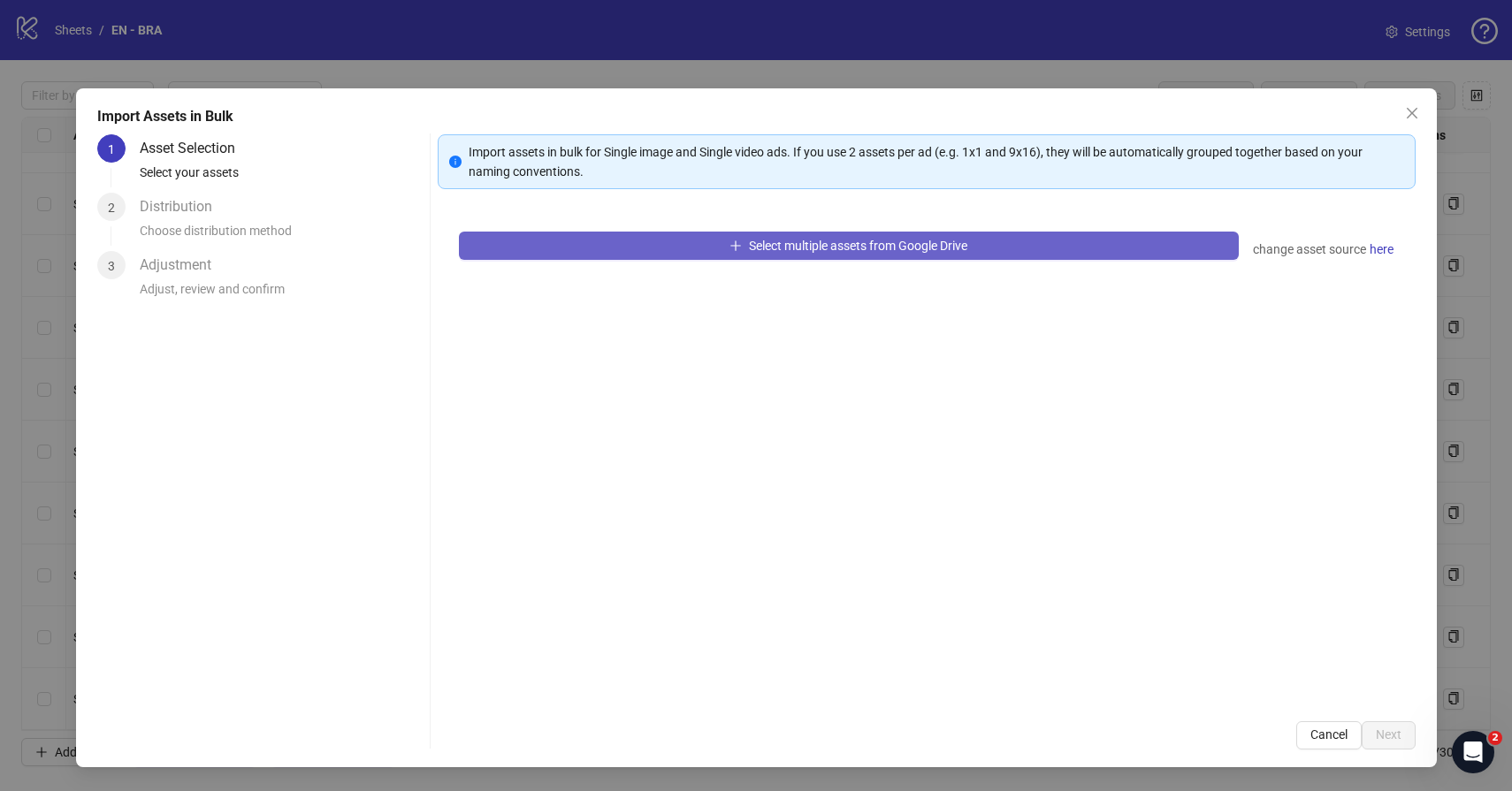
click at [940, 251] on span "Select multiple assets from Google Drive" at bounding box center [858, 246] width 218 height 15
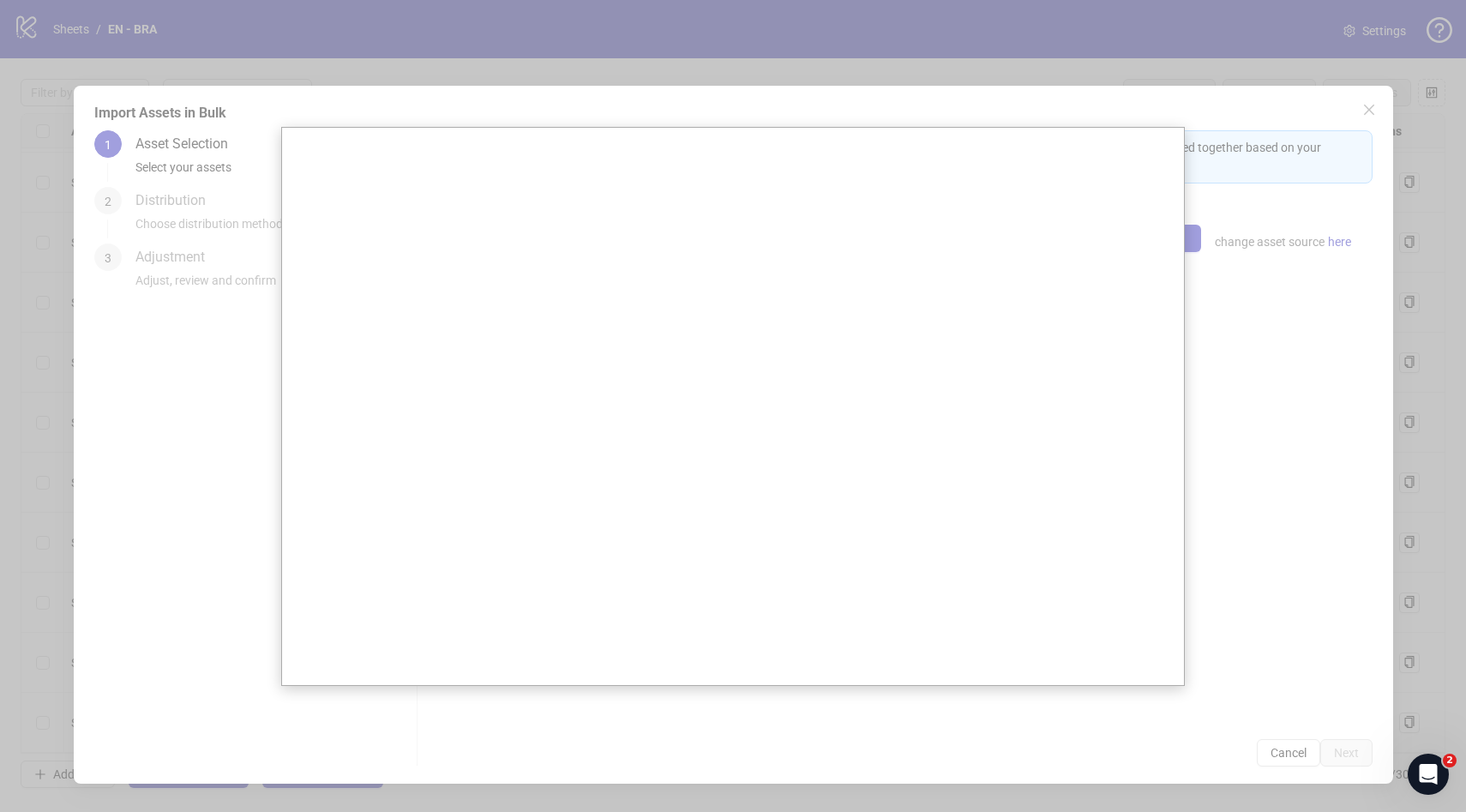
scroll to position [1023, 0]
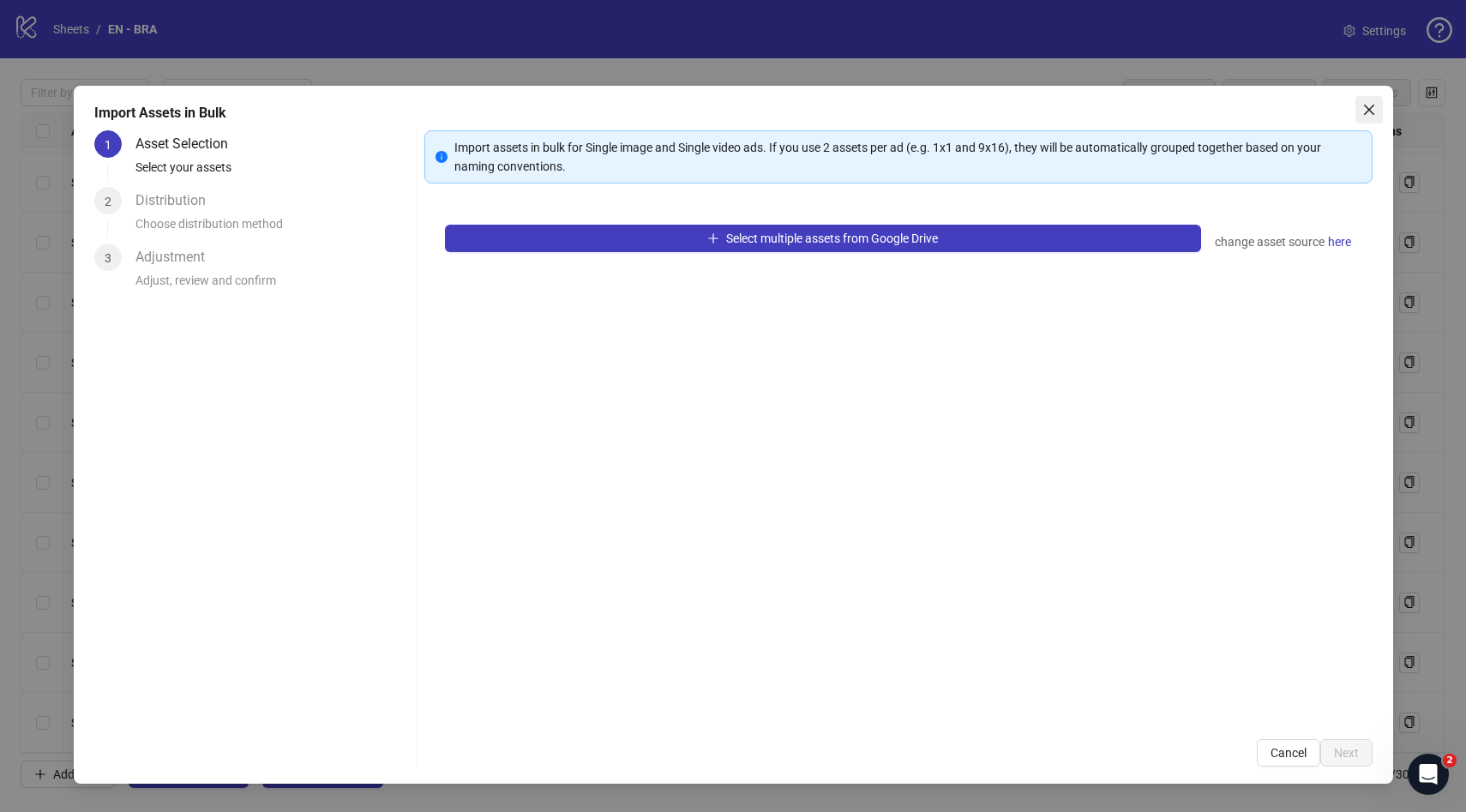
click at [1373, 108] on icon "close" at bounding box center [1370, 110] width 14 height 14
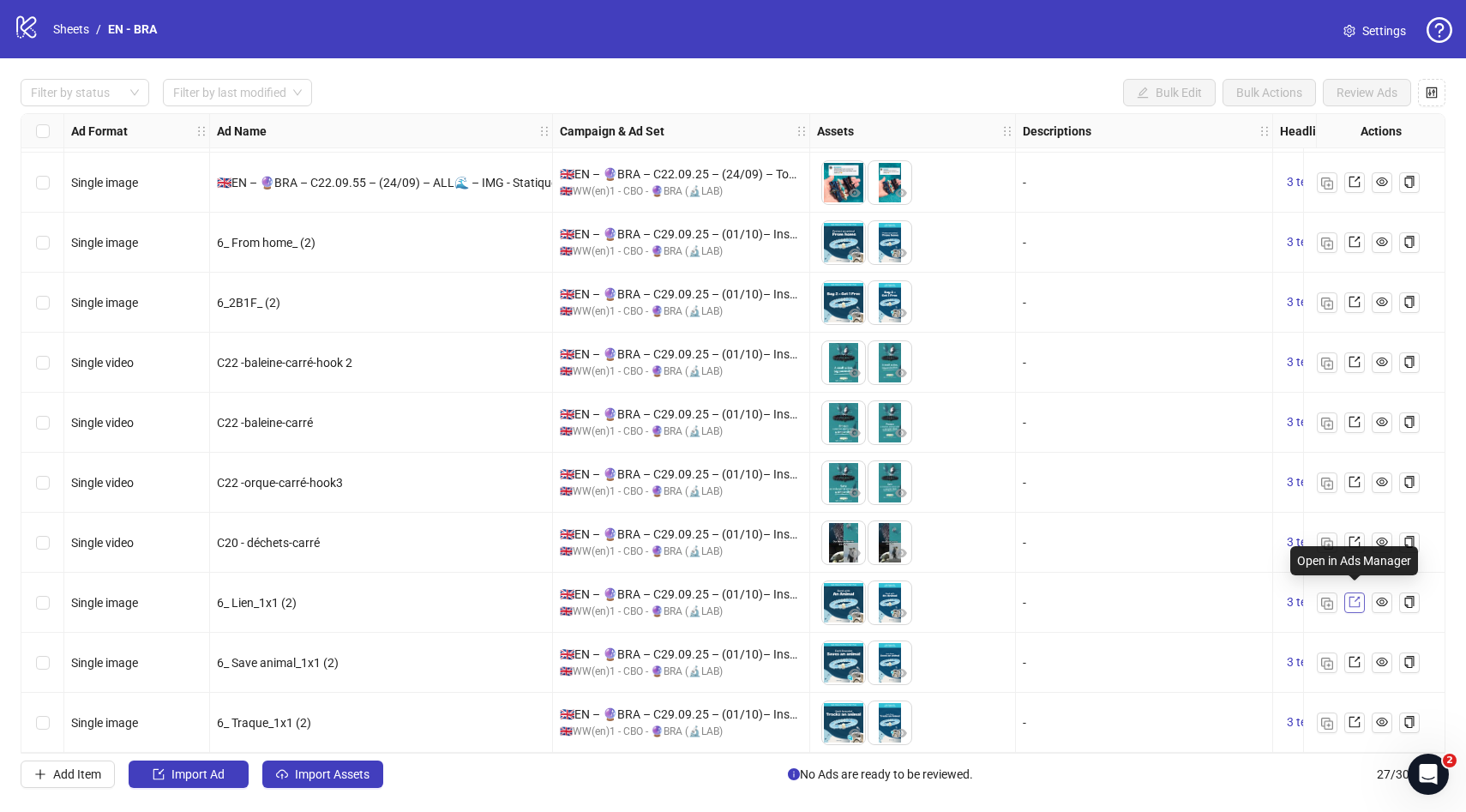
click at [1363, 597] on link at bounding box center [1355, 602] width 20 height 20
